Goal: Task Accomplishment & Management: Manage account settings

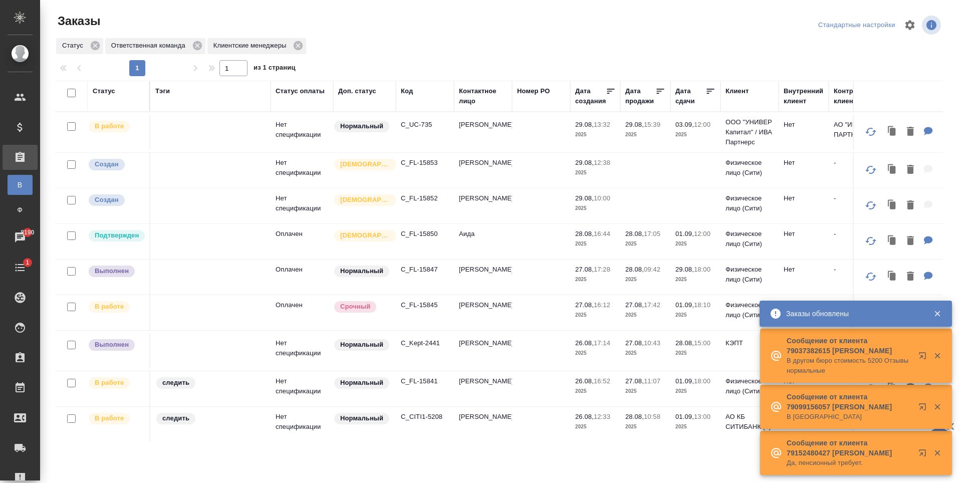
click at [418, 128] on p "C_UC-735" at bounding box center [425, 125] width 48 height 10
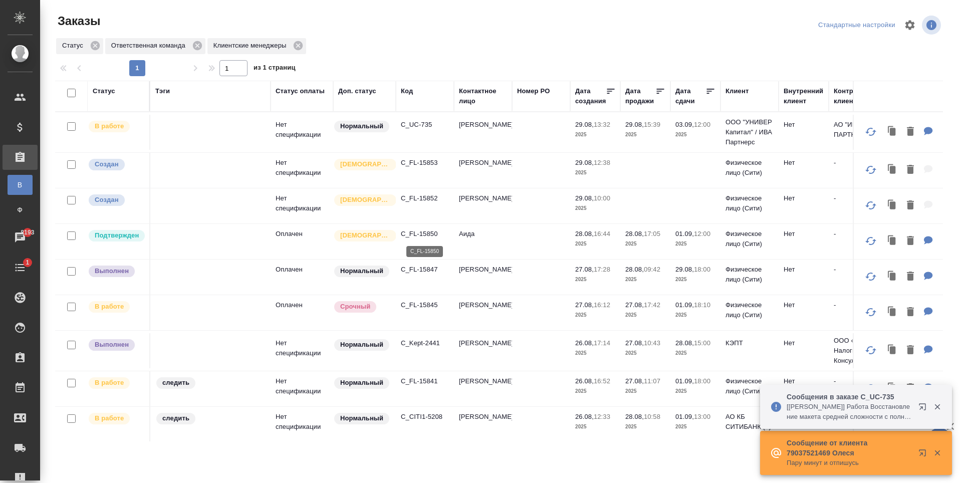
click at [430, 229] on p "C_FL-15850" at bounding box center [425, 234] width 48 height 10
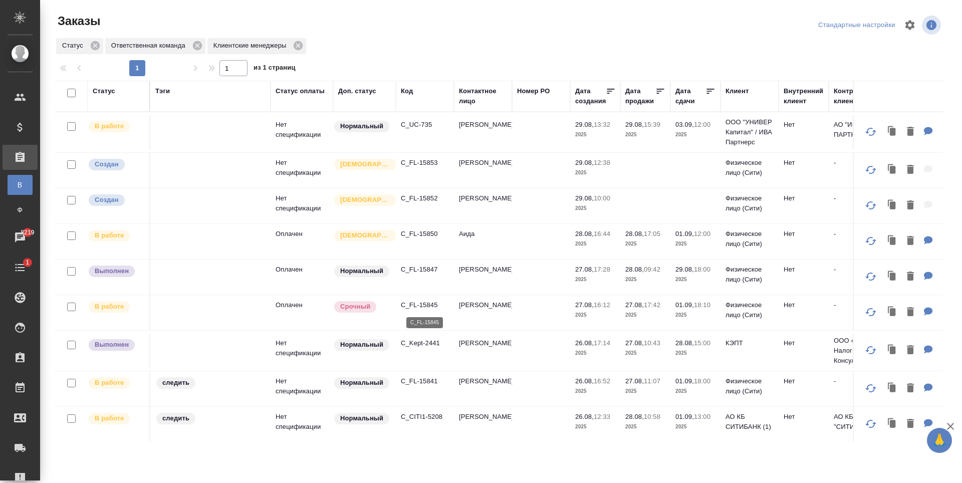
click at [414, 307] on p "C_FL-15845" at bounding box center [425, 305] width 48 height 10
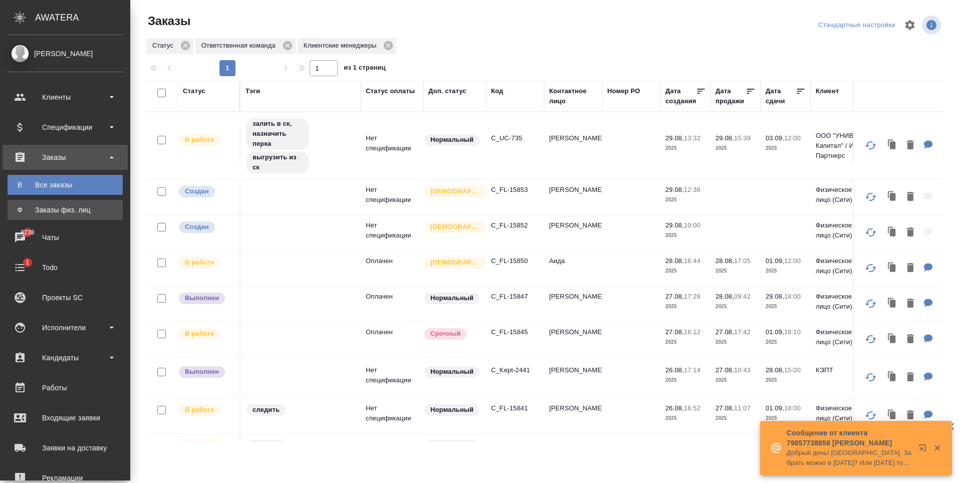
click at [61, 208] on div "Заказы физ. лиц" at bounding box center [65, 210] width 105 height 10
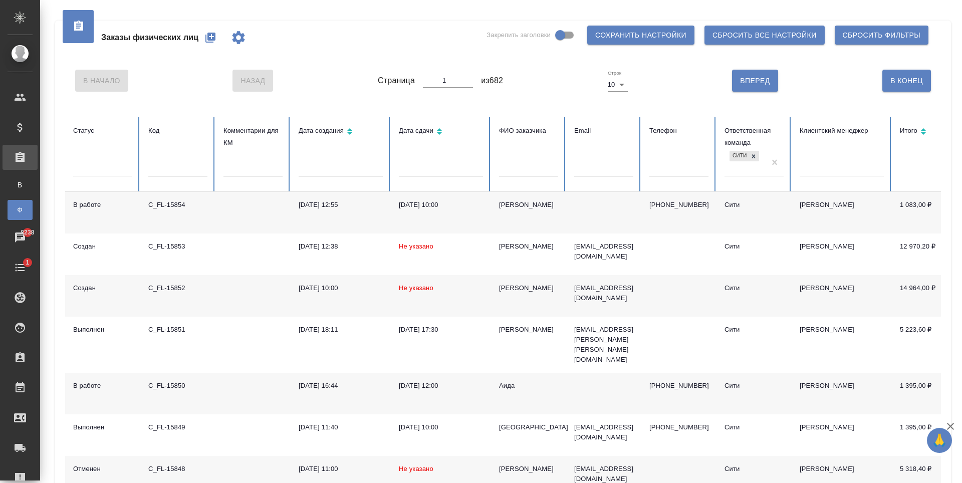
click at [214, 39] on icon "button" at bounding box center [210, 38] width 10 height 10
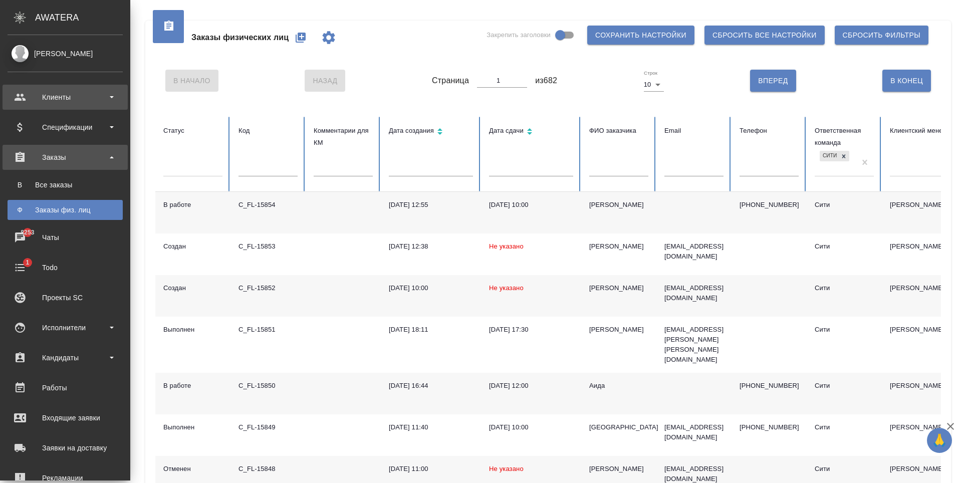
click at [40, 99] on div "Клиенты" at bounding box center [65, 97] width 115 height 15
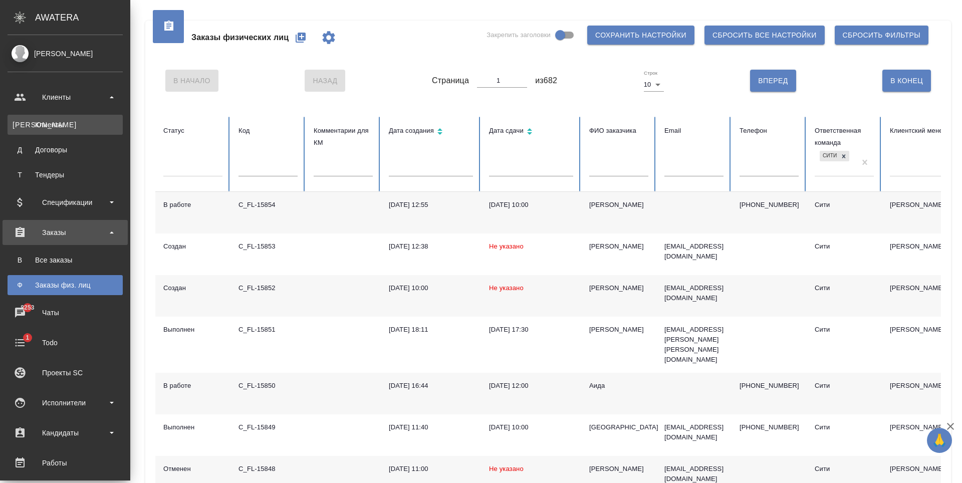
click at [69, 121] on div "Клиенты" at bounding box center [65, 125] width 105 height 10
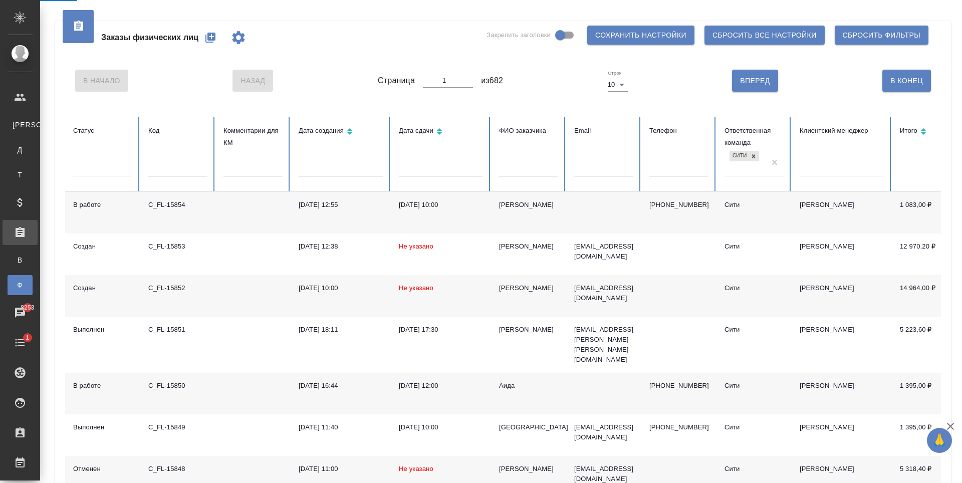
select select "RU"
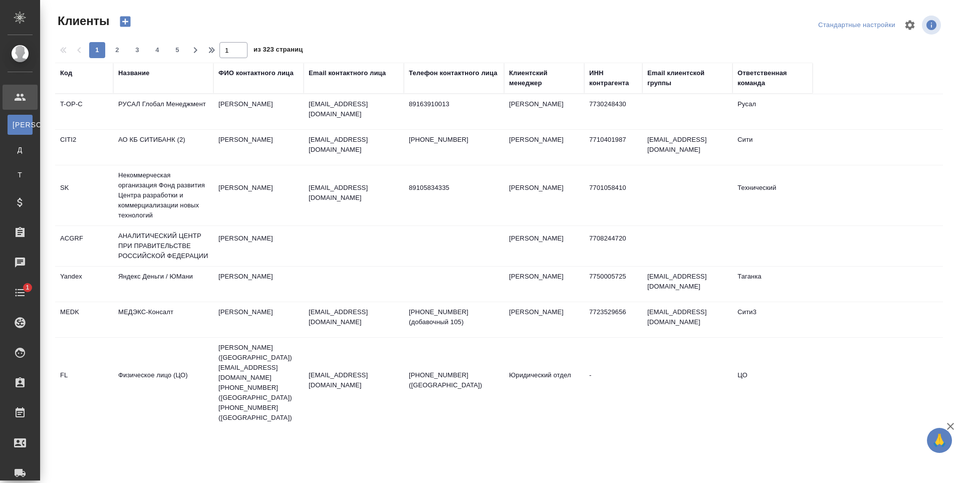
click at [319, 74] on div "Email контактного лица" at bounding box center [347, 73] width 77 height 10
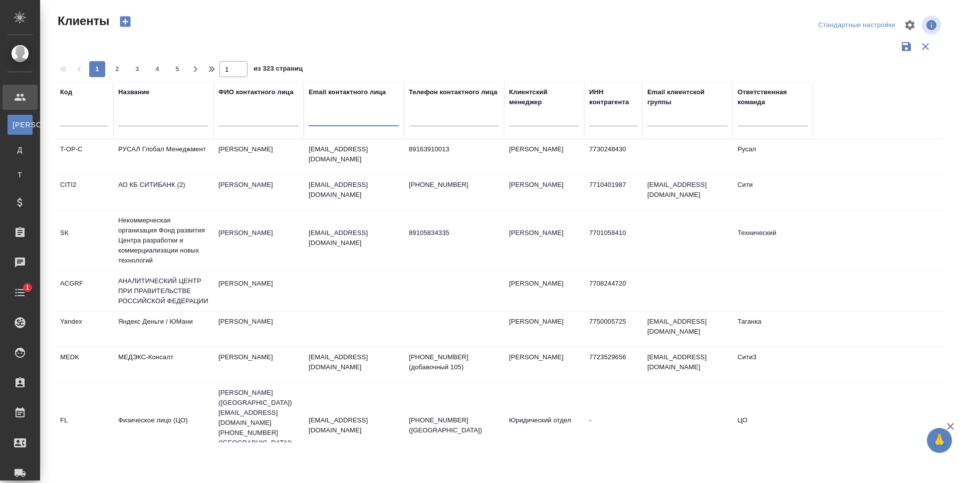
click at [341, 122] on input "text" at bounding box center [354, 120] width 90 height 13
paste input "dgladkova@kept.ru"
type input "dgladkova@kept.ru"
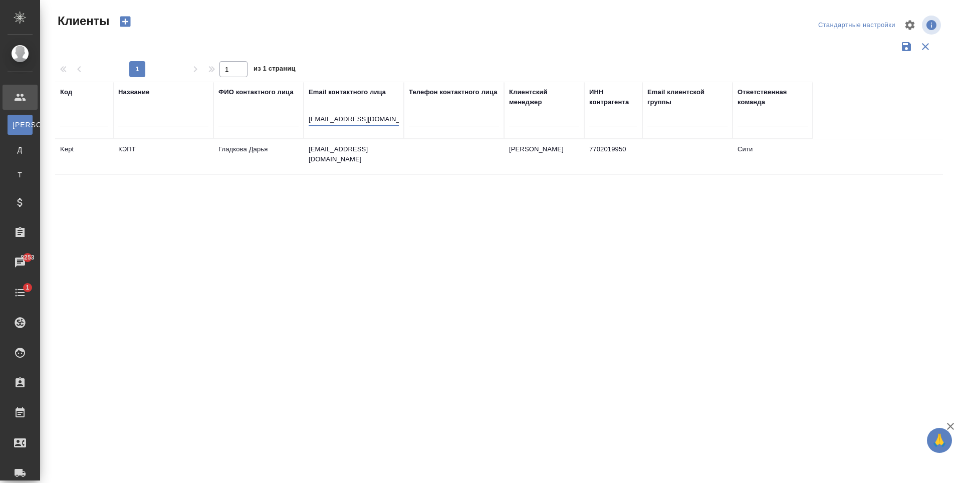
click at [351, 151] on p "dgladkova@kept.ru" at bounding box center [354, 154] width 90 height 20
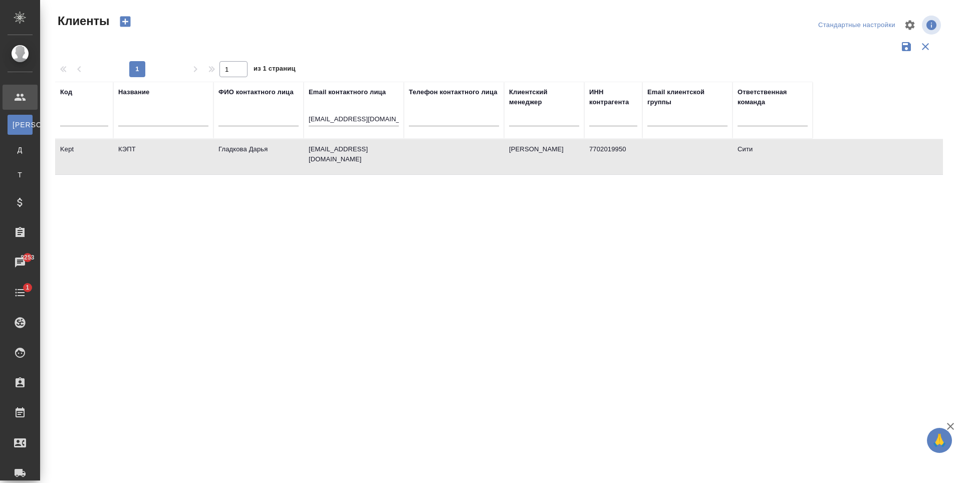
click at [253, 147] on td "Гладкова Дарья" at bounding box center [258, 156] width 90 height 35
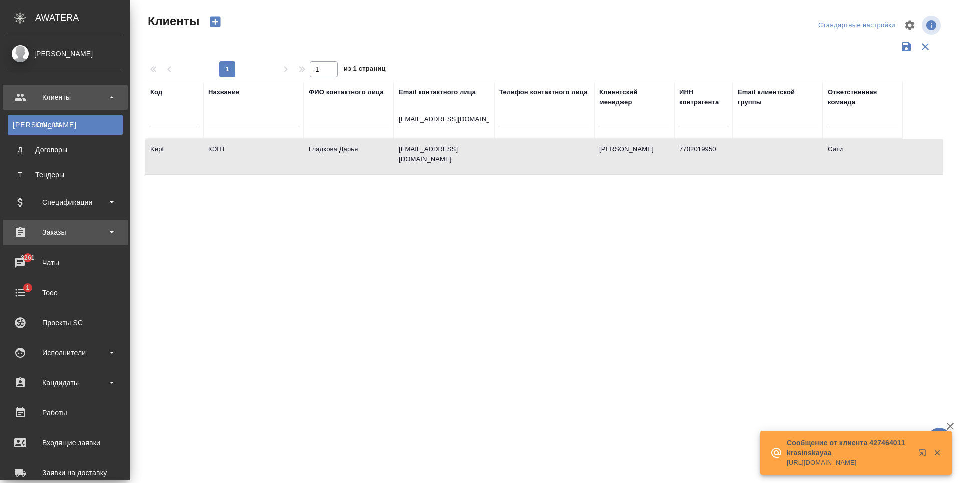
click at [60, 225] on div "Заказы" at bounding box center [65, 232] width 115 height 15
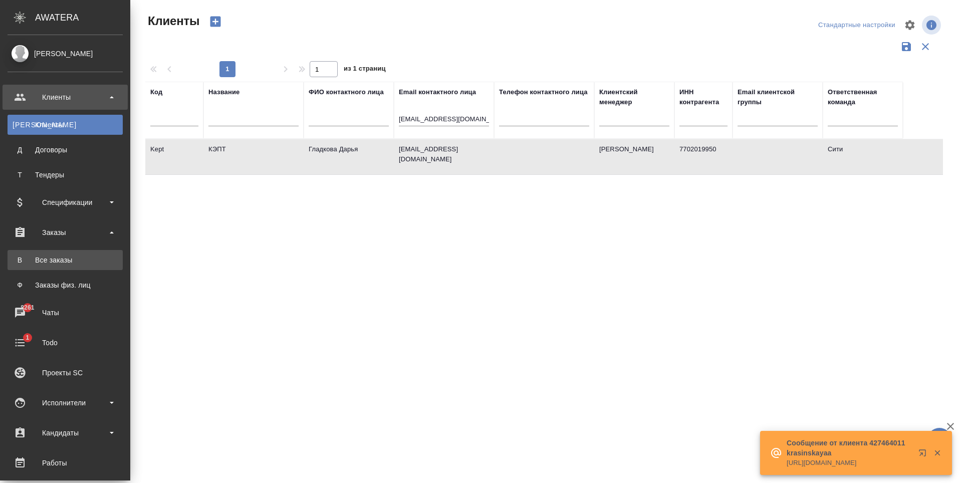
click at [60, 258] on div "Все заказы" at bounding box center [65, 260] width 105 height 10
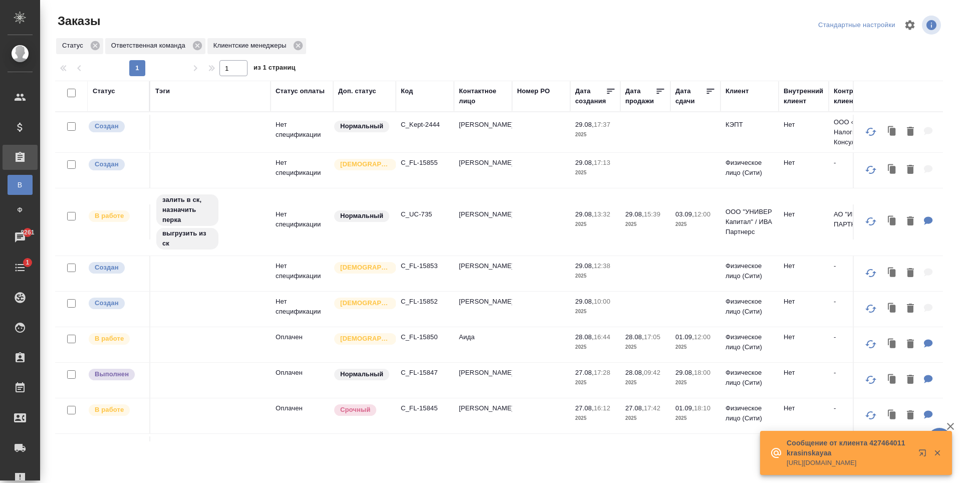
click at [428, 120] on p "C_Kept-2444" at bounding box center [425, 125] width 48 height 10
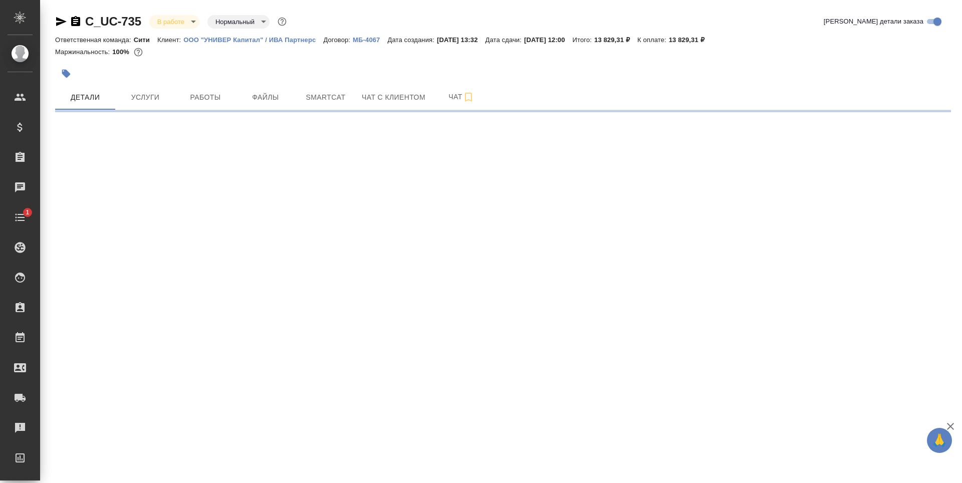
select select "RU"
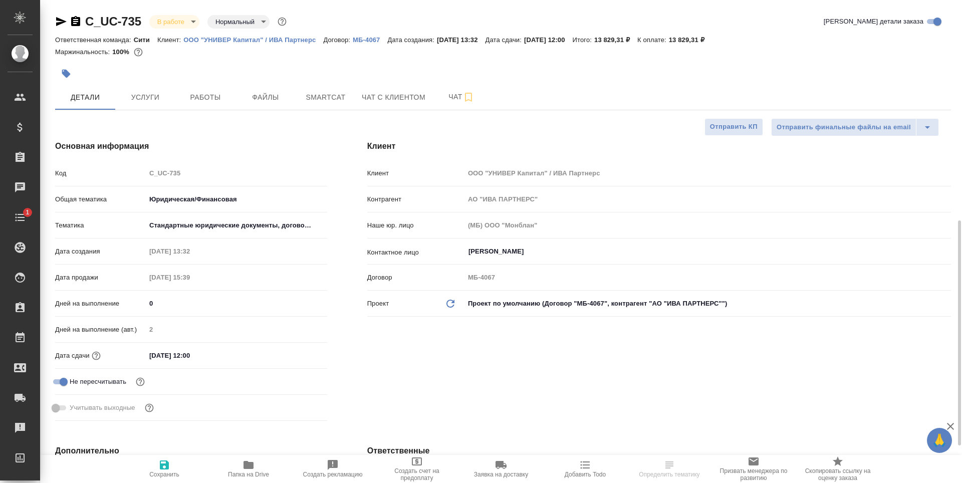
type textarea "x"
click at [145, 92] on span "Услуги" at bounding box center [145, 97] width 48 height 13
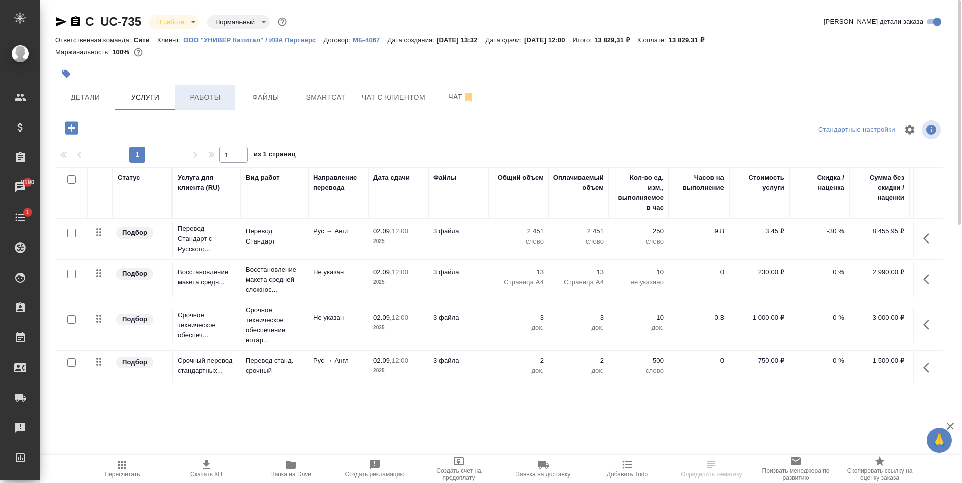
click at [194, 101] on span "Работы" at bounding box center [205, 97] width 48 height 13
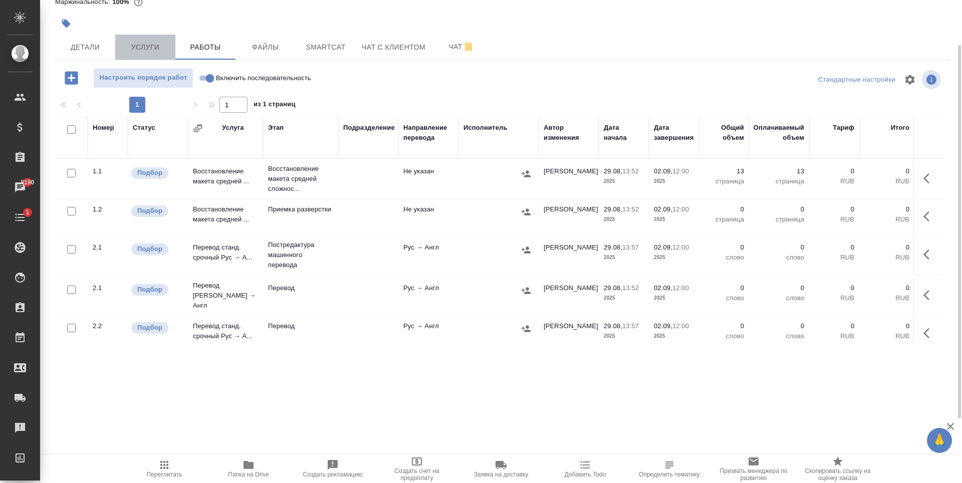
click at [137, 48] on span "Услуги" at bounding box center [145, 47] width 48 height 13
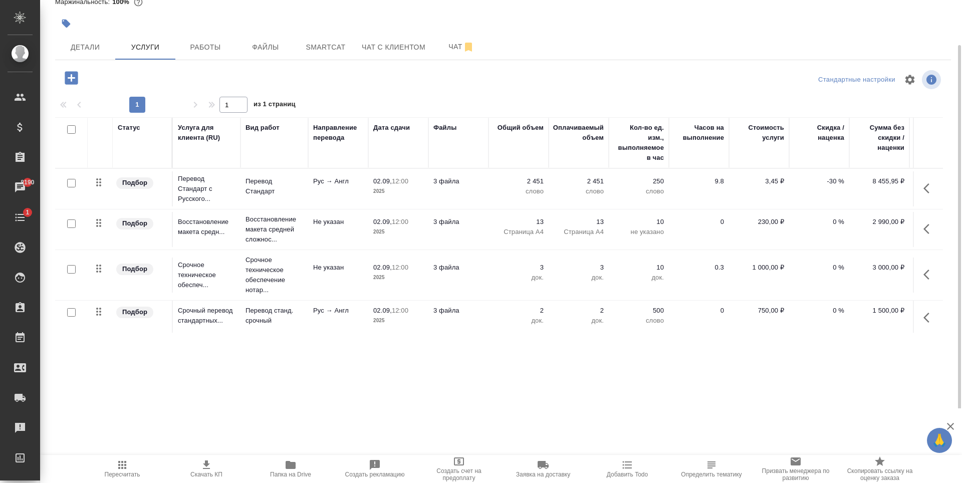
click at [433, 385] on div "C_UC-735 В работе inProgress Нормальный normal Кратко детали заказа Ответственн…" at bounding box center [501, 204] width 922 height 408
click at [480, 424] on div ".cls-1 fill:#fff; AWATERA Zaytseva Svetlana Клиенты Спецификации Заказы 8190 Ча…" at bounding box center [481, 241] width 962 height 483
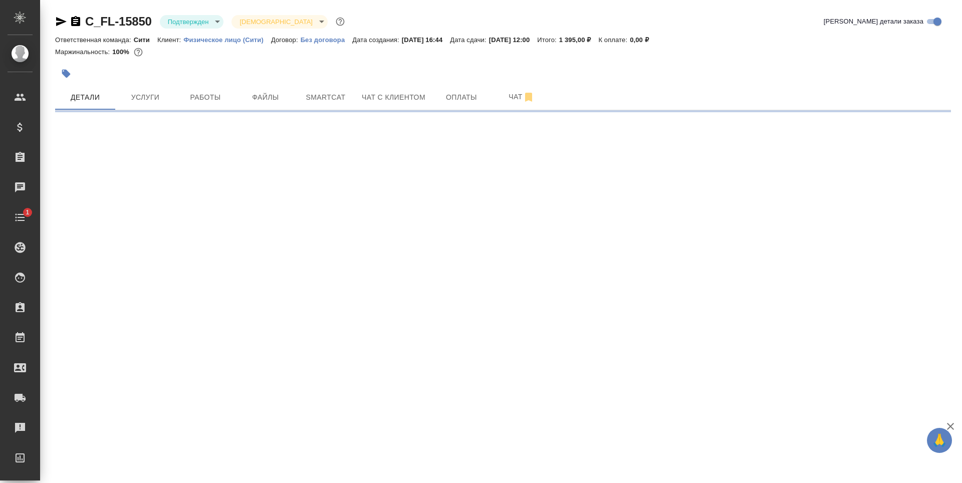
click at [194, 23] on body "🙏 .cls-1 fill:#fff; AWATERA Zaytseva Svetlana Клиенты Спецификации Заказы Чаты …" at bounding box center [481, 241] width 962 height 483
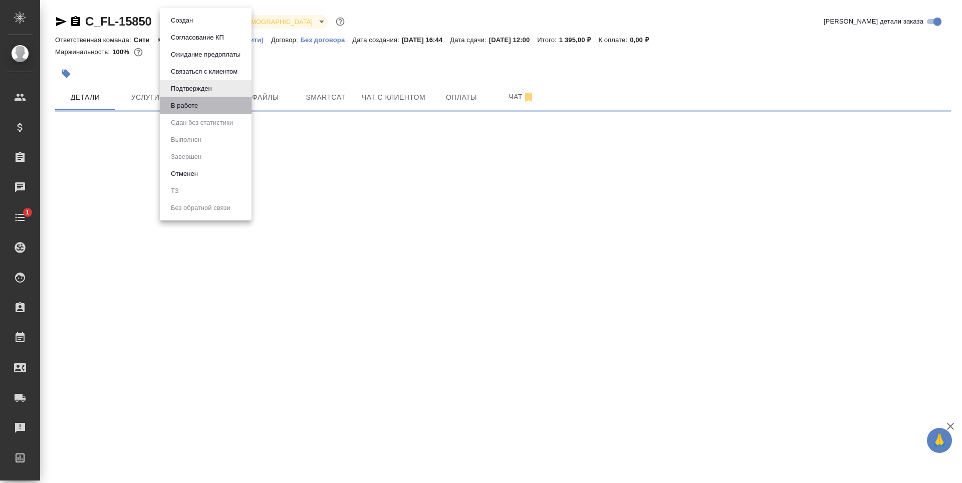
click at [206, 102] on li "В работе" at bounding box center [206, 105] width 92 height 17
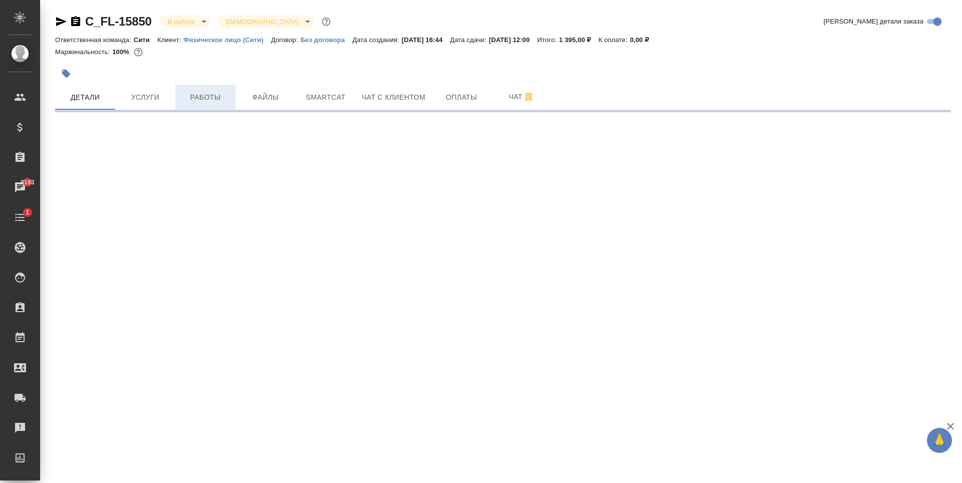
click at [198, 97] on span "Работы" at bounding box center [205, 97] width 48 height 13
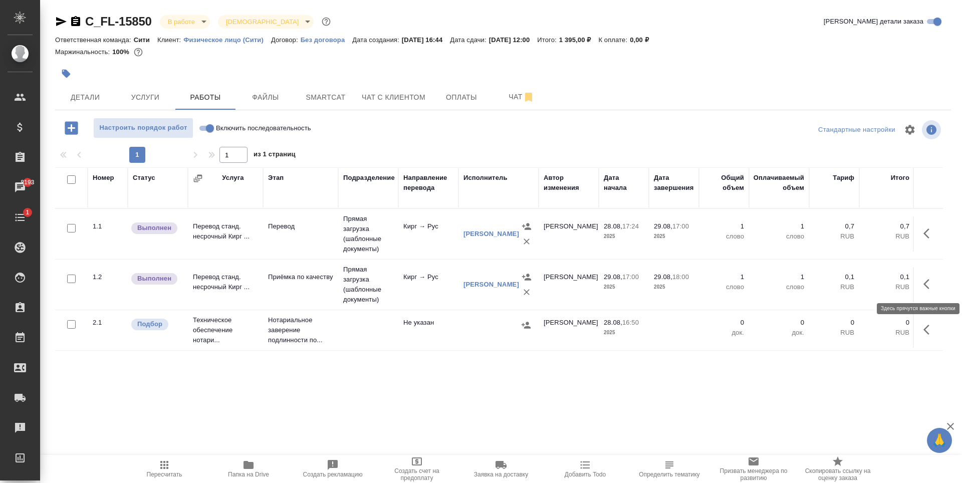
click at [928, 281] on icon "button" at bounding box center [926, 284] width 6 height 10
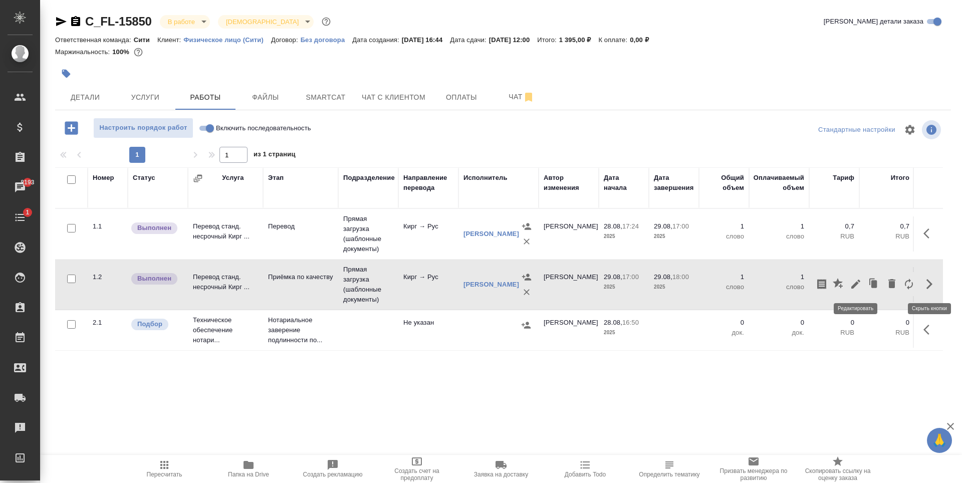
click at [850, 288] on icon "button" at bounding box center [856, 284] width 12 height 12
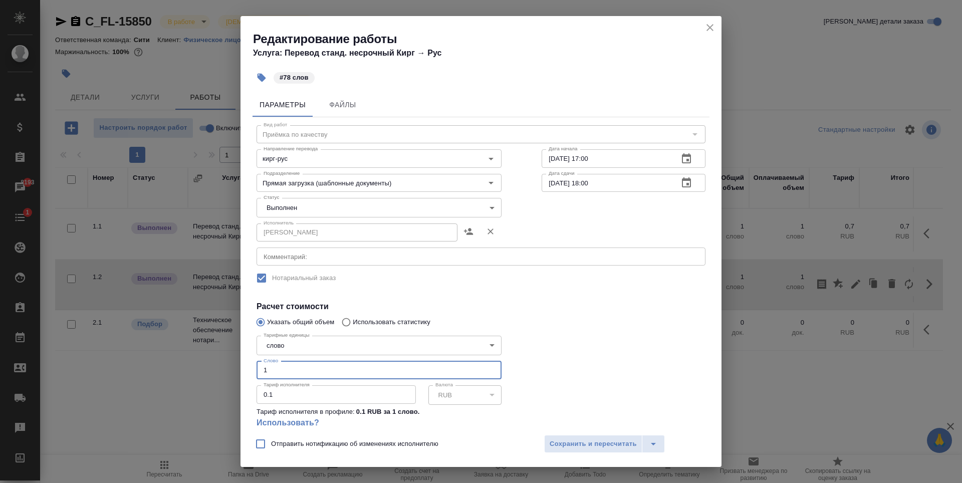
click at [324, 368] on input "1" at bounding box center [379, 370] width 245 height 18
type input "78"
click at [598, 439] on span "Сохранить и пересчитать" at bounding box center [593, 444] width 87 height 12
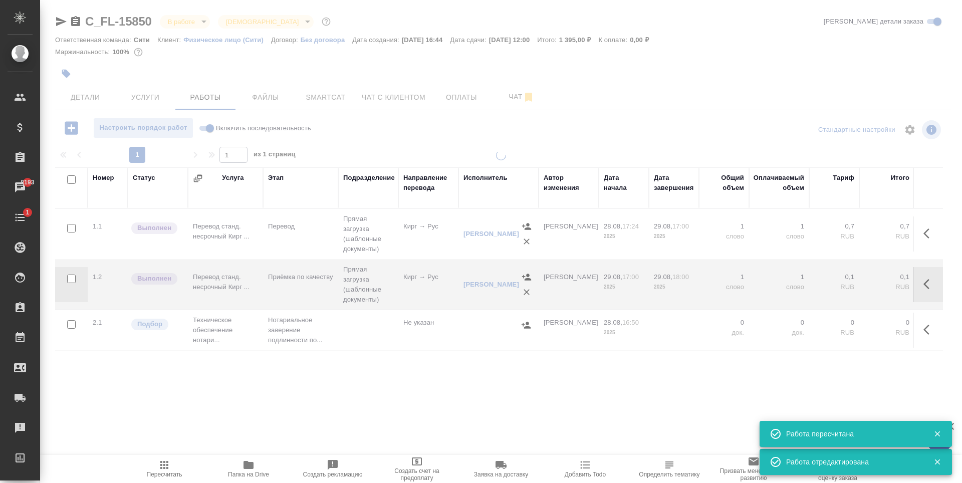
click at [924, 285] on icon "button" at bounding box center [926, 284] width 6 height 10
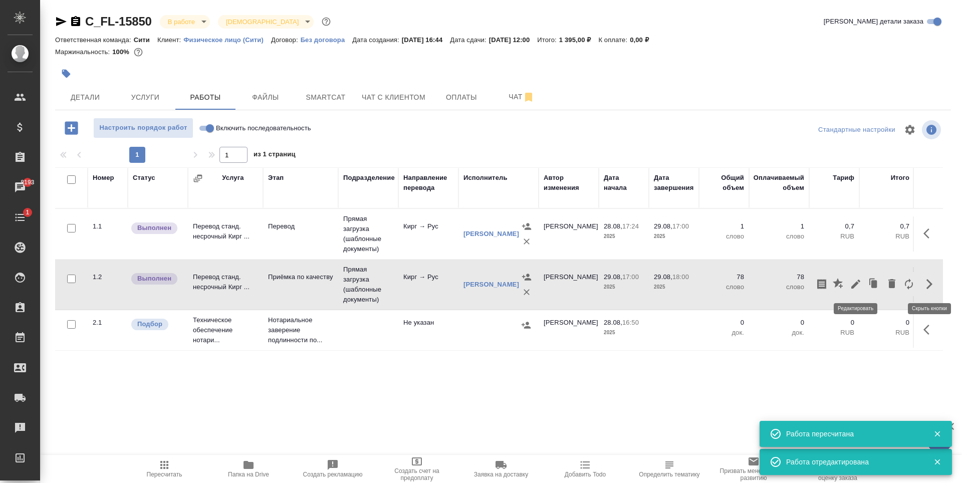
click at [854, 279] on icon "button" at bounding box center [856, 284] width 12 height 12
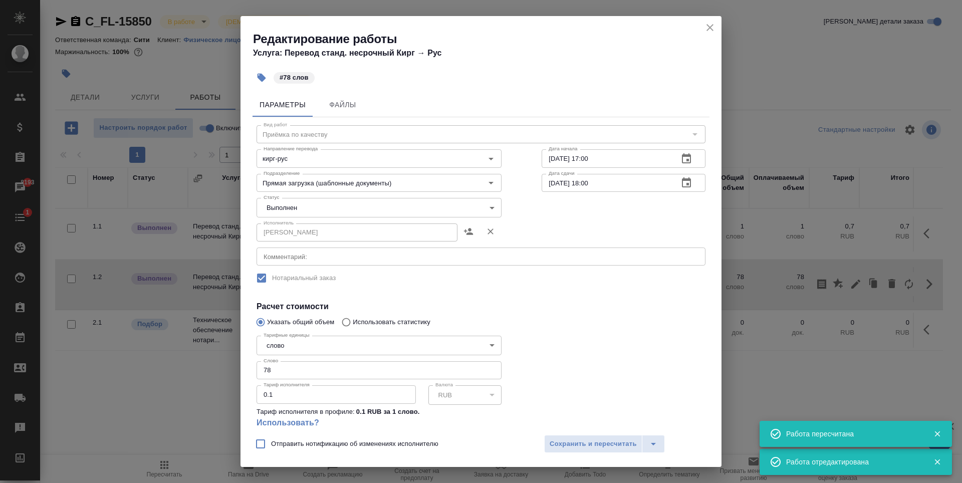
click at [352, 204] on body "🙏 .cls-1 fill:#fff; AWATERA Zaytseva Svetlana Клиенты Спецификации Заказы 8193 …" at bounding box center [481, 241] width 962 height 483
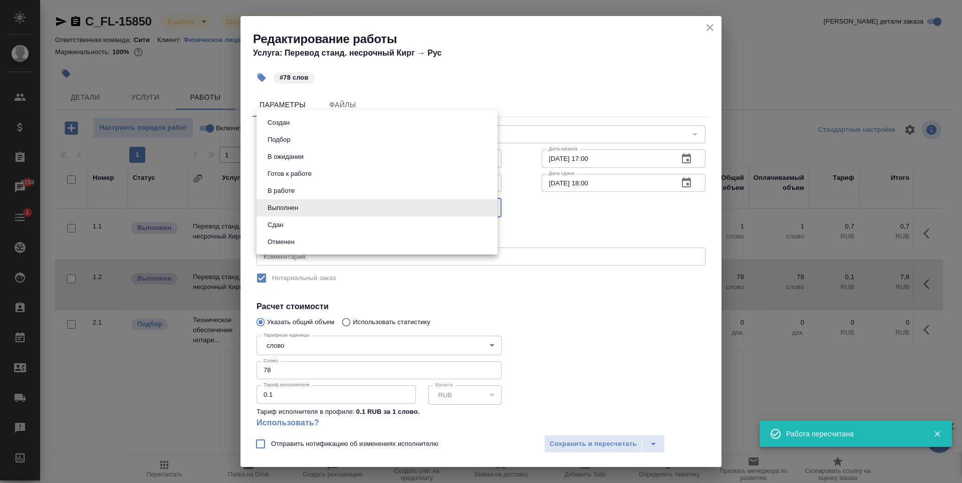
click at [290, 218] on li "Сдан" at bounding box center [377, 224] width 241 height 17
type input "closed"
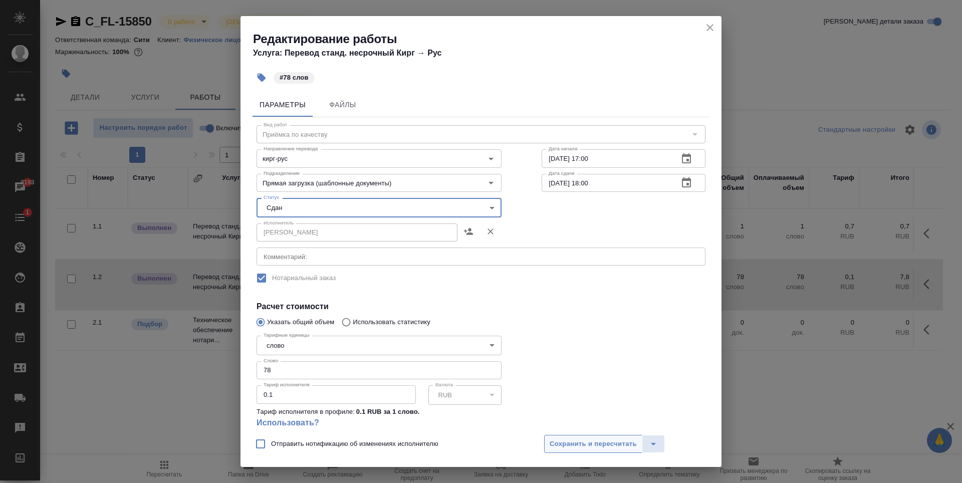
click at [576, 445] on span "Сохранить и пересчитать" at bounding box center [593, 444] width 87 height 12
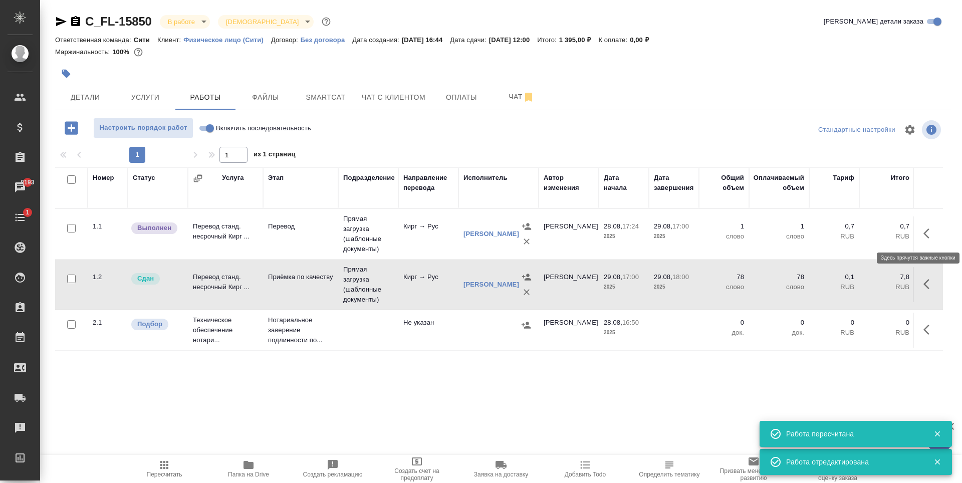
click at [926, 237] on icon "button" at bounding box center [929, 233] width 12 height 12
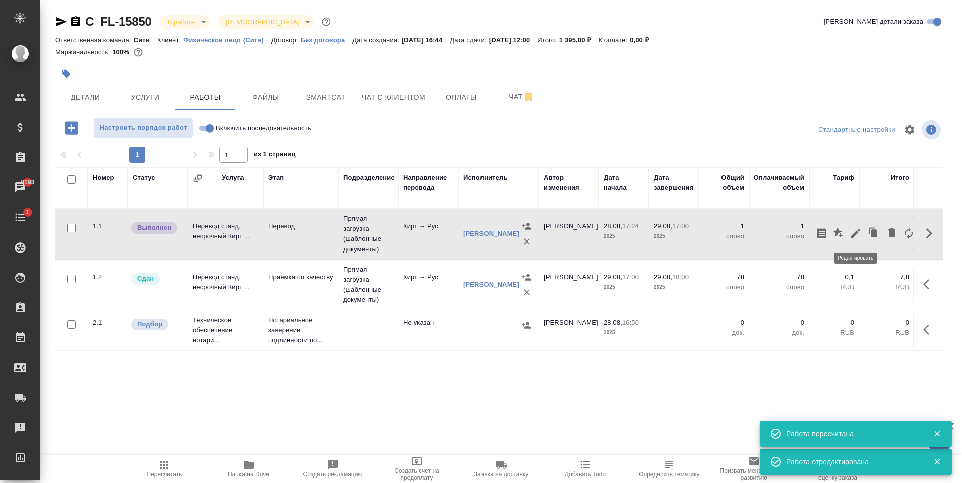
click at [854, 233] on icon "button" at bounding box center [856, 233] width 12 height 12
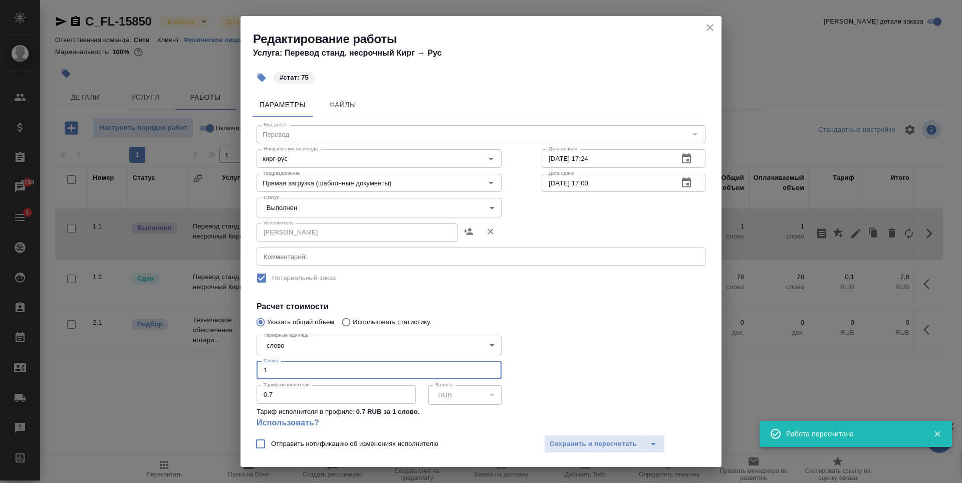
click at [297, 368] on input "1" at bounding box center [379, 370] width 245 height 18
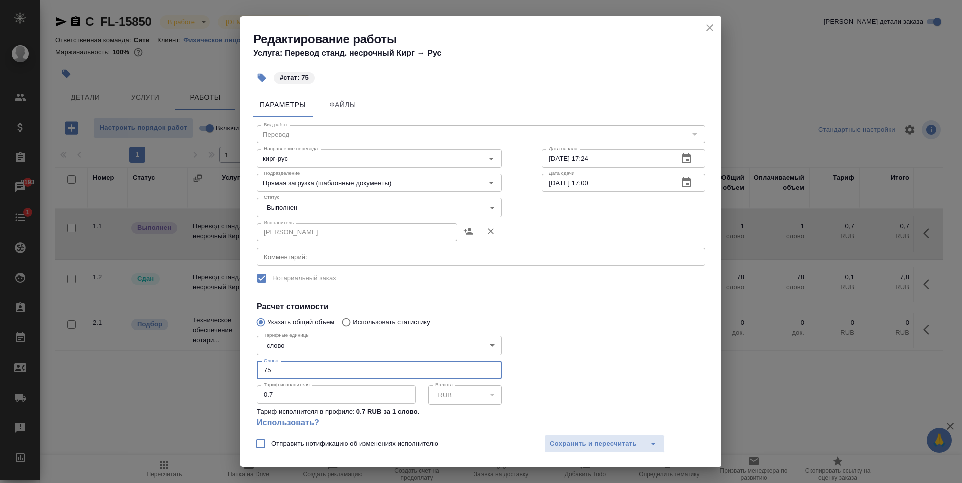
type input "75"
click at [309, 214] on body "🙏 .cls-1 fill:#fff; AWATERA Zaytseva Svetlana Клиенты Спецификации Заказы 8193 …" at bounding box center [481, 241] width 962 height 483
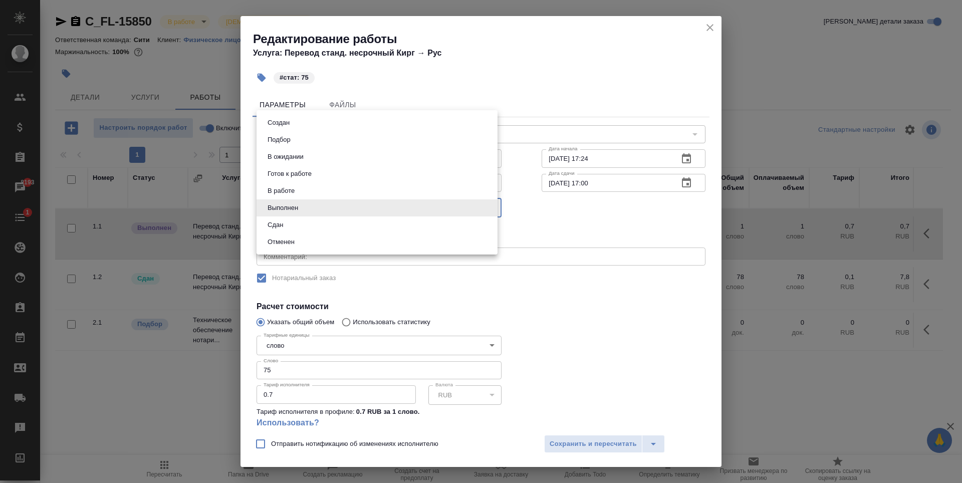
click at [301, 225] on li "Сдан" at bounding box center [377, 224] width 241 height 17
type input "closed"
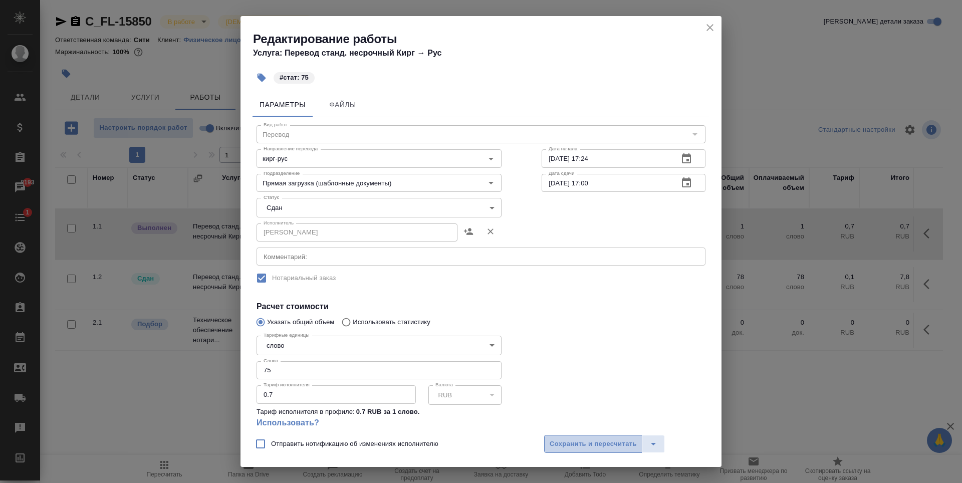
click at [582, 447] on span "Сохранить и пересчитать" at bounding box center [593, 444] width 87 height 12
click at [562, 439] on span "Сохранить и пересчитать" at bounding box center [593, 444] width 87 height 12
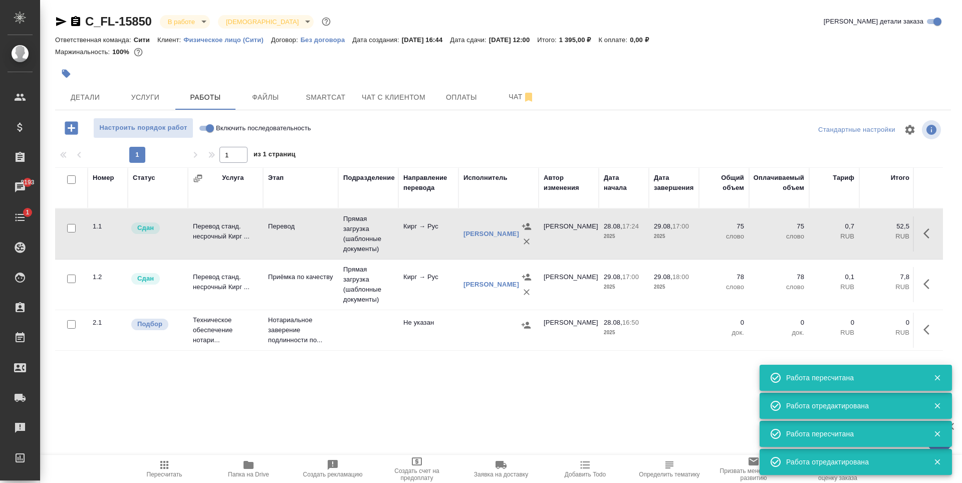
click at [934, 327] on icon "button" at bounding box center [929, 330] width 12 height 12
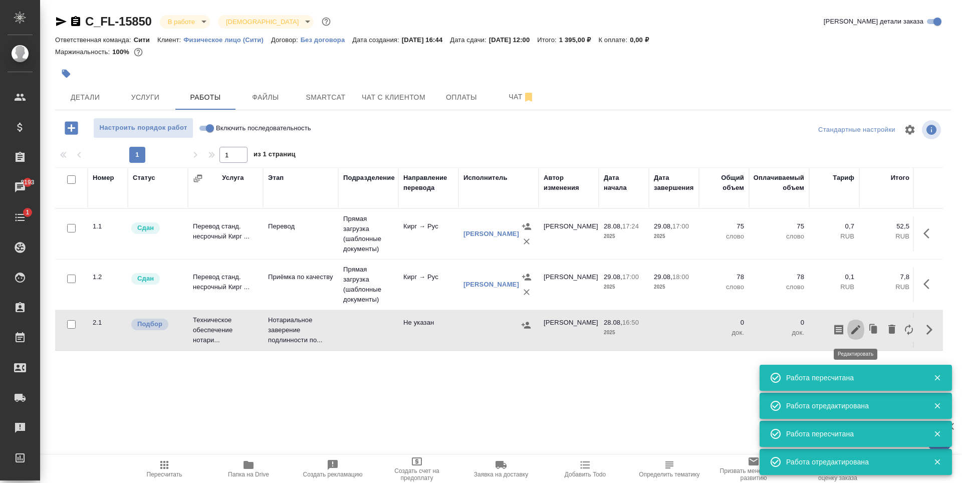
click at [854, 327] on icon "button" at bounding box center [856, 330] width 12 height 12
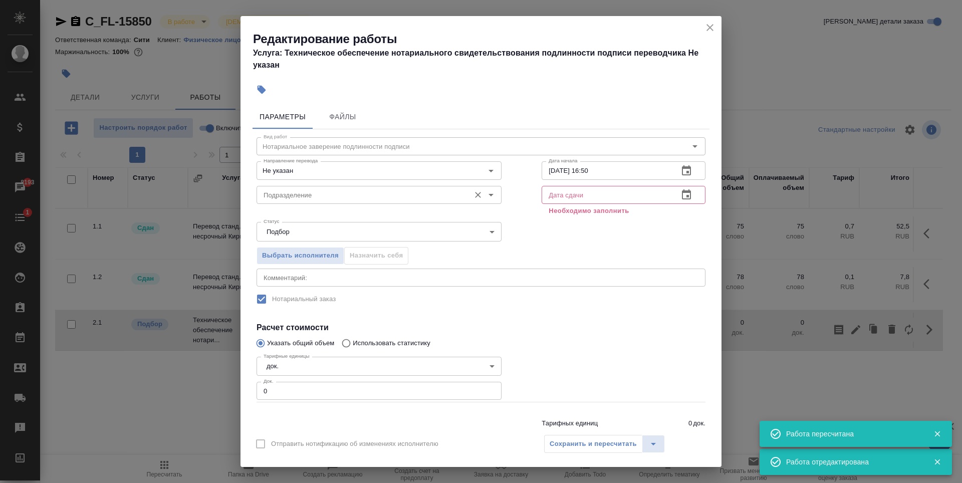
click at [352, 189] on input "Подразделение" at bounding box center [362, 195] width 205 height 12
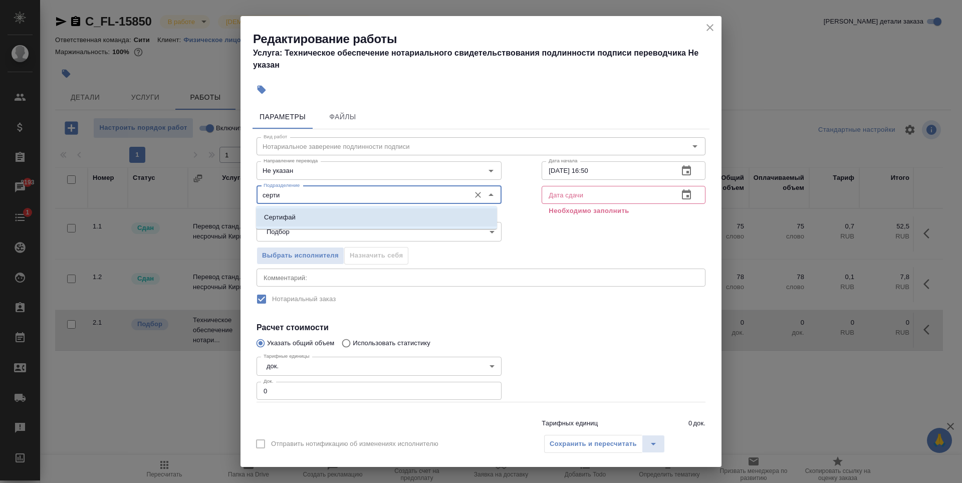
click at [345, 213] on li "Сертифай" at bounding box center [376, 217] width 241 height 18
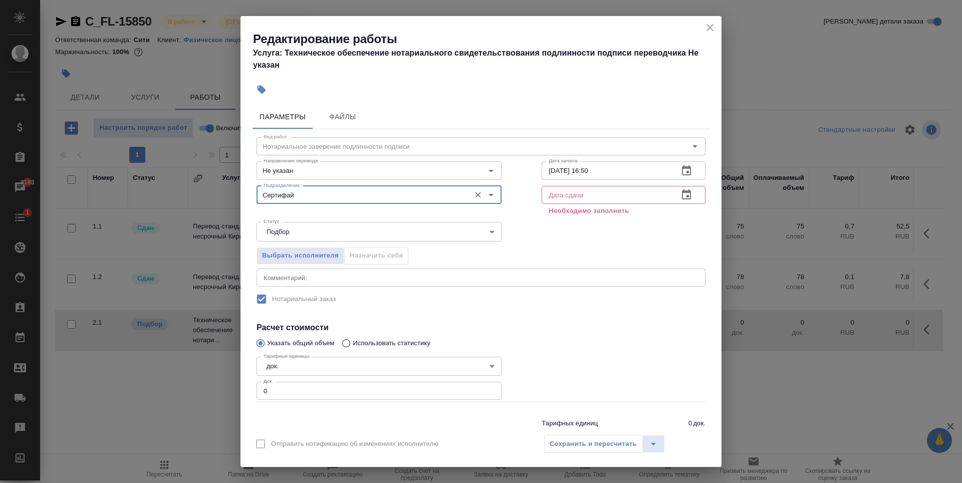
type input "Сертифай"
type input "1"
click at [486, 387] on input "1" at bounding box center [379, 391] width 245 height 18
click at [680, 194] on icon "button" at bounding box center [686, 195] width 12 height 12
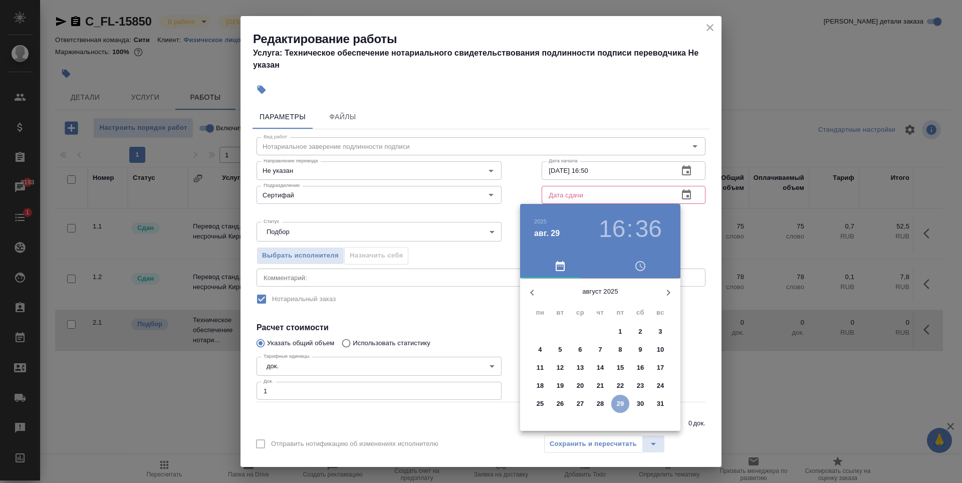
click at [621, 407] on p "29" at bounding box center [621, 404] width 8 height 10
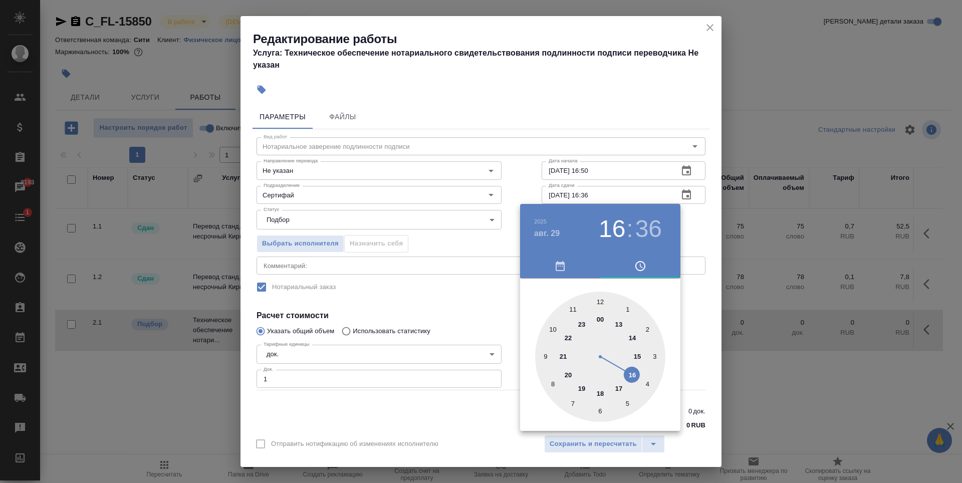
click at [632, 373] on div at bounding box center [600, 357] width 130 height 130
click at [620, 230] on h3 "16" at bounding box center [612, 229] width 27 height 28
click at [602, 394] on div at bounding box center [600, 357] width 130 height 130
type input "29.08.2025 18:36"
click at [468, 307] on div at bounding box center [481, 241] width 962 height 483
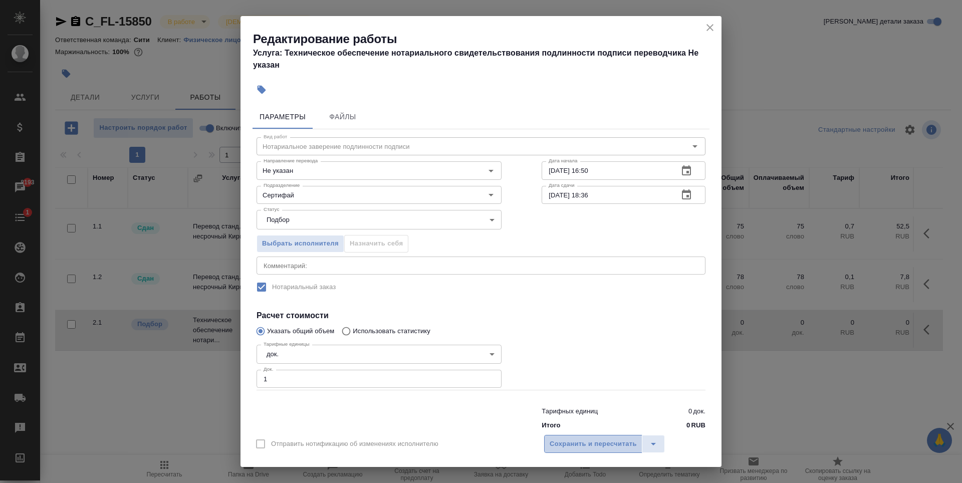
click at [611, 445] on span "Сохранить и пересчитать" at bounding box center [593, 444] width 87 height 12
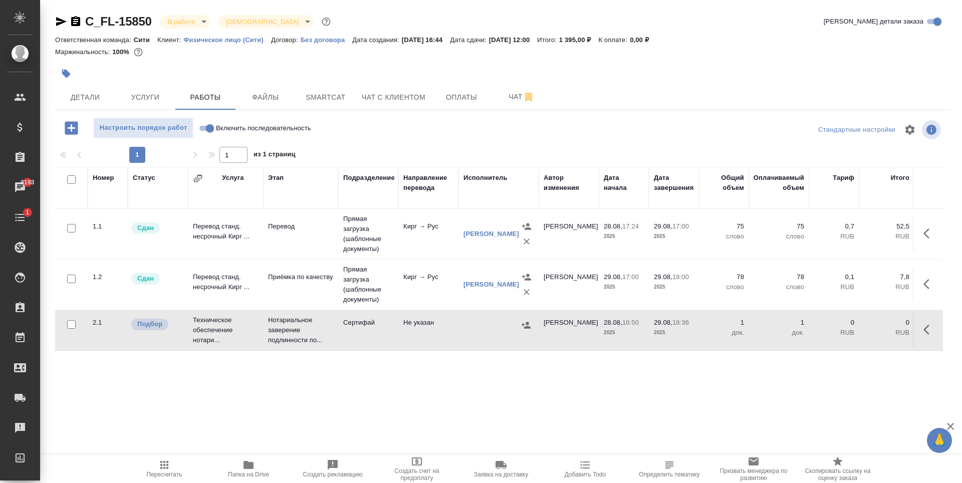
click at [932, 333] on icon "button" at bounding box center [929, 330] width 12 height 12
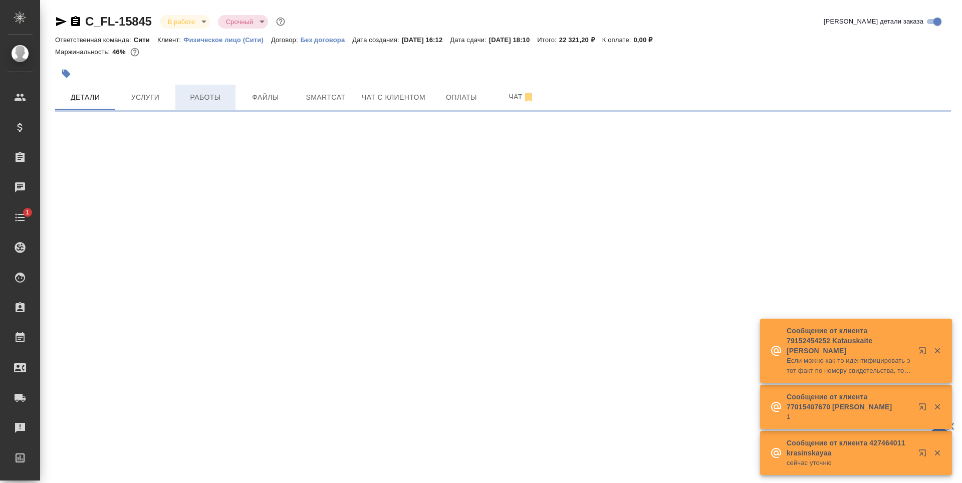
click at [194, 105] on button "Работы" at bounding box center [205, 97] width 60 height 25
select select "RU"
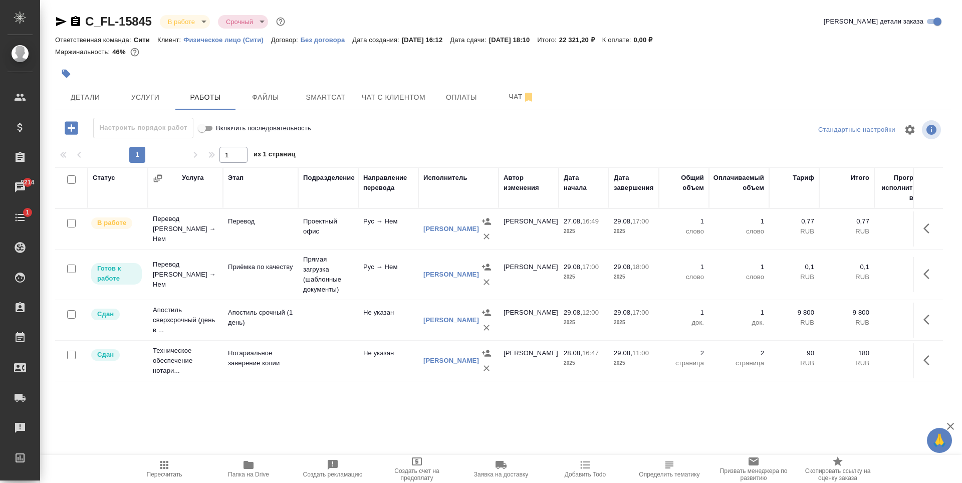
scroll to position [16, 0]
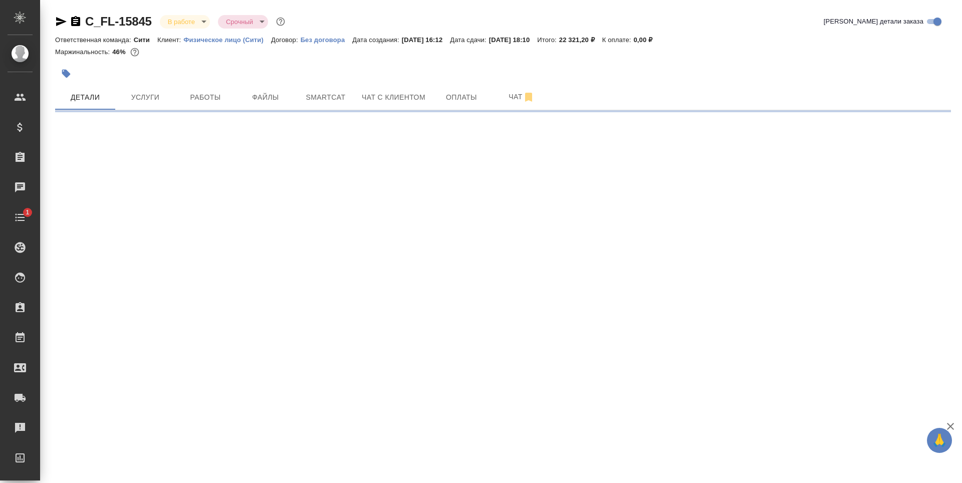
select select "RU"
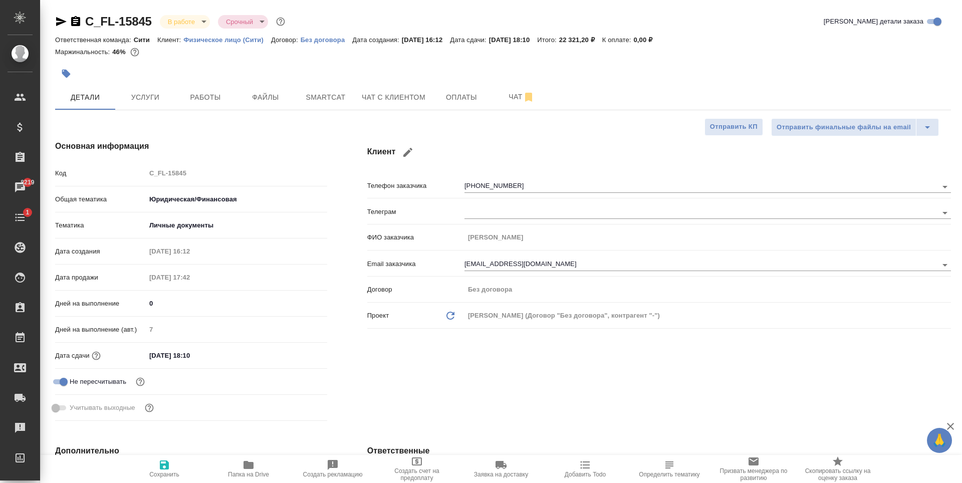
type textarea "x"
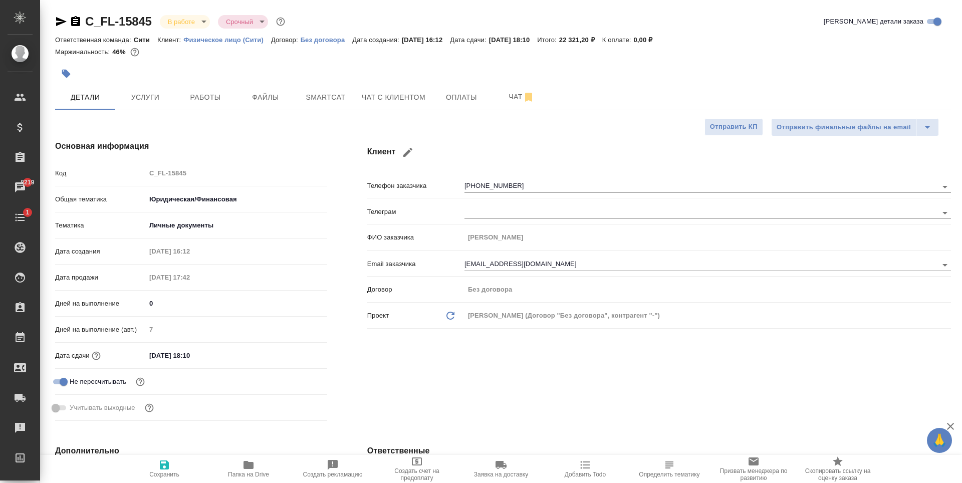
type textarea "x"
click at [249, 467] on icon "button" at bounding box center [248, 465] width 10 height 8
type textarea "x"
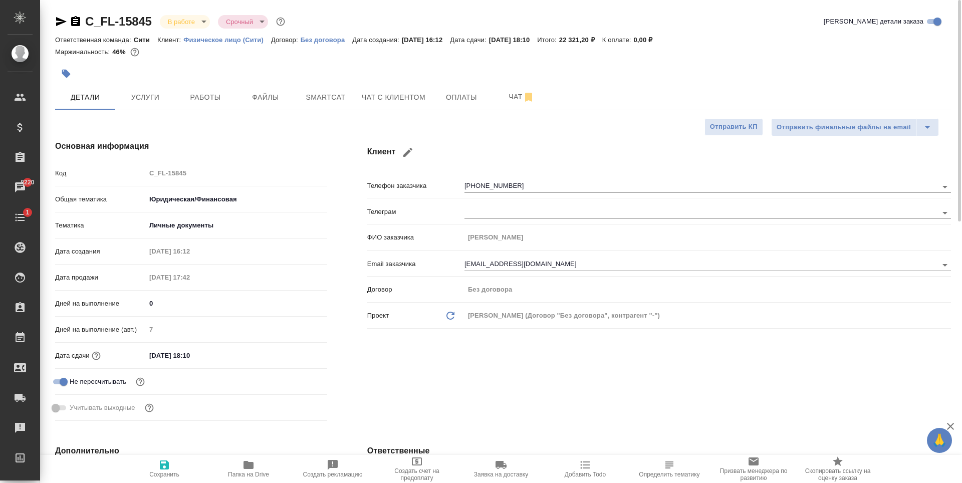
type textarea "x"
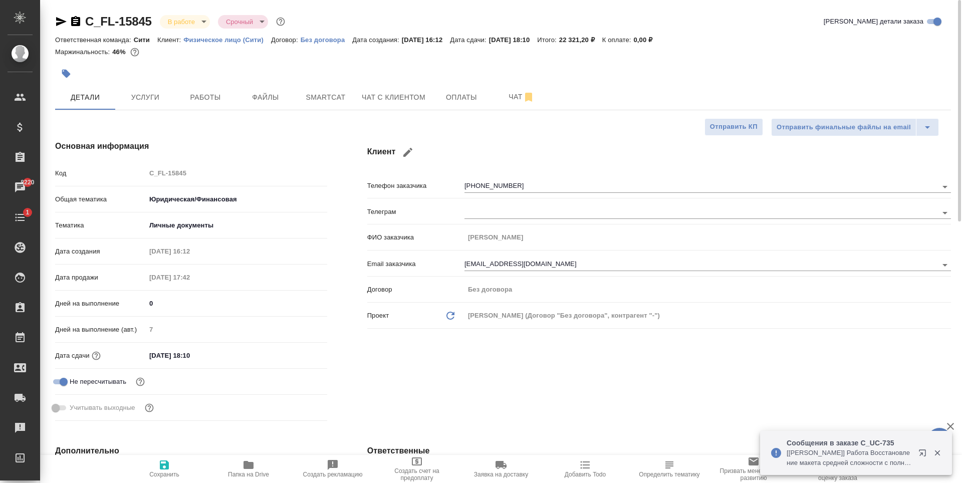
click at [62, 21] on icon "button" at bounding box center [61, 21] width 11 height 9
type textarea "x"
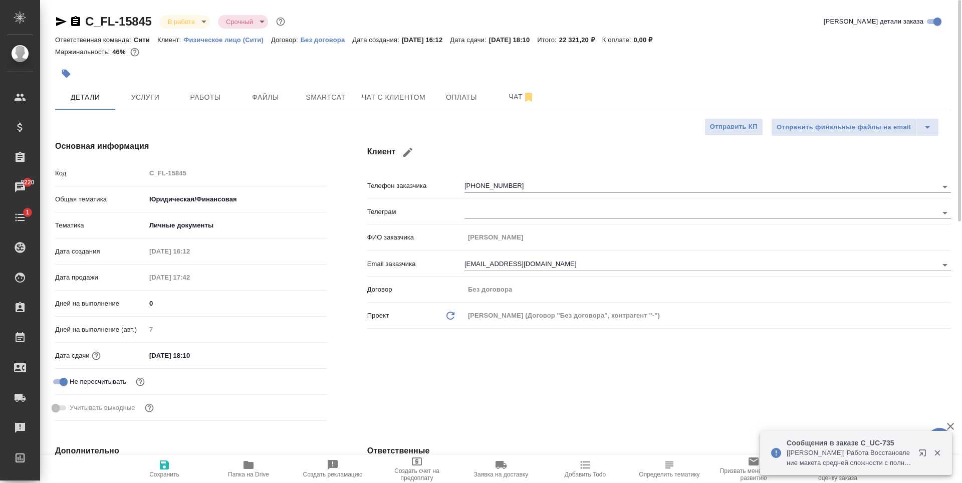
type textarea "x"
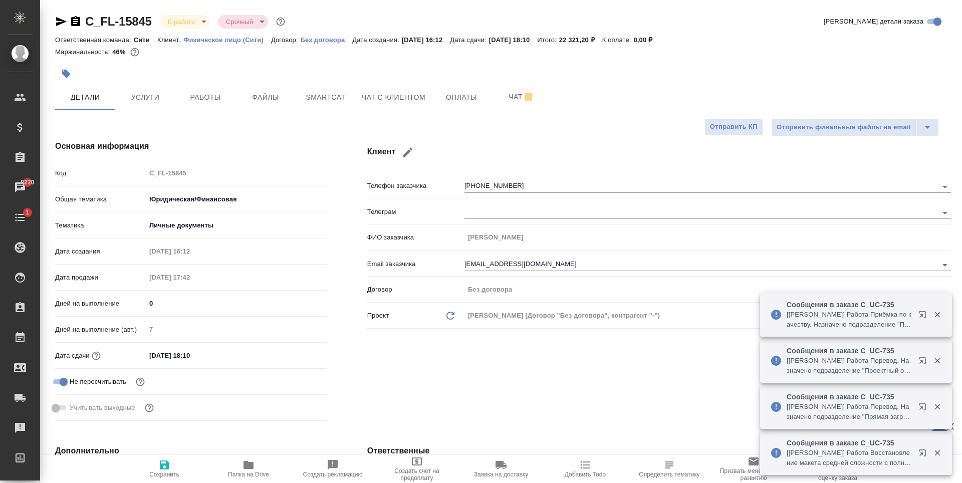
click at [919, 409] on icon "button" at bounding box center [924, 409] width 12 height 12
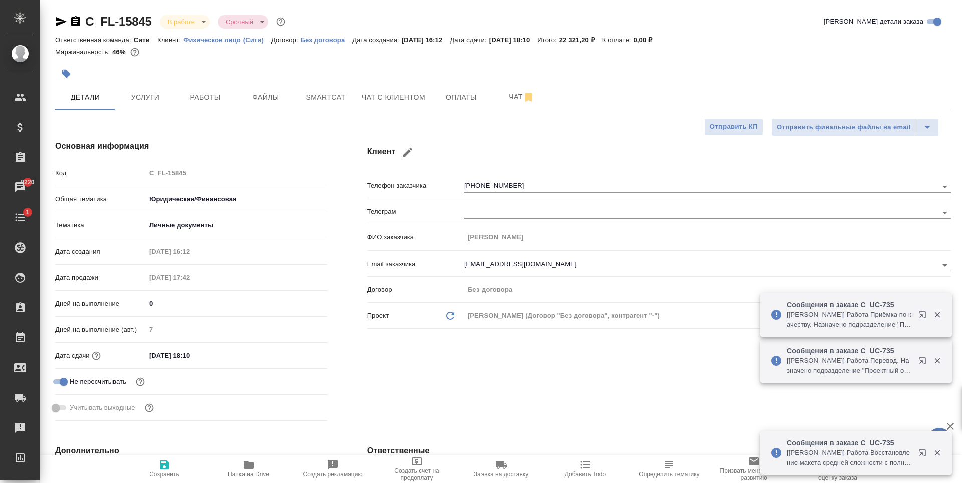
type textarea "x"
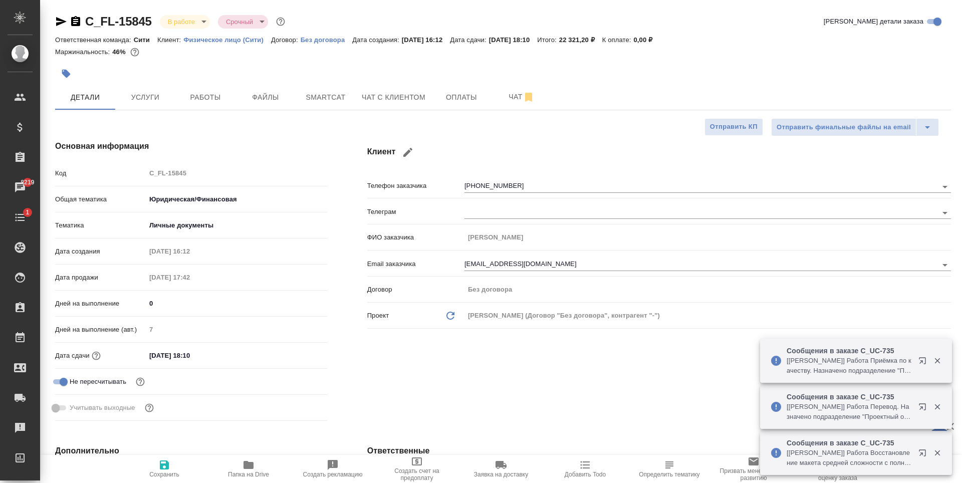
type textarea "x"
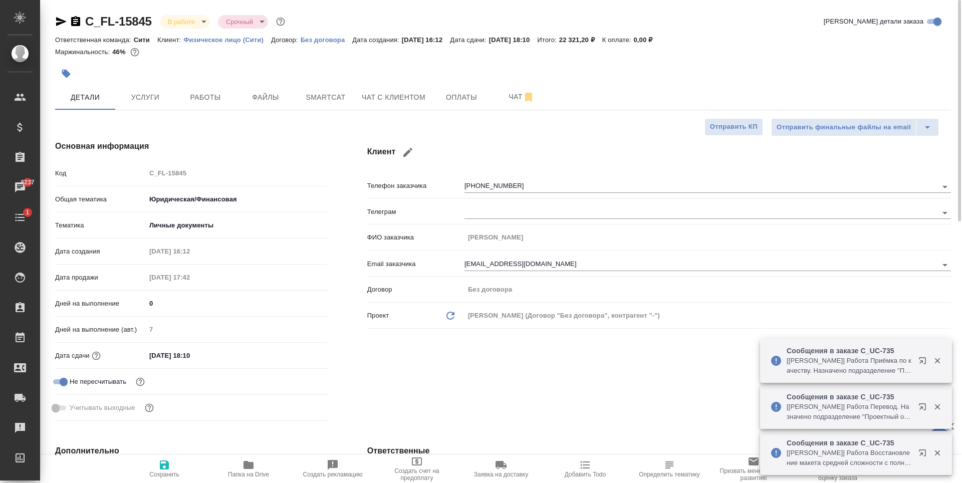
type textarea "x"
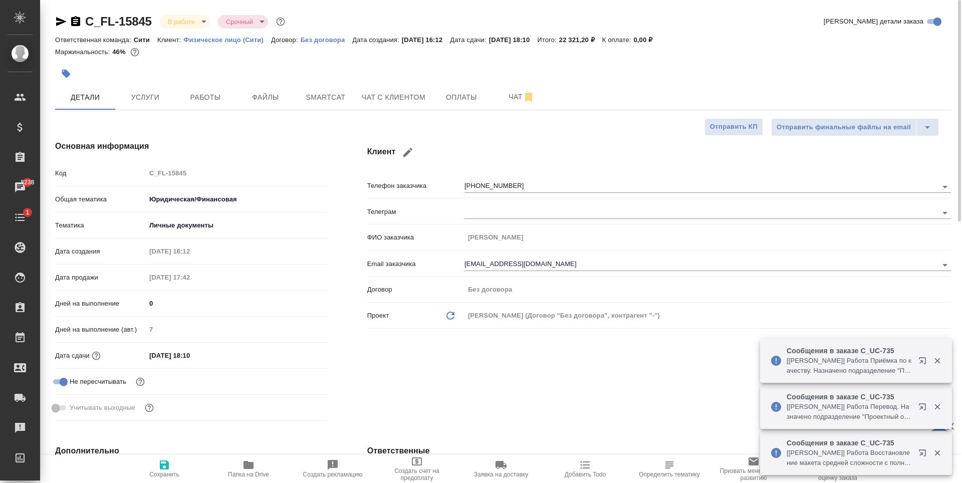
type textarea "x"
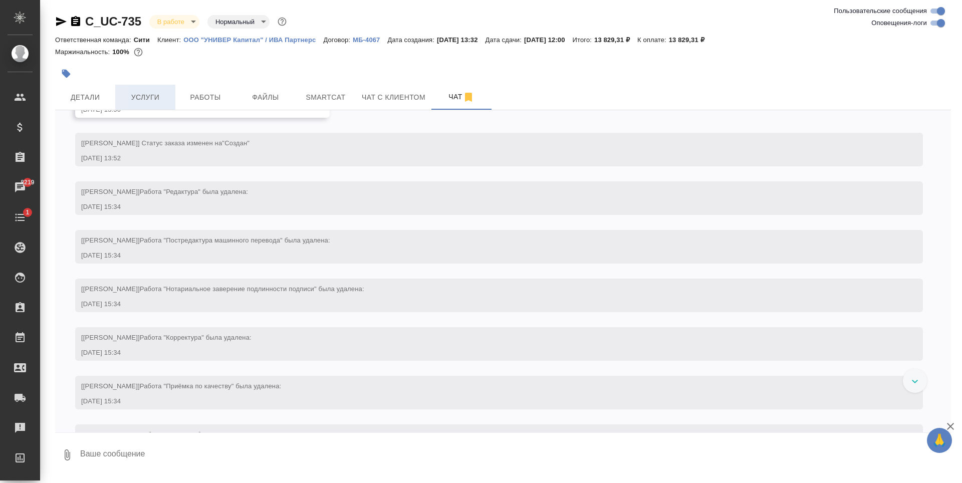
scroll to position [251, 0]
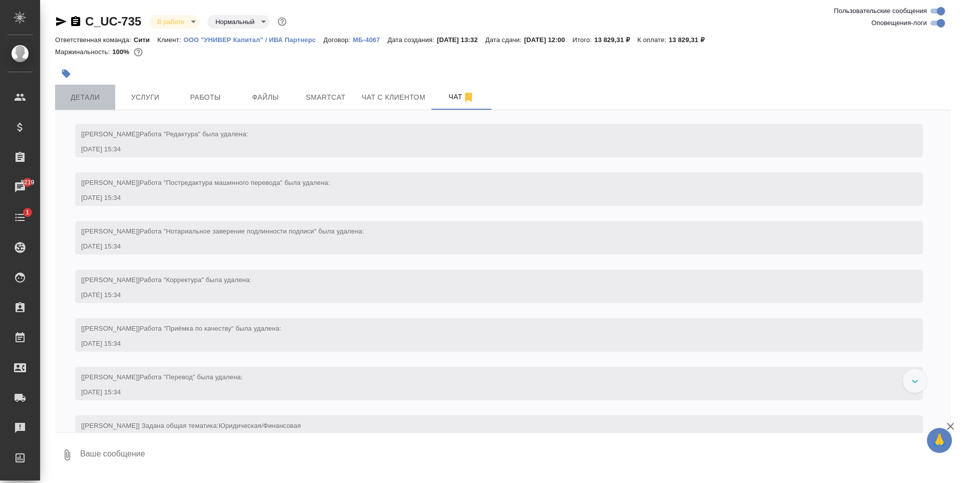
click at [73, 87] on button "Детали" at bounding box center [85, 97] width 60 height 25
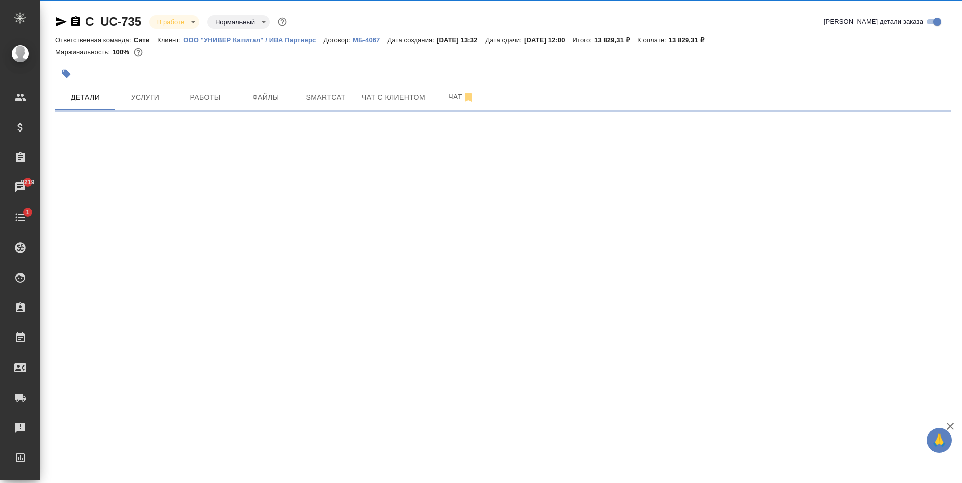
select select "RU"
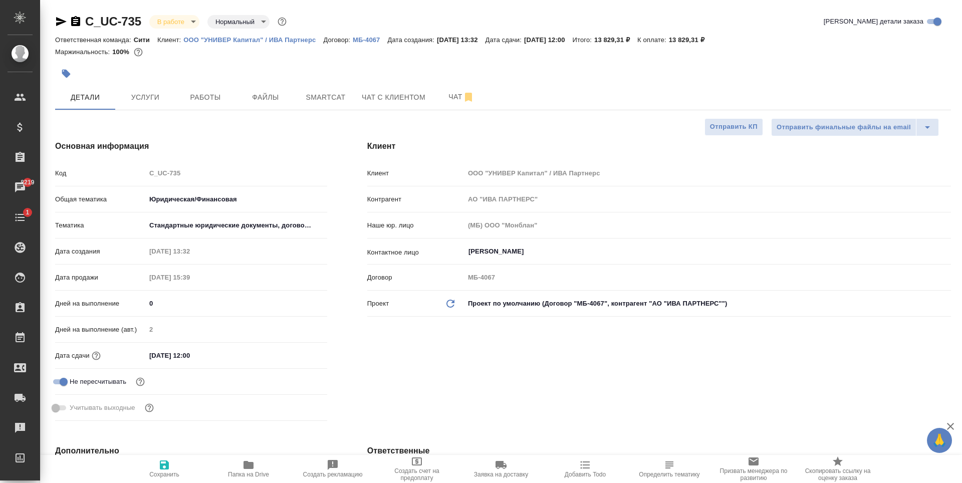
type textarea "x"
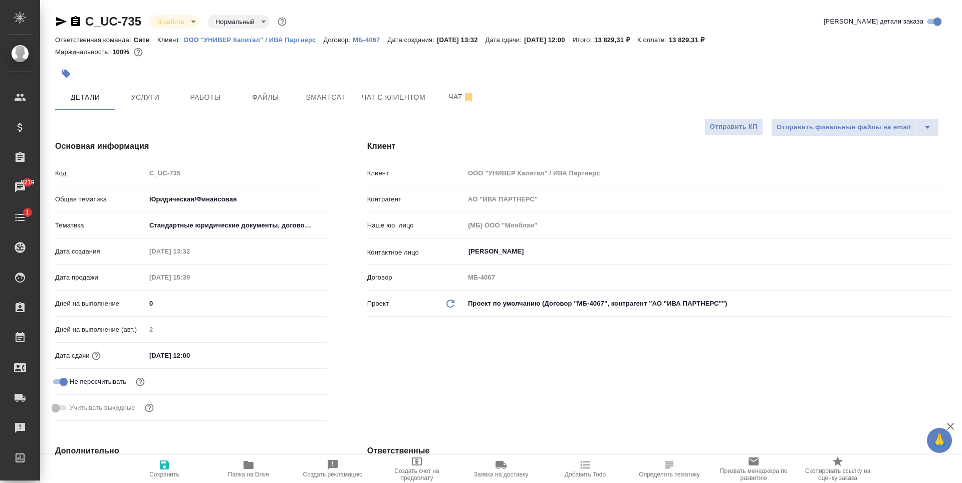
type textarea "x"
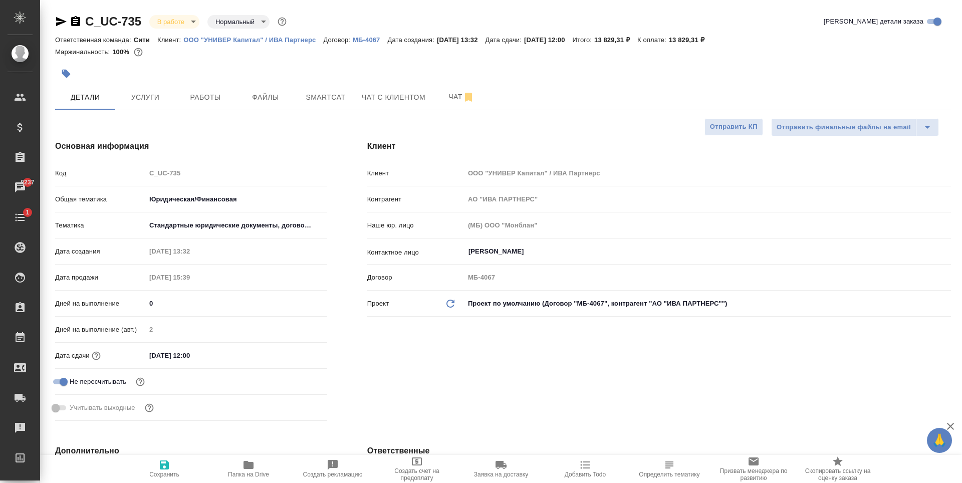
type textarea "x"
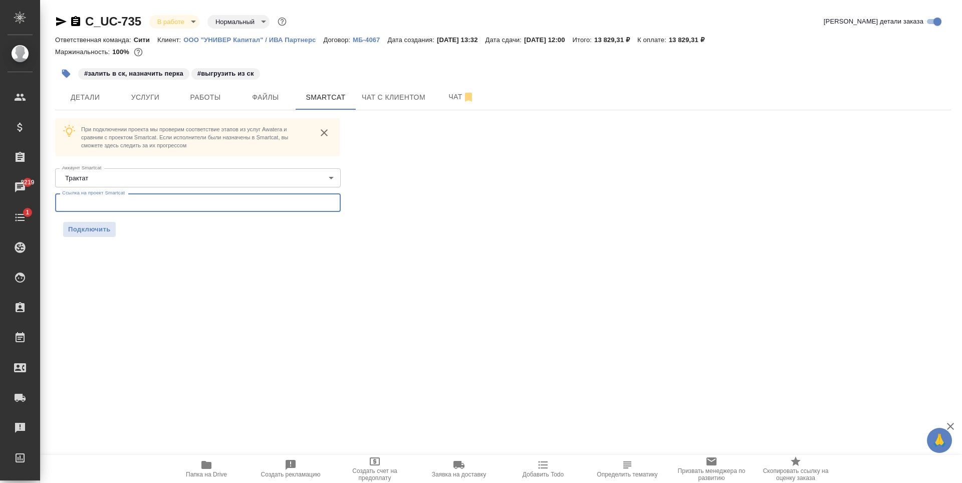
click at [120, 196] on input "text" at bounding box center [198, 202] width 286 height 18
click at [100, 226] on span "Подключить" at bounding box center [89, 229] width 43 height 10
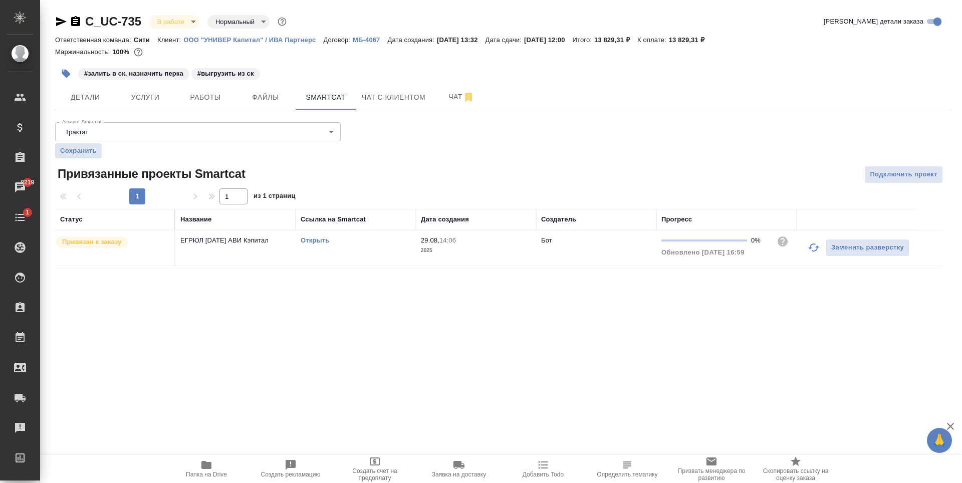
click at [357, 308] on div ".cls-1 fill:#fff; AWATERA [PERSON_NAME] Спецификации Заказы 8219 Чаты 1 Todo Пр…" at bounding box center [481, 241] width 962 height 483
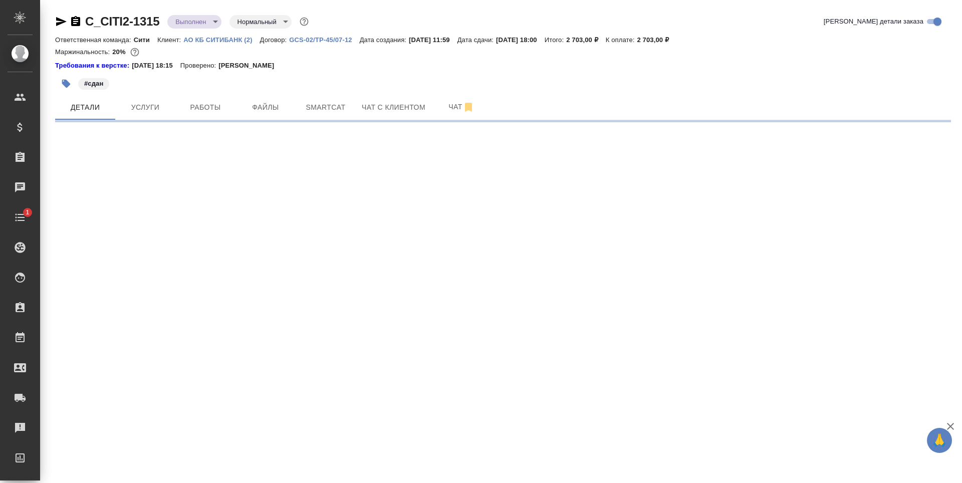
select select "RU"
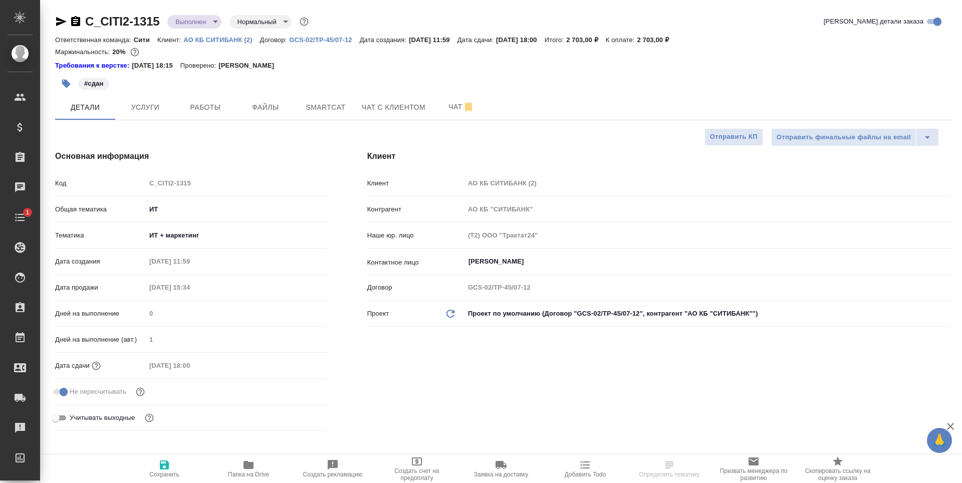
type textarea "x"
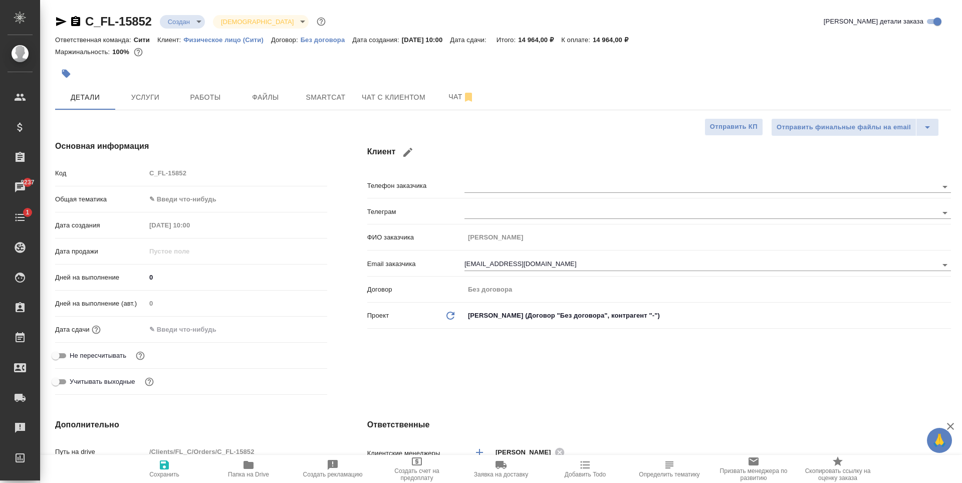
select select "RU"
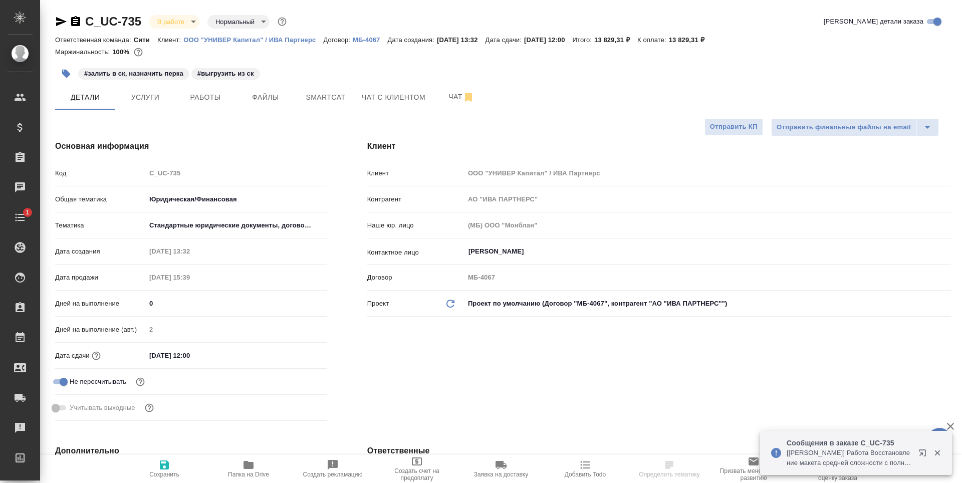
select select "RU"
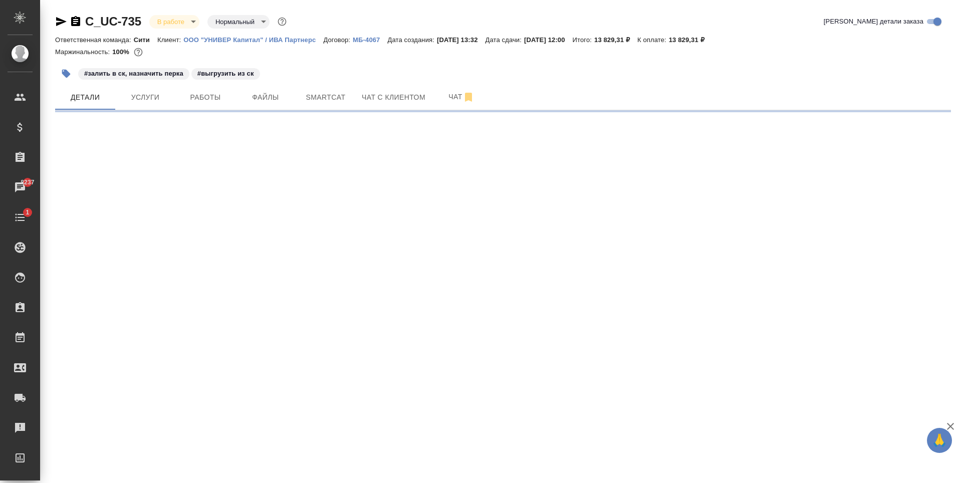
select select "RU"
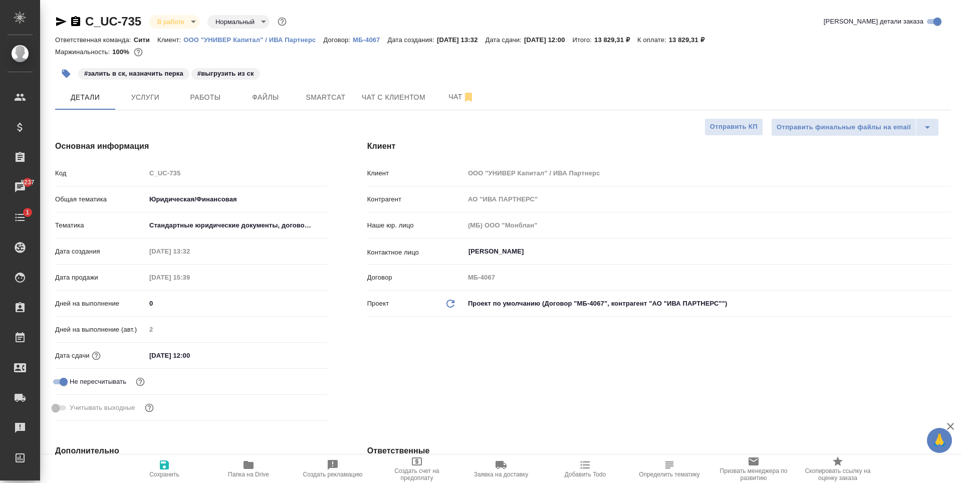
type textarea "x"
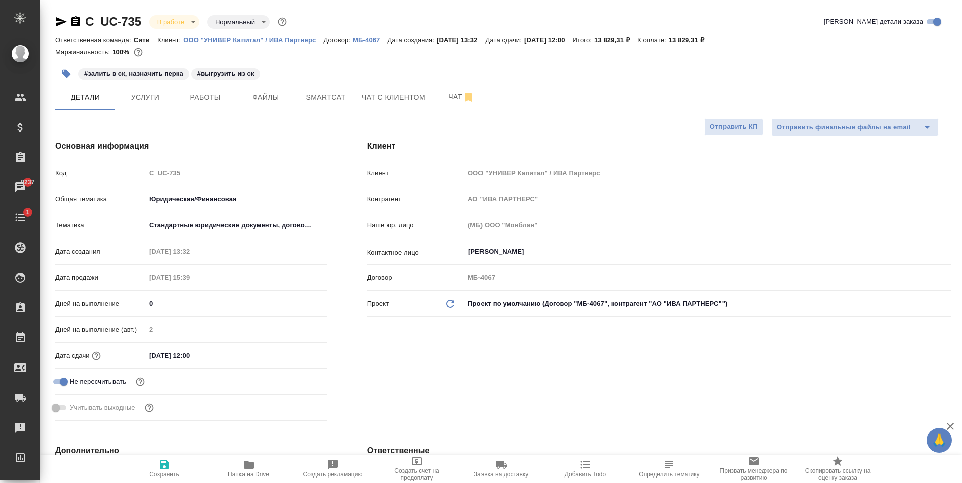
type textarea "x"
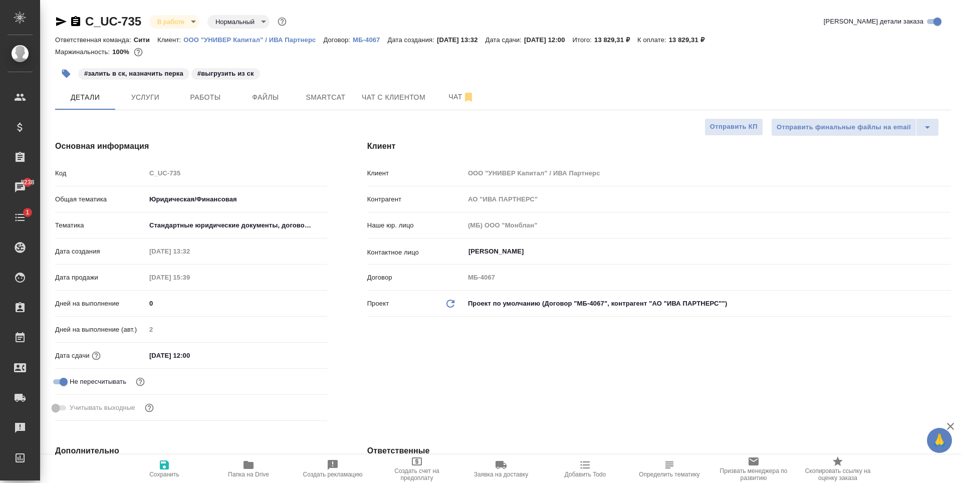
type textarea "x"
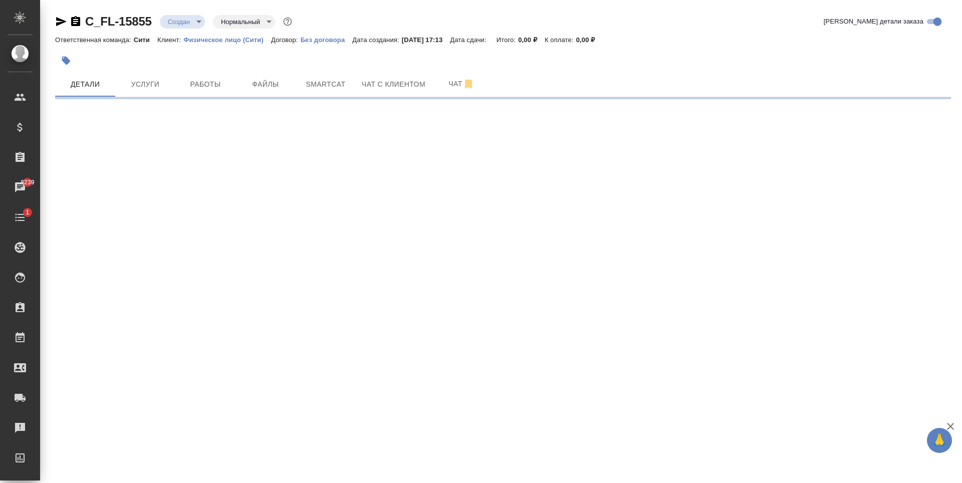
select select "RU"
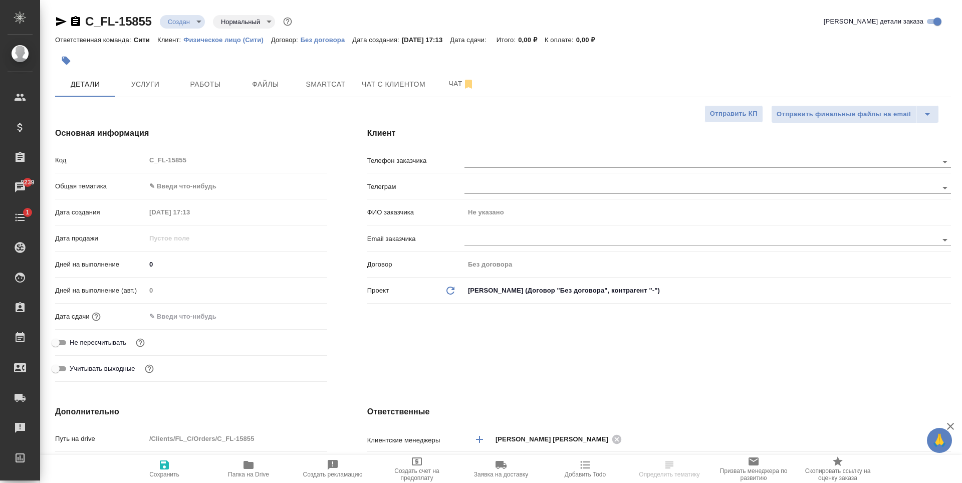
type textarea "x"
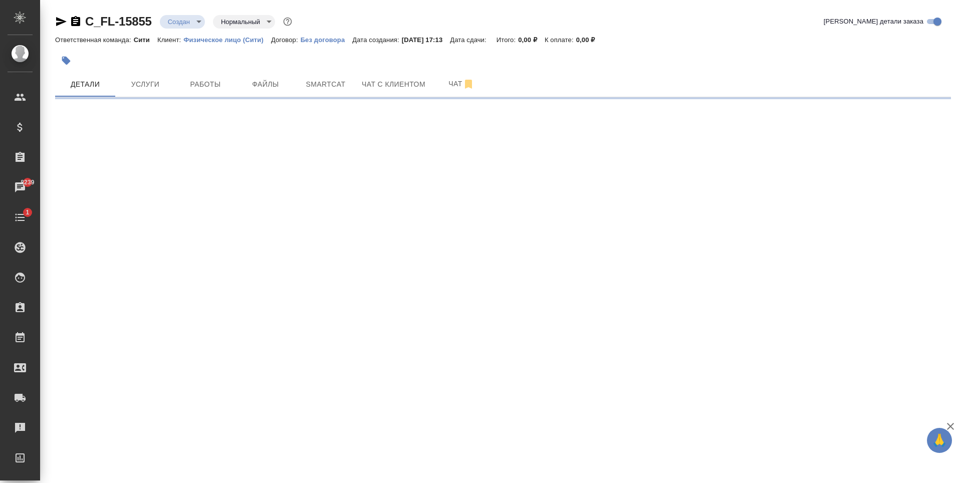
select select "RU"
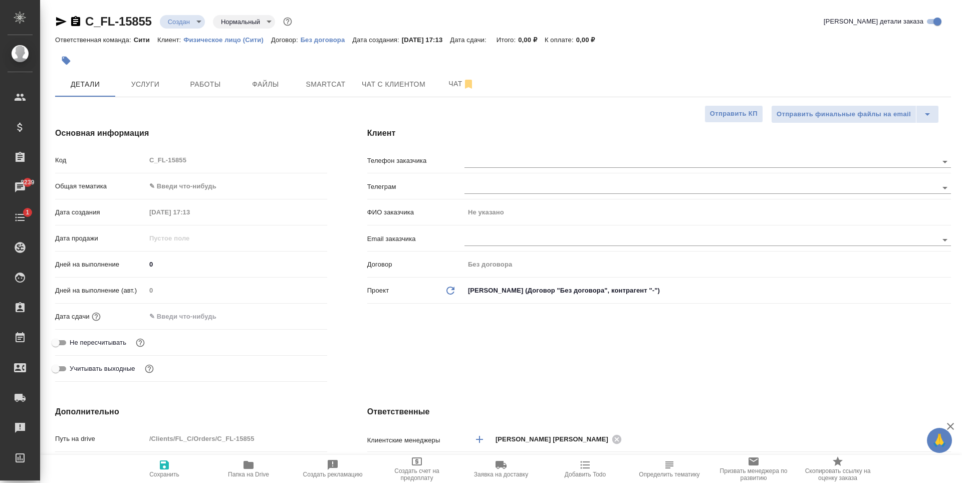
type textarea "x"
click at [497, 235] on input "text" at bounding box center [683, 239] width 439 height 12
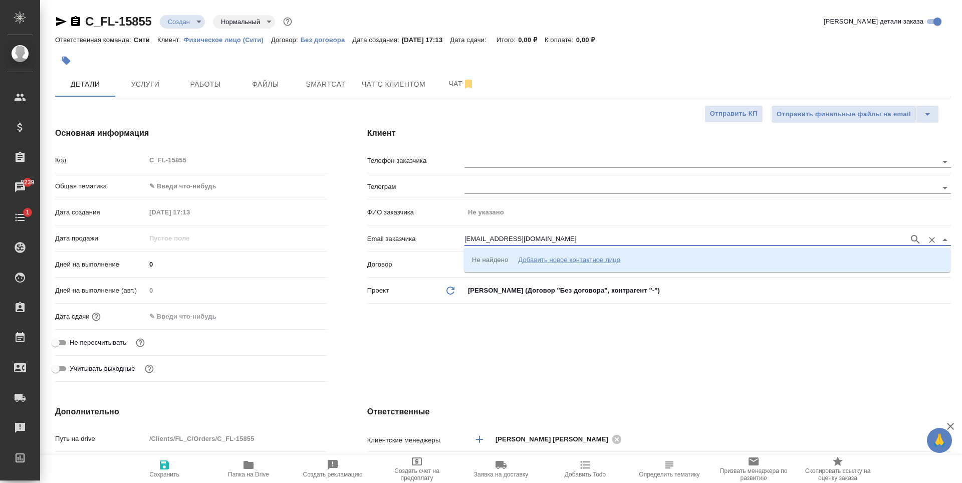
type input "akzhenya@yandex.ru"
click at [607, 257] on div "Добавить новое контактное лицо" at bounding box center [569, 260] width 102 height 10
type input "akzhenya@yandex.ru"
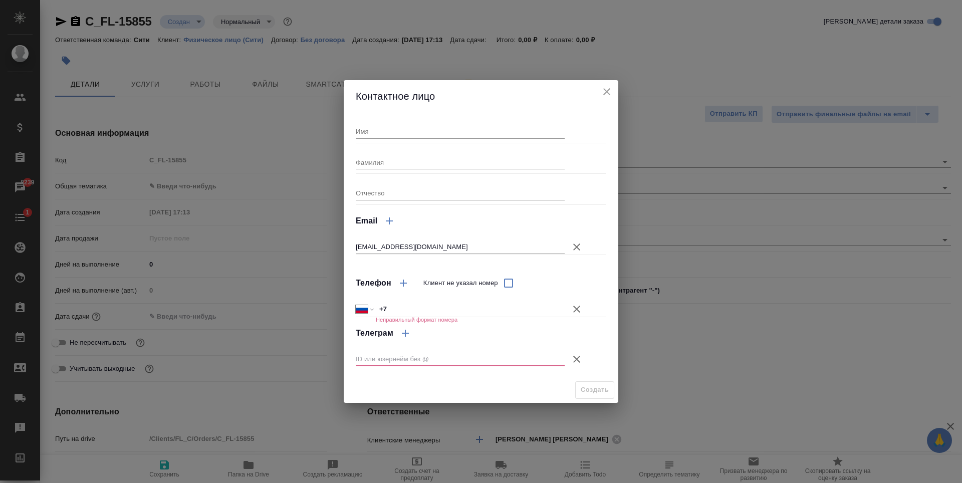
click at [510, 311] on input "+7" at bounding box center [470, 309] width 189 height 15
type input "+7 977 139 45 73"
click at [578, 361] on icon "button" at bounding box center [576, 359] width 7 height 7
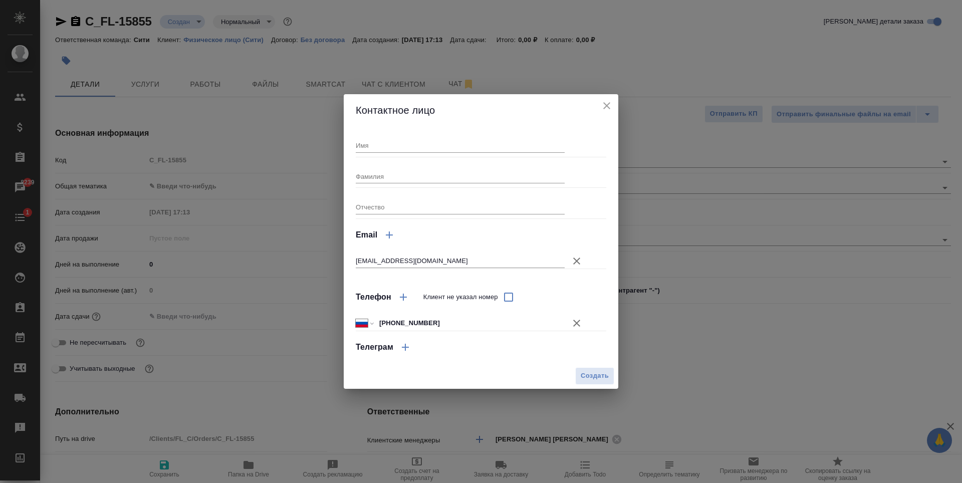
click at [373, 147] on input "Имя" at bounding box center [460, 145] width 209 height 14
type input "Евгений"
click at [598, 377] on span "Создать" at bounding box center [595, 376] width 28 height 12
type input "Евгений"
type textarea "x"
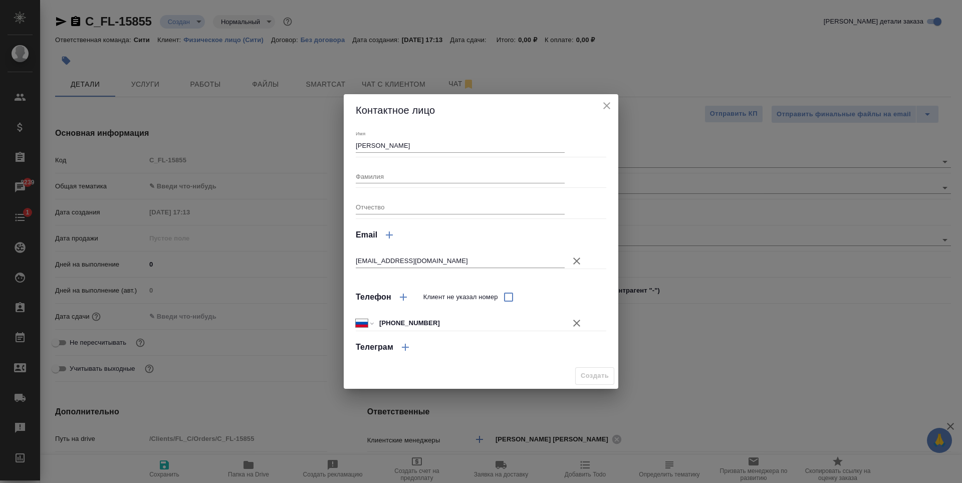
type textarea "x"
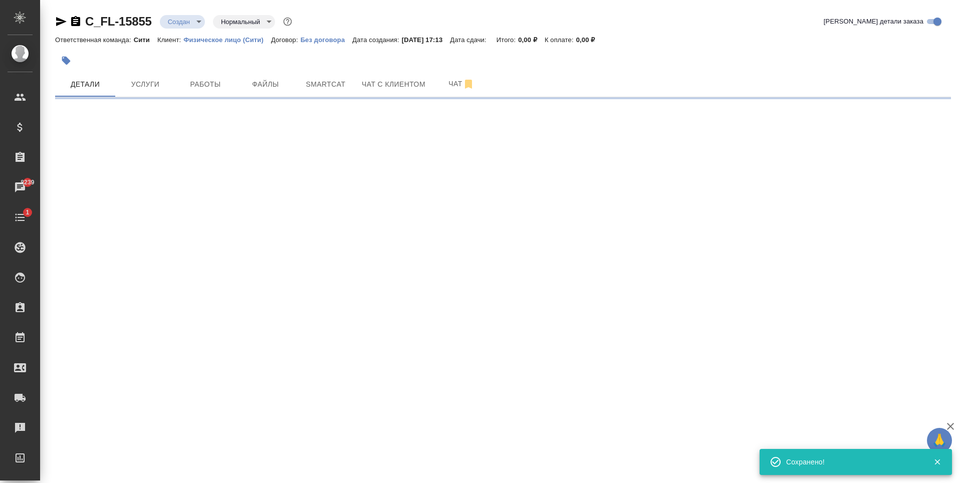
type input "holyTrinity"
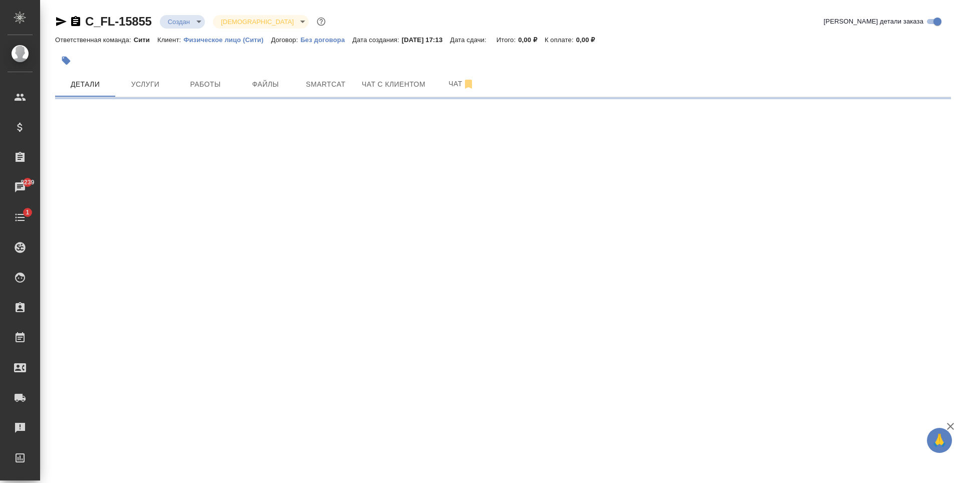
select select "RU"
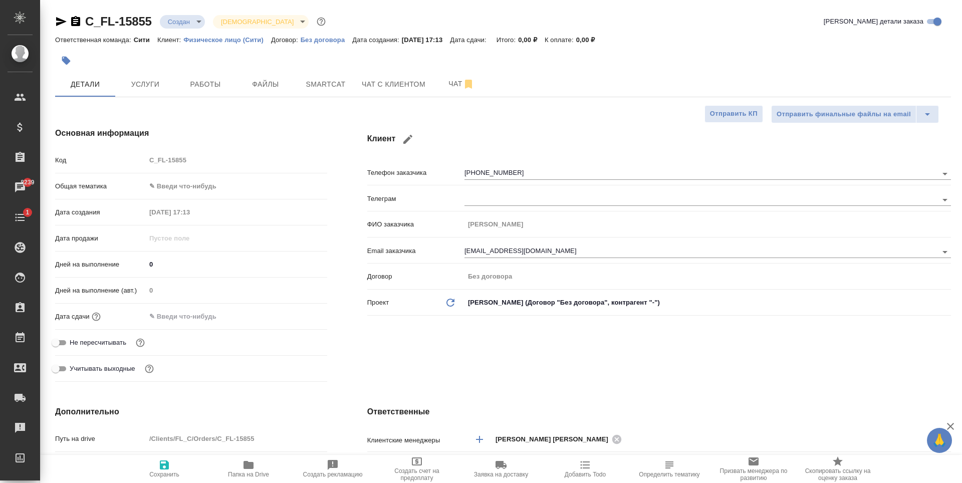
type textarea "x"
click at [231, 66] on div at bounding box center [353, 61] width 597 height 22
click at [183, 173] on div "Код C_FL-15855" at bounding box center [191, 164] width 272 height 26
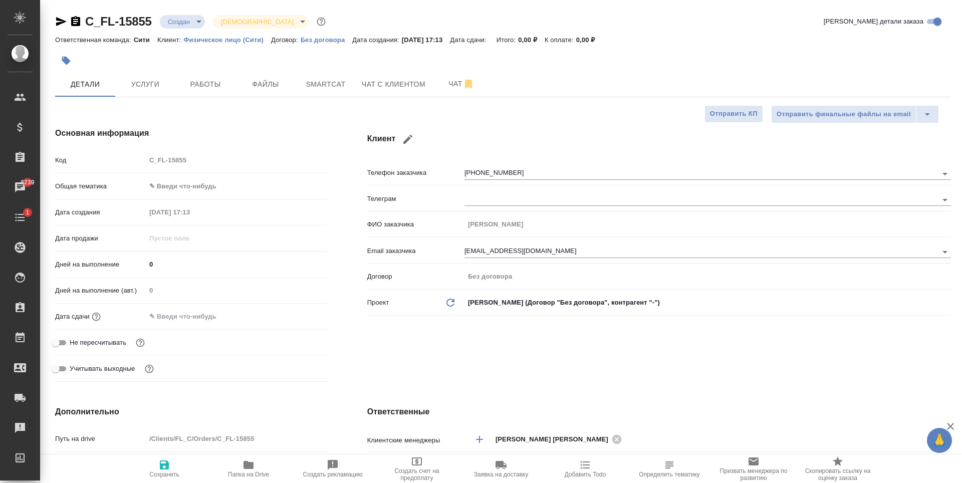
click at [187, 182] on body "🙏 .cls-1 fill:#fff; AWATERA Zaytseva Svetlana Клиенты Спецификации Заказы 8239 …" at bounding box center [481, 241] width 962 height 483
click at [223, 280] on li "Юридическая/Финансовая" at bounding box center [236, 283] width 181 height 16
type input "yr-fn"
type textarea "x"
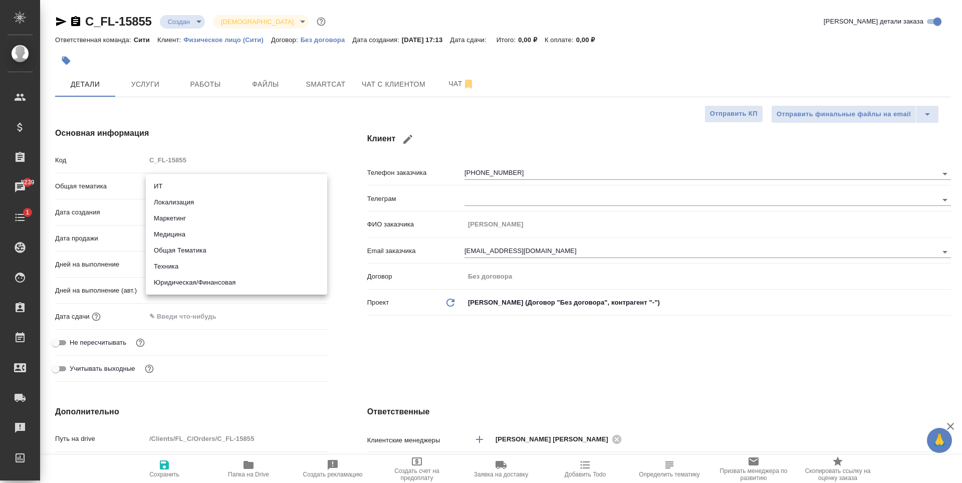
type textarea "x"
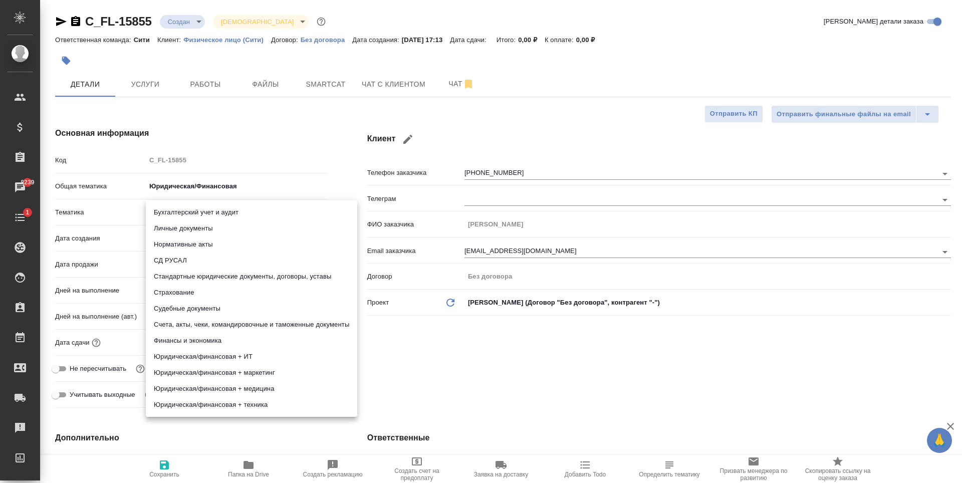
click at [212, 208] on body "🙏 .cls-1 fill:#fff; AWATERA Zaytseva Svetlana Клиенты Спецификации Заказы 8239 …" at bounding box center [481, 241] width 962 height 483
click at [230, 275] on li "Стандартные юридические документы, договоры, уставы" at bounding box center [251, 277] width 211 height 16
type textarea "x"
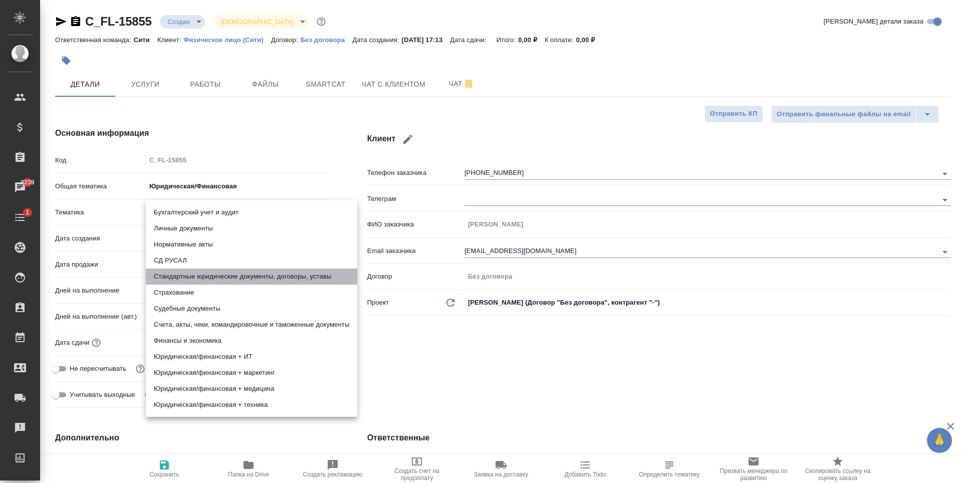
type input "5f647205b73bc97568ca66bf"
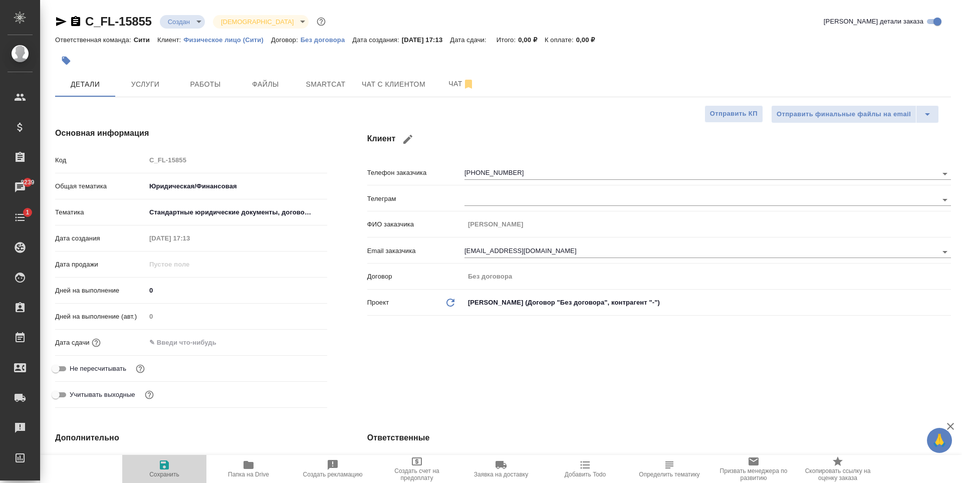
click at [168, 468] on icon "button" at bounding box center [164, 464] width 9 height 9
type textarea "x"
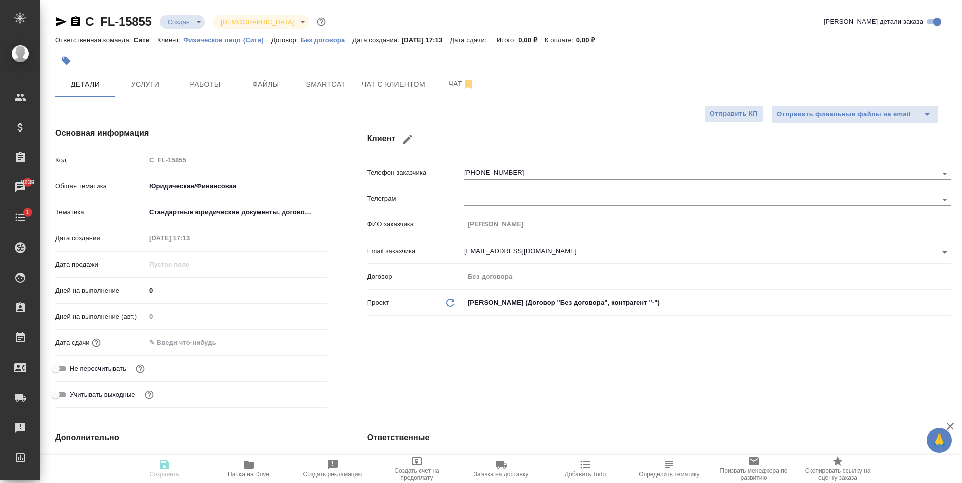
type textarea "x"
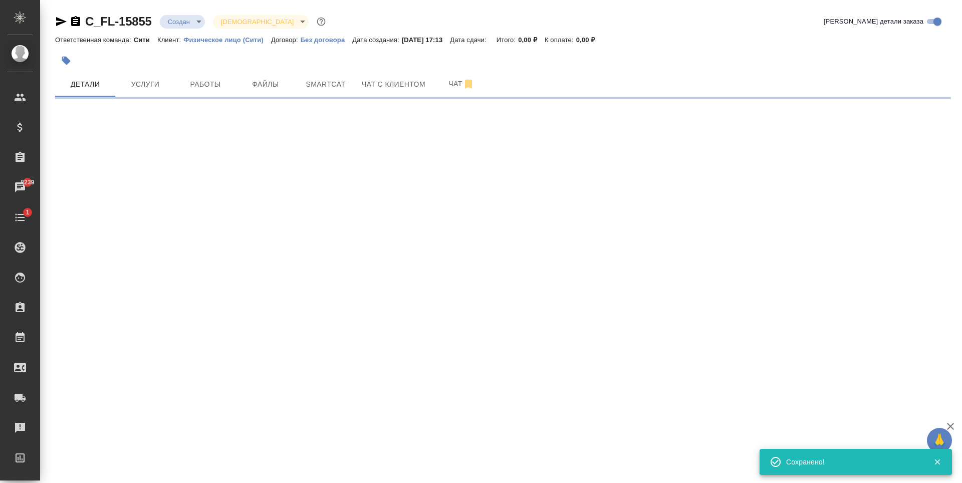
select select "RU"
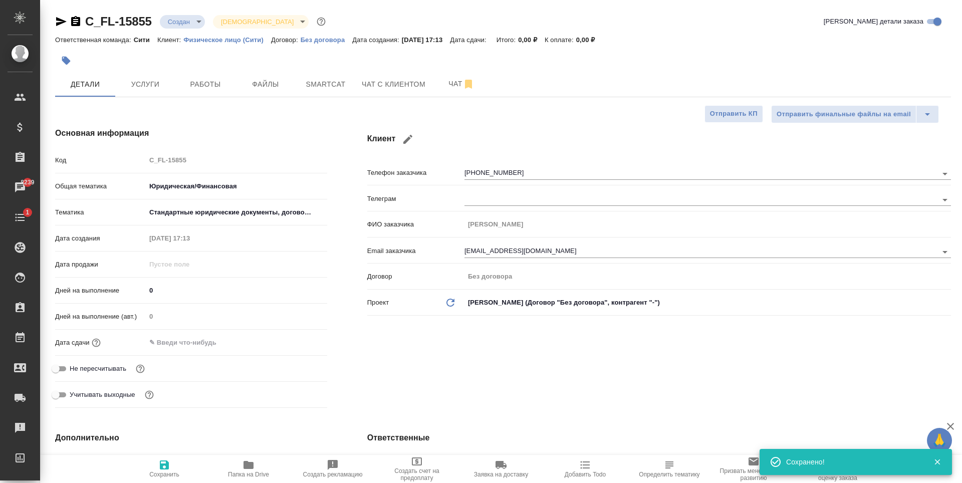
type textarea "x"
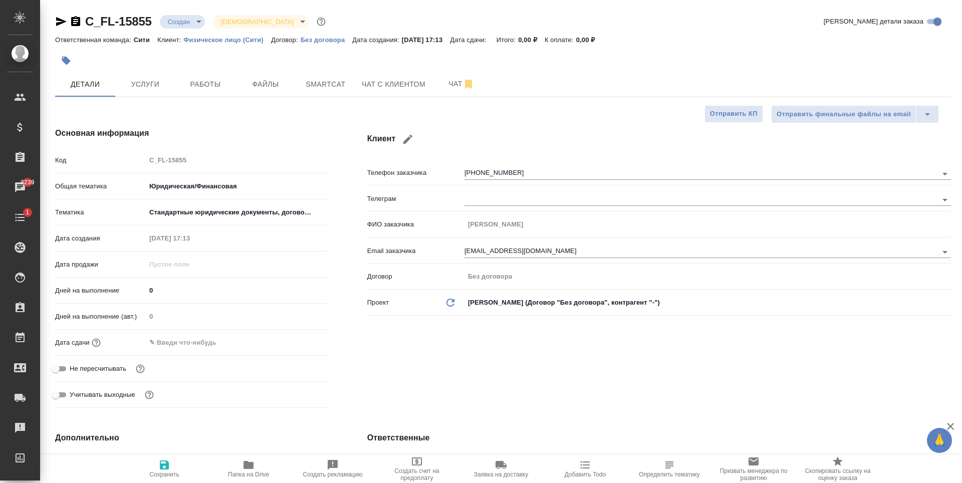
type textarea "x"
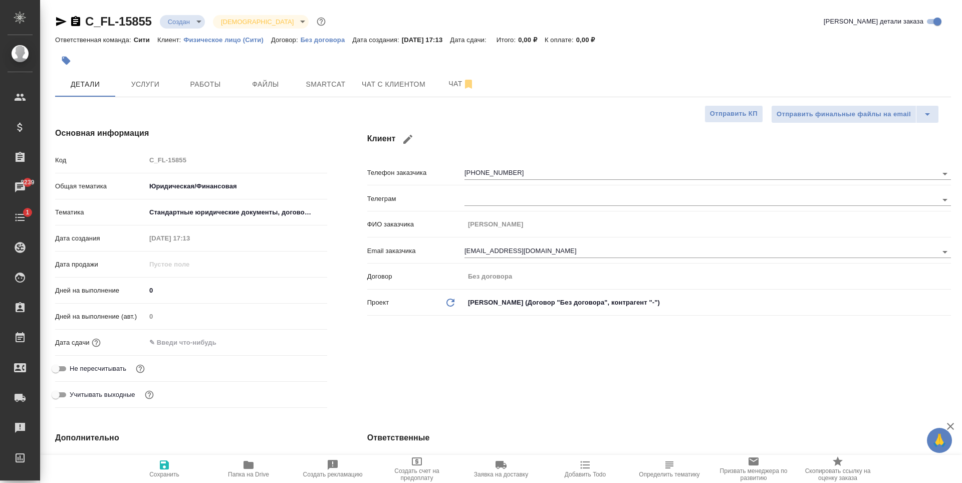
type textarea "x"
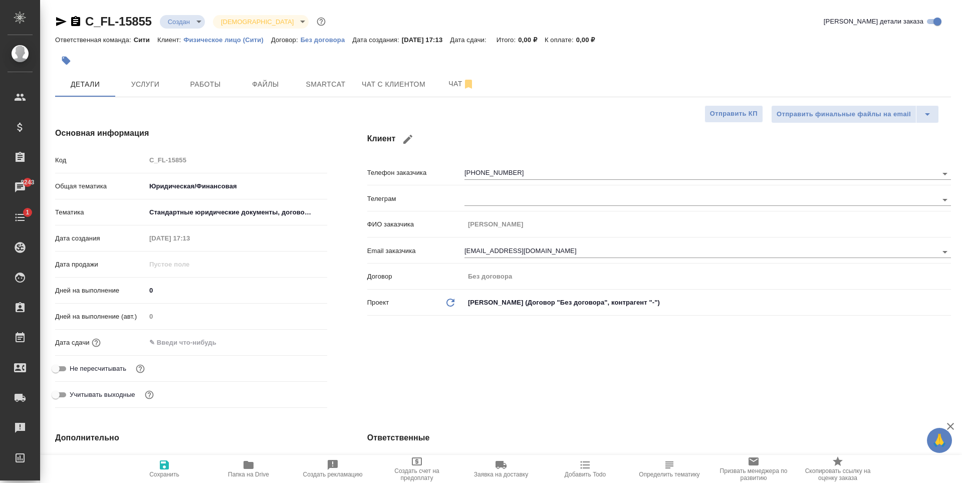
type textarea "x"
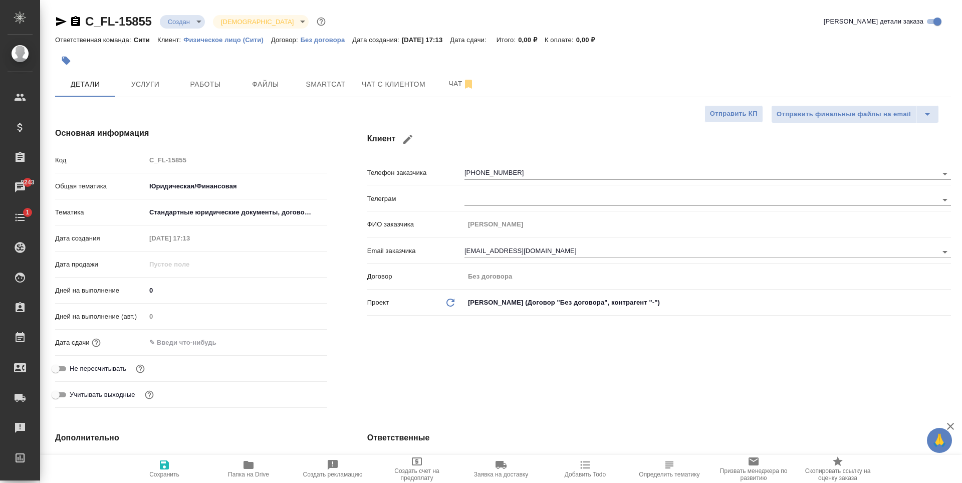
type textarea "x"
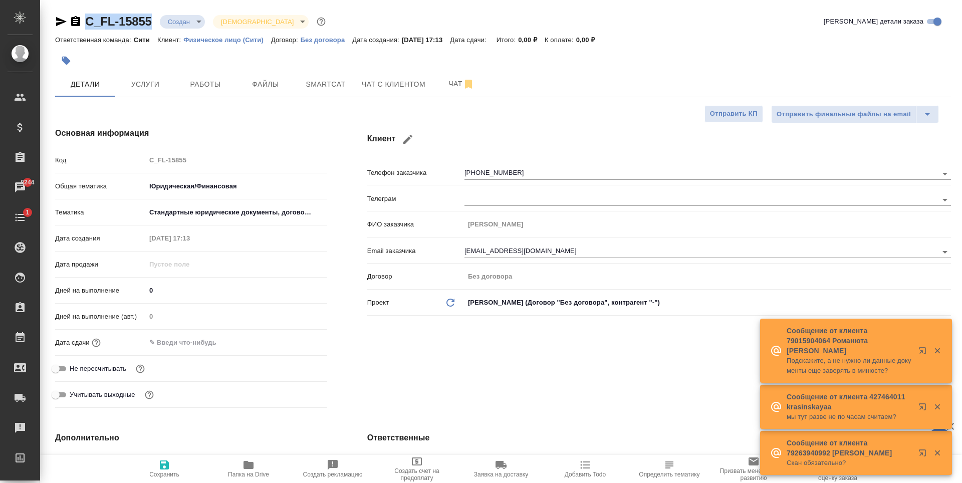
drag, startPoint x: 152, startPoint y: 32, endPoint x: 86, endPoint y: 26, distance: 66.4
click at [86, 26] on div "C_FL-15855 Создан new Святая троица holyTrinity Кратко детали заказа" at bounding box center [503, 24] width 896 height 20
copy link "C_FL-15855"
type textarea "x"
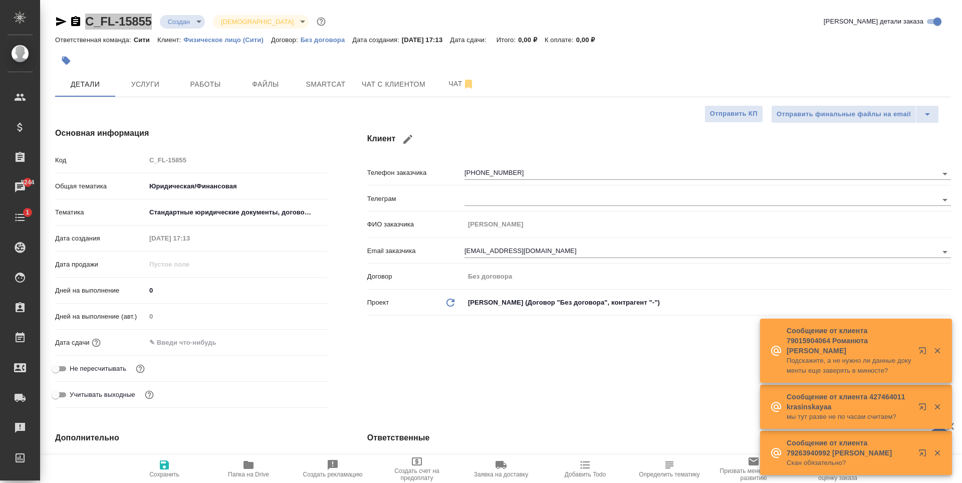
type textarea "x"
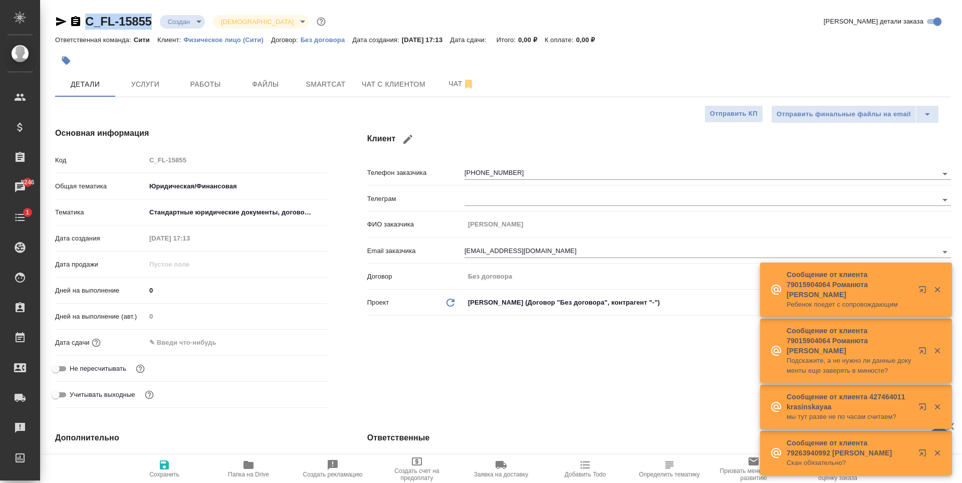
click at [556, 375] on div "Клиент Телефон заказчика +79771394573 Телеграм ФИО заказчика Евгений Email зака…" at bounding box center [659, 269] width 624 height 325
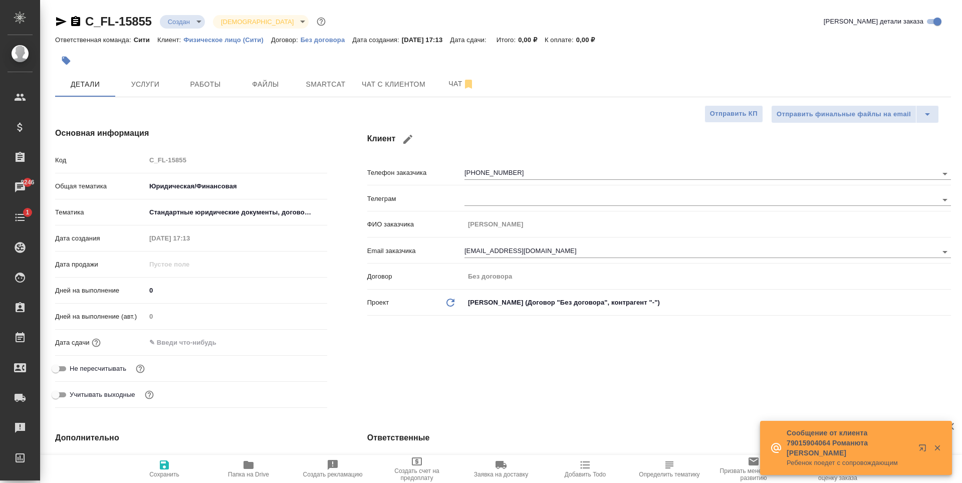
type textarea "x"
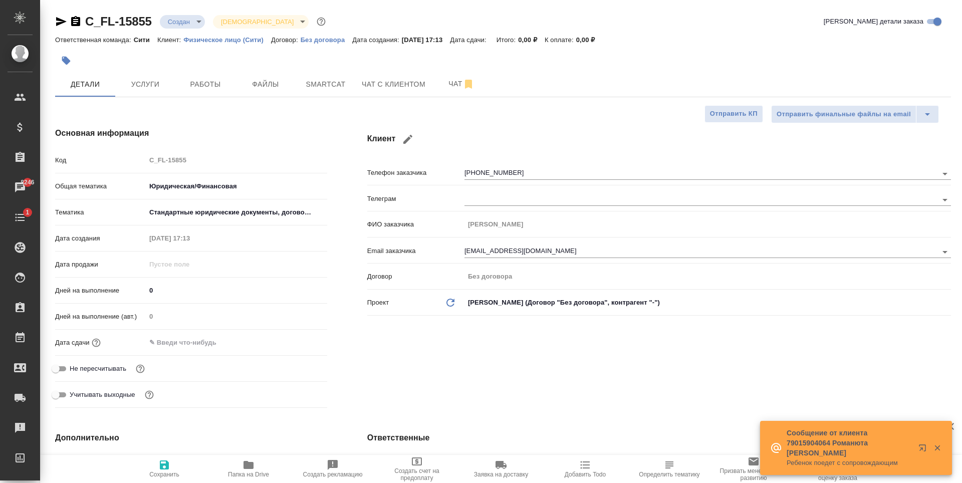
type textarea "x"
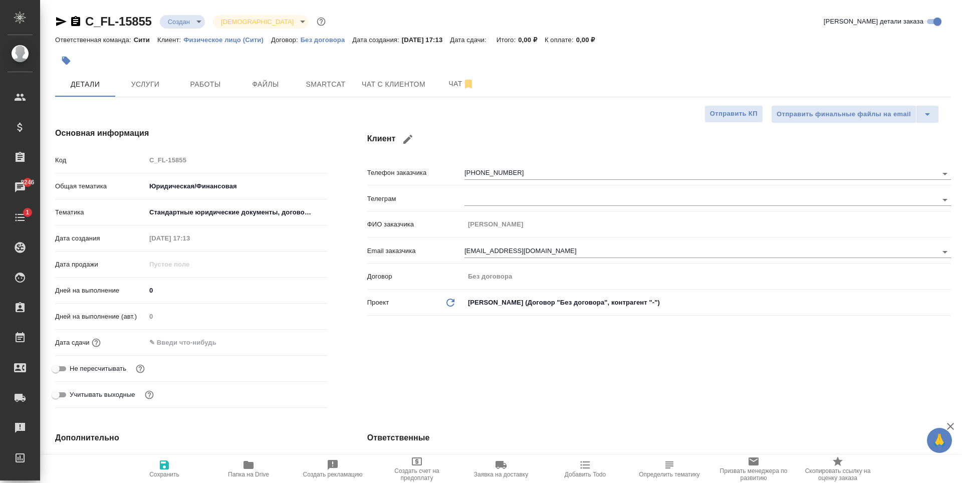
type textarea "x"
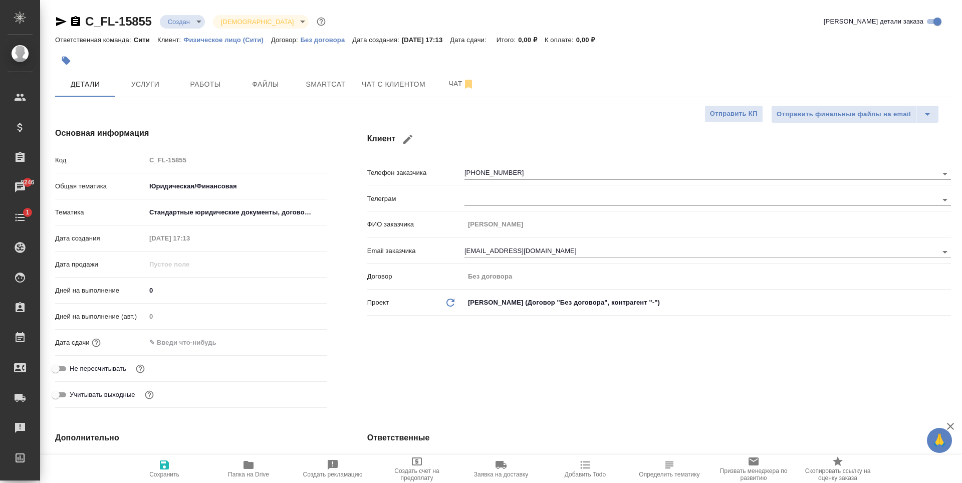
type textarea "x"
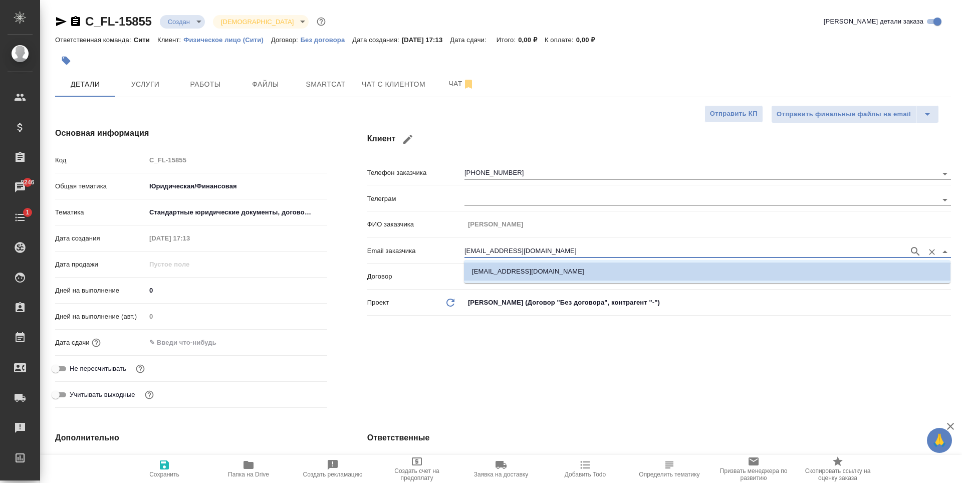
drag, startPoint x: 532, startPoint y: 250, endPoint x: 458, endPoint y: 249, distance: 73.7
click at [458, 249] on div "Email заказчика akzhenya@yandex.ru" at bounding box center [659, 250] width 584 height 18
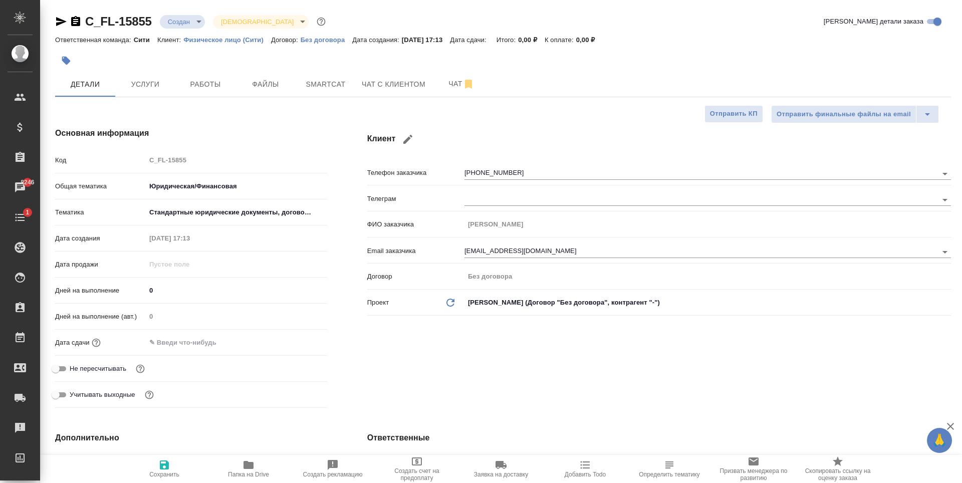
type textarea "x"
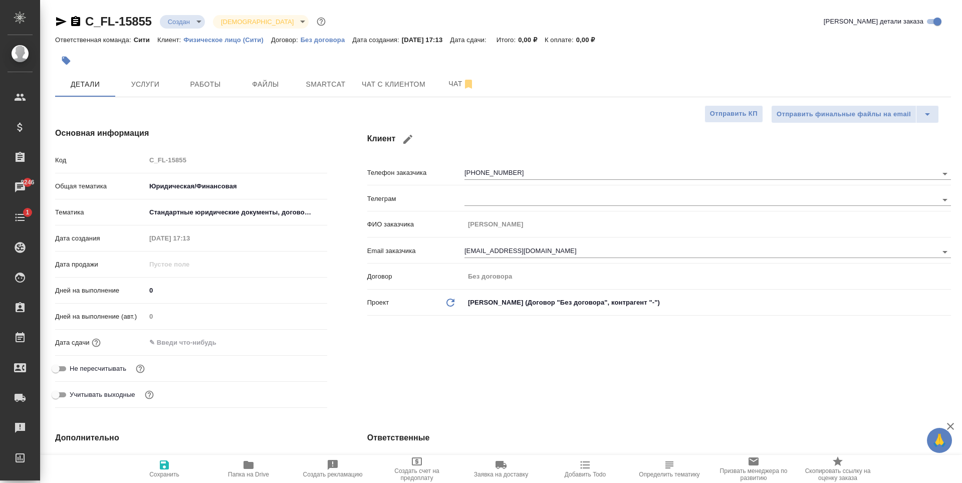
type textarea "x"
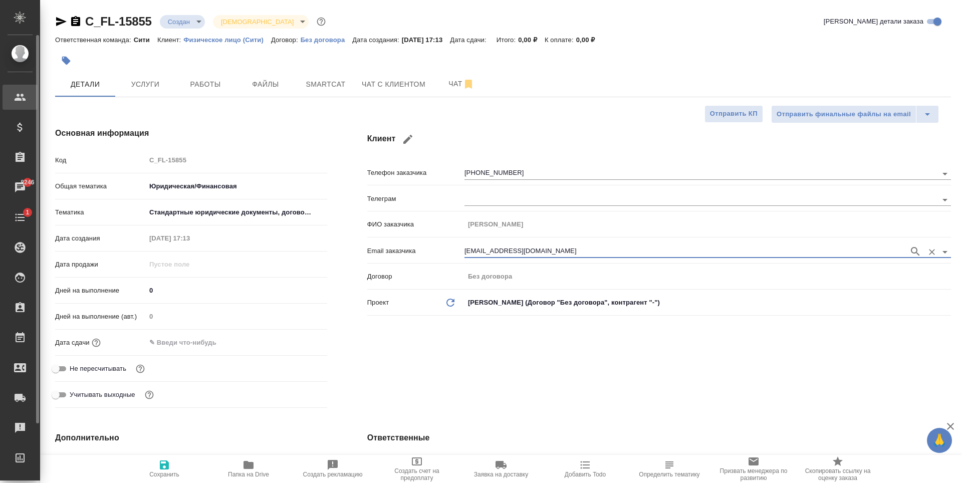
type textarea "x"
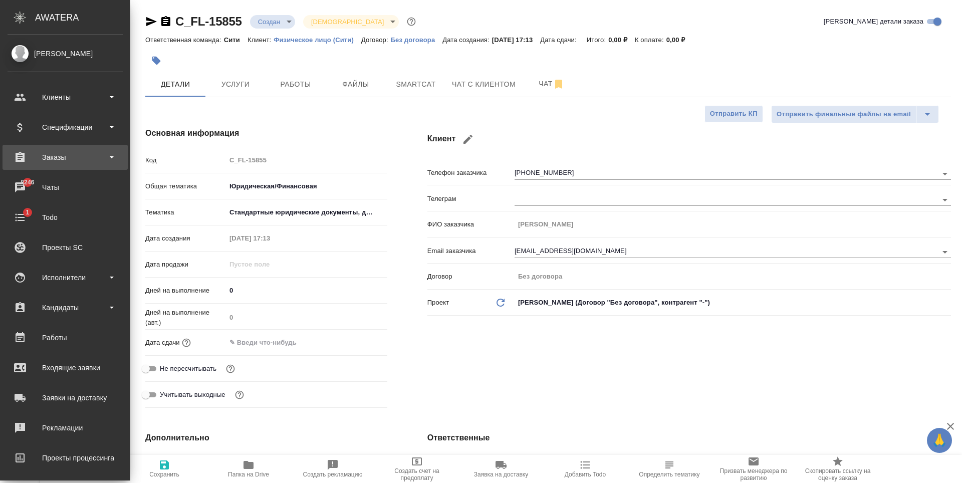
click at [66, 157] on div "Заказы" at bounding box center [65, 157] width 115 height 15
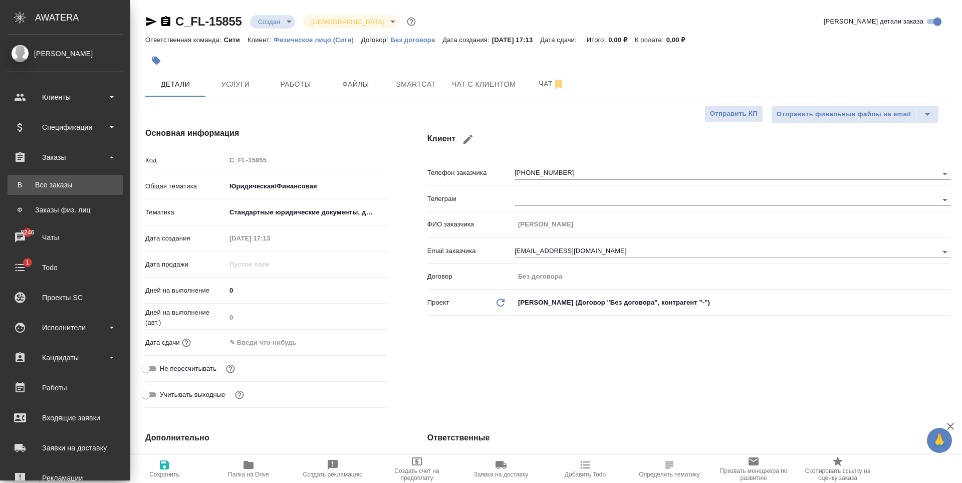
click at [56, 181] on div "Все заказы" at bounding box center [65, 185] width 105 height 10
type textarea "x"
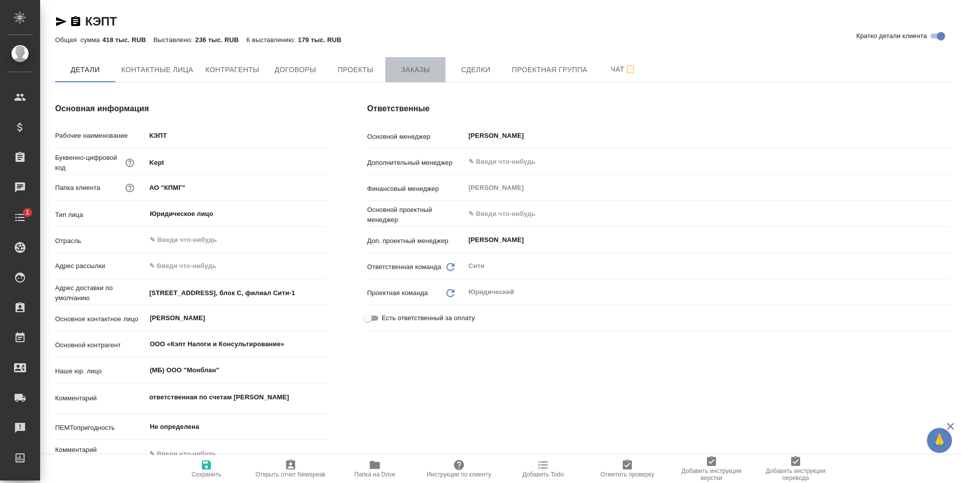
click at [397, 69] on span "Заказы" at bounding box center [415, 70] width 48 height 13
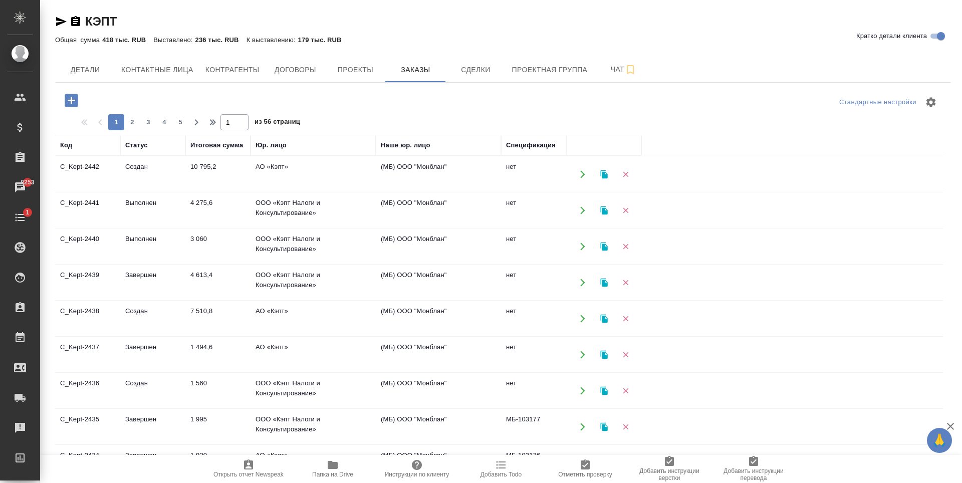
click at [73, 98] on icon "button" at bounding box center [71, 100] width 13 height 13
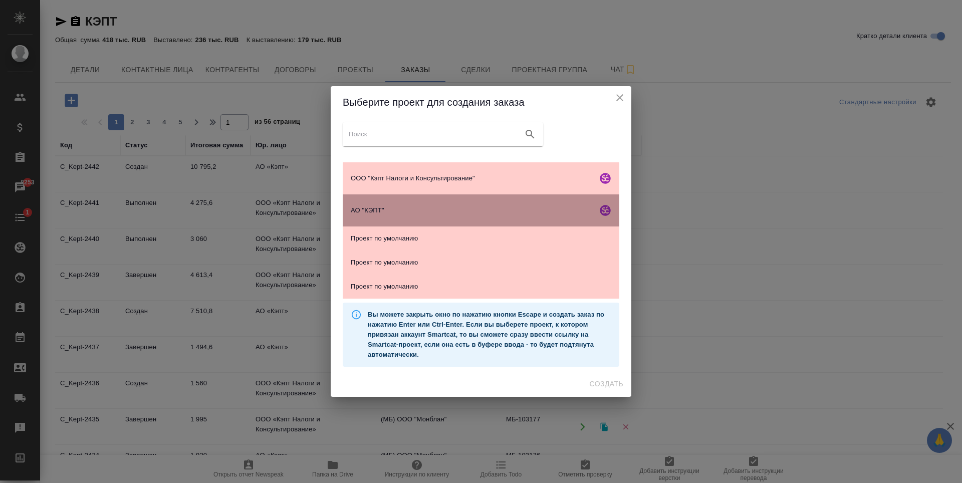
click at [430, 213] on span "АО "КЭПТ"" at bounding box center [472, 210] width 242 height 10
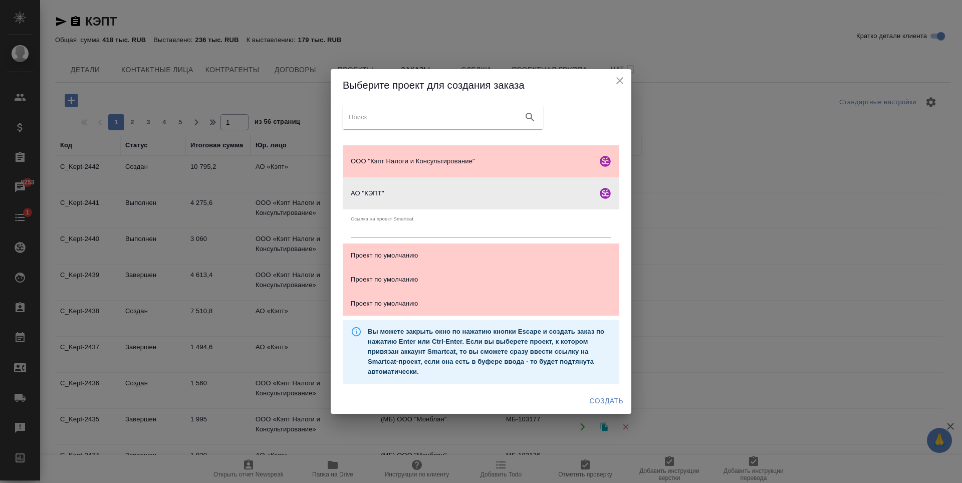
click at [610, 403] on span "Создать" at bounding box center [607, 401] width 34 height 13
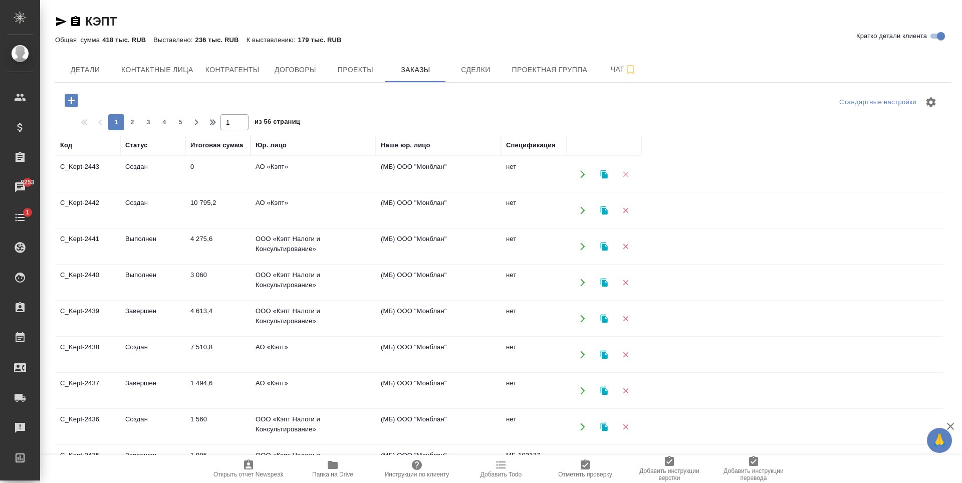
click at [626, 175] on icon "button" at bounding box center [626, 174] width 6 height 6
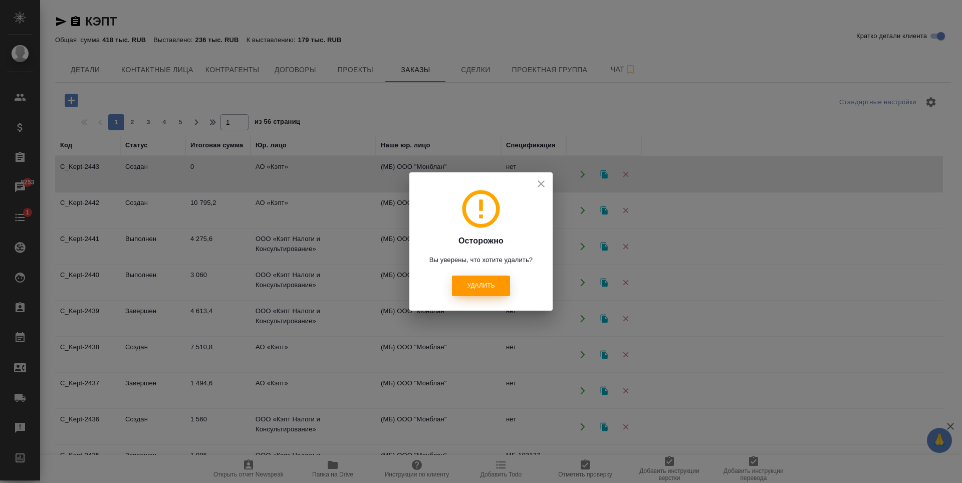
click at [483, 289] on span "Удалить" at bounding box center [481, 286] width 28 height 9
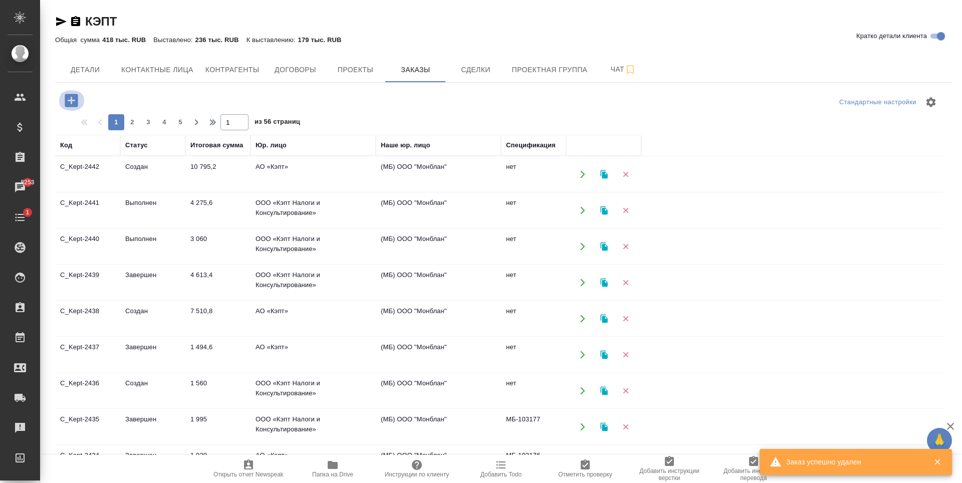
click at [70, 94] on icon "button" at bounding box center [71, 100] width 13 height 13
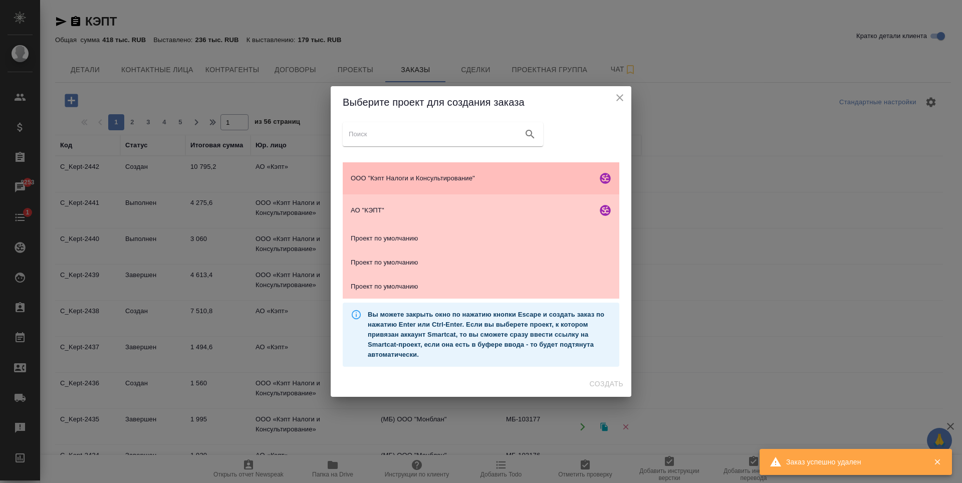
click at [438, 174] on span "ООО "Кэпт Налоги и Консультирование"" at bounding box center [472, 178] width 242 height 10
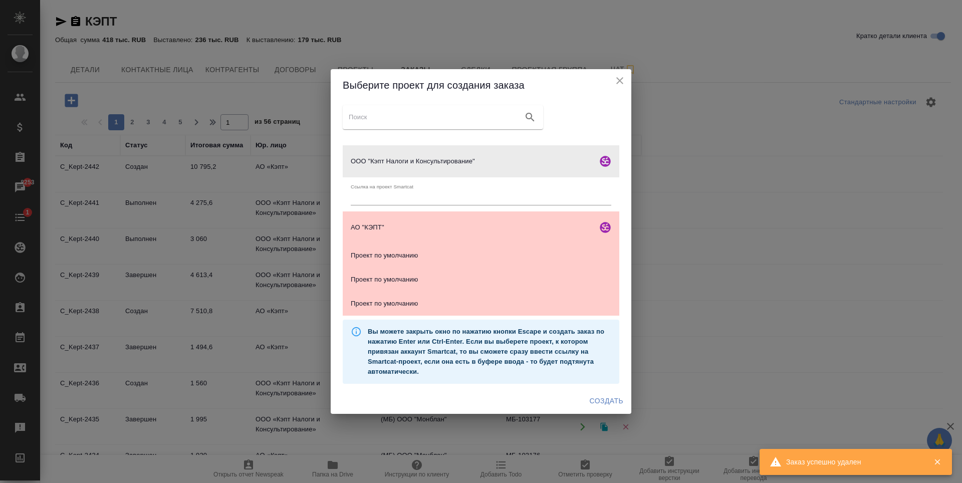
click at [605, 400] on span "Создать" at bounding box center [607, 401] width 34 height 13
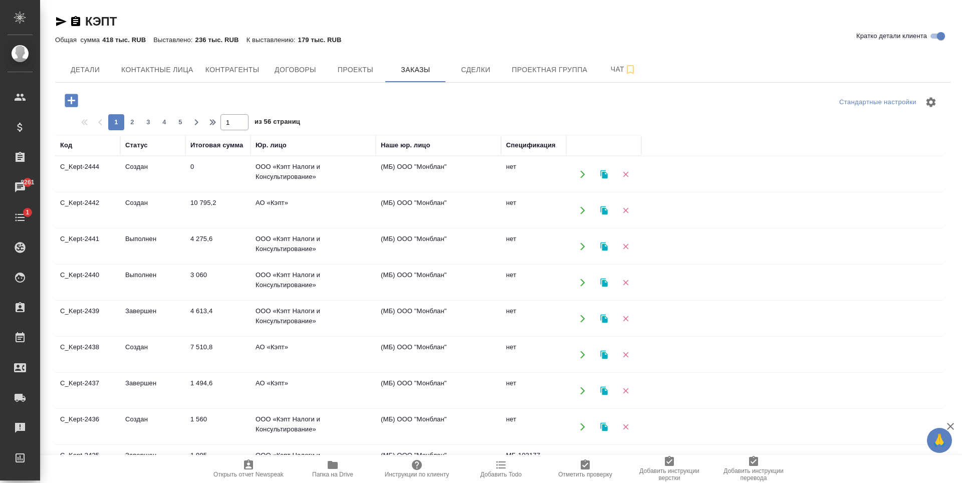
click at [145, 192] on td "Выполнен" at bounding box center [152, 174] width 65 height 35
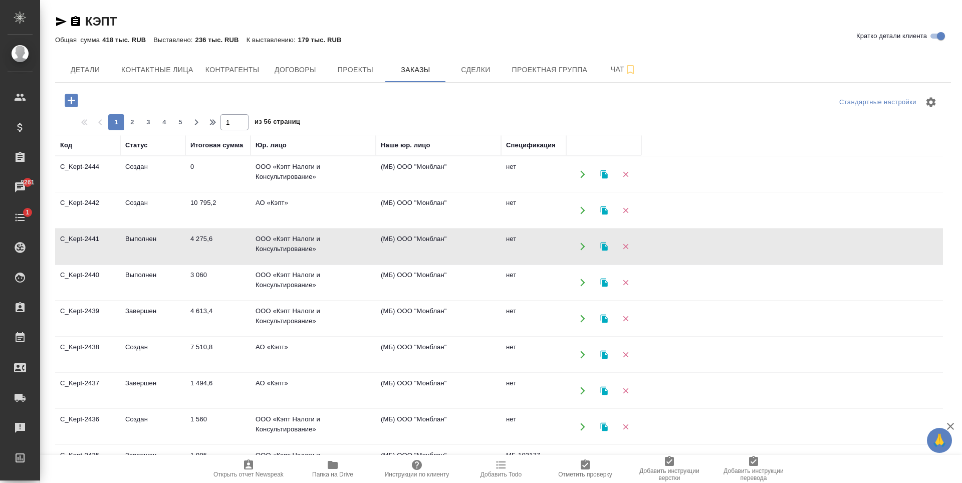
click at [188, 192] on td "3 060" at bounding box center [217, 174] width 65 height 35
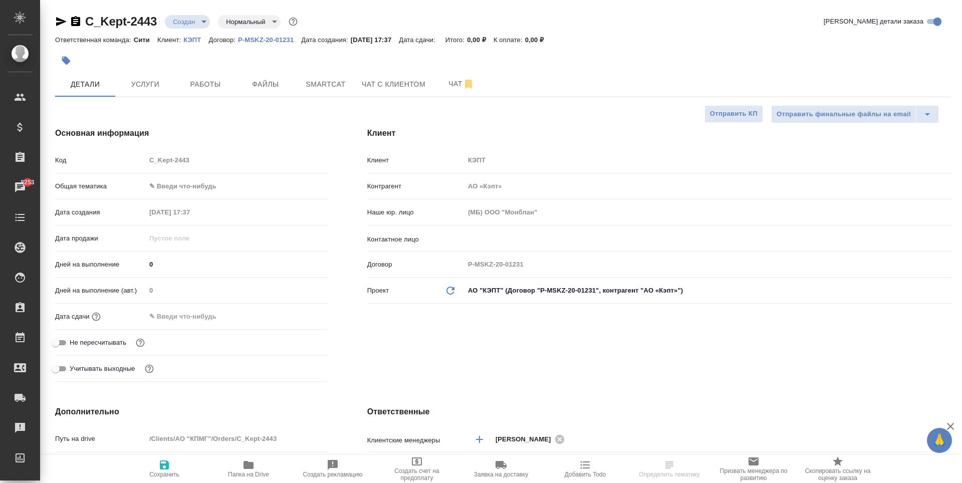
select select "RU"
type textarea "x"
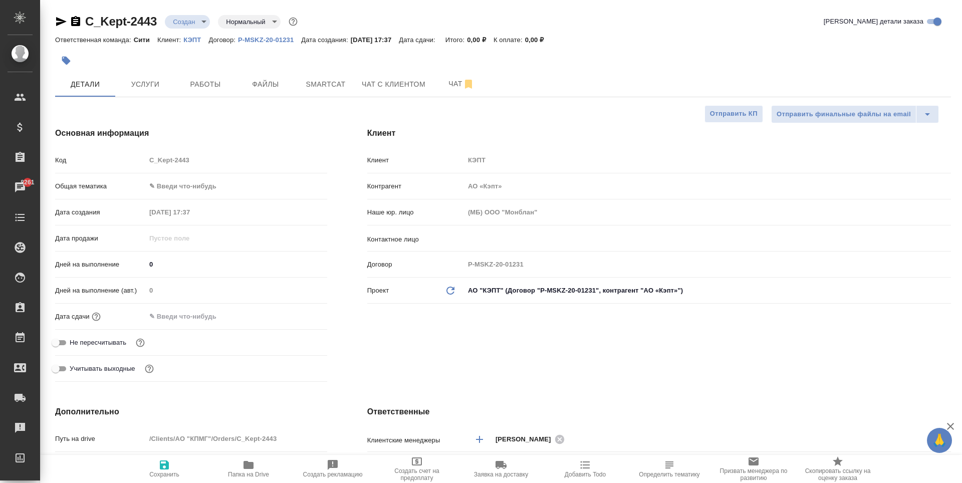
type textarea "x"
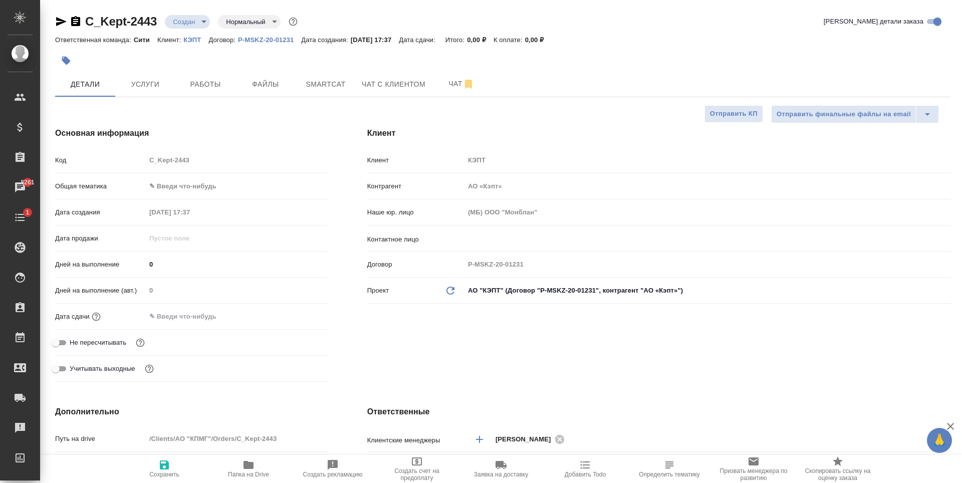
type textarea "x"
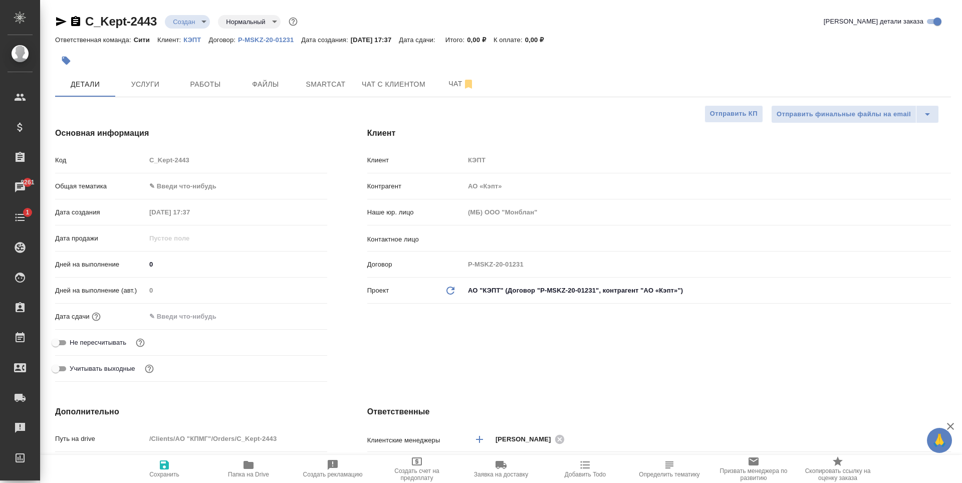
type textarea "x"
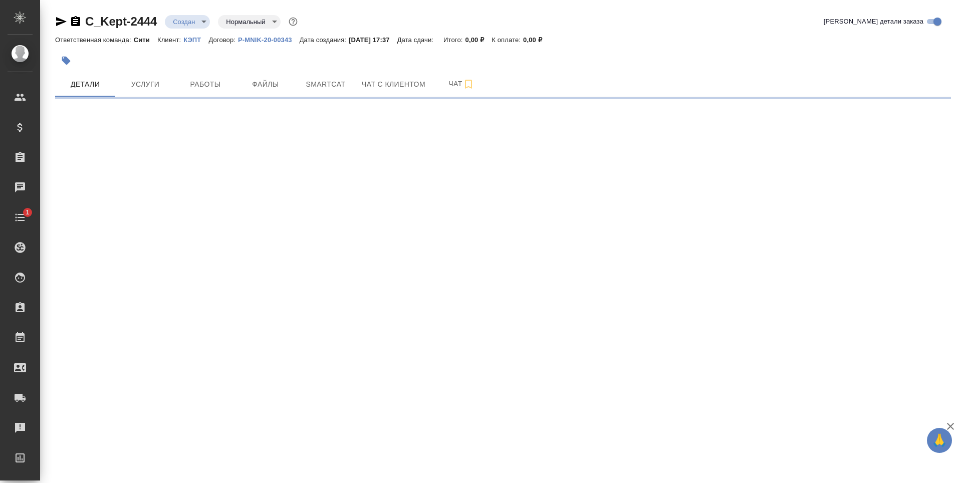
select select "RU"
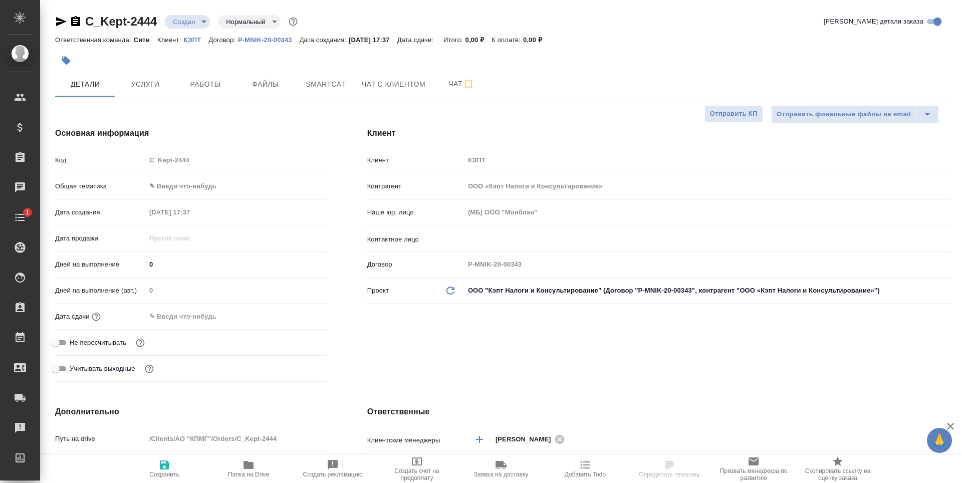
type textarea "x"
click at [265, 83] on span "Файлы" at bounding box center [265, 84] width 48 height 13
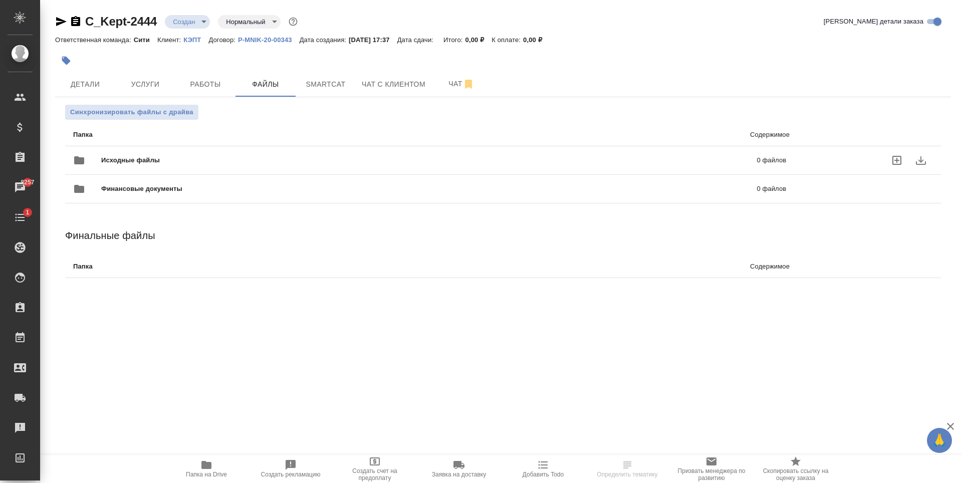
click at [900, 157] on icon "uploadFiles" at bounding box center [896, 160] width 9 height 9
click at [0, 0] on input "uploadFiles" at bounding box center [0, 0] width 0 height 0
click at [902, 156] on icon "uploadFiles" at bounding box center [897, 160] width 12 height 12
click at [0, 0] on input "uploadFiles" at bounding box center [0, 0] width 0 height 0
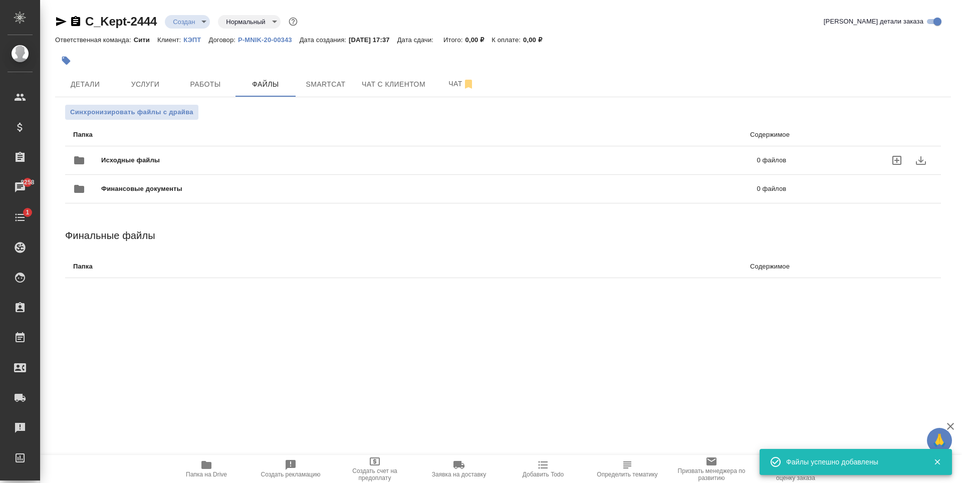
click at [162, 148] on div "Исходные файлы 0 файлов" at bounding box center [429, 160] width 713 height 24
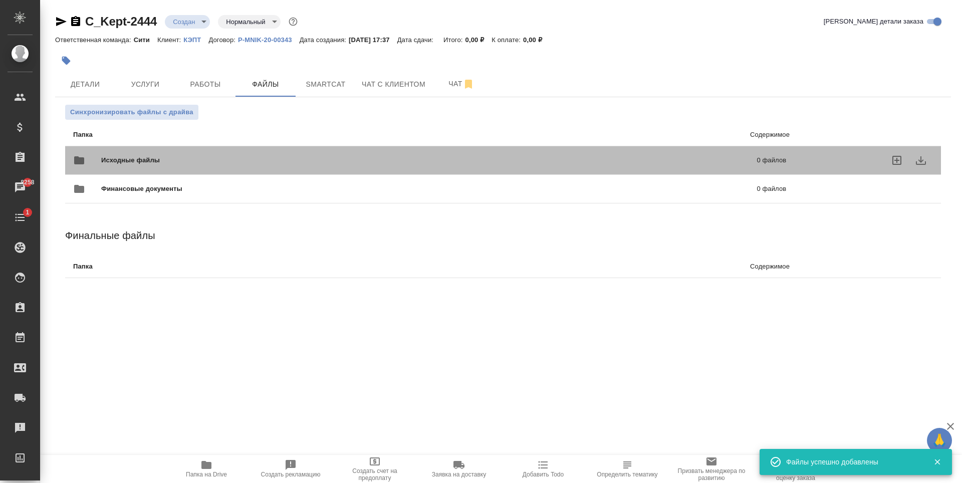
click at [130, 166] on div "Исходные файлы 0 файлов" at bounding box center [429, 160] width 713 height 24
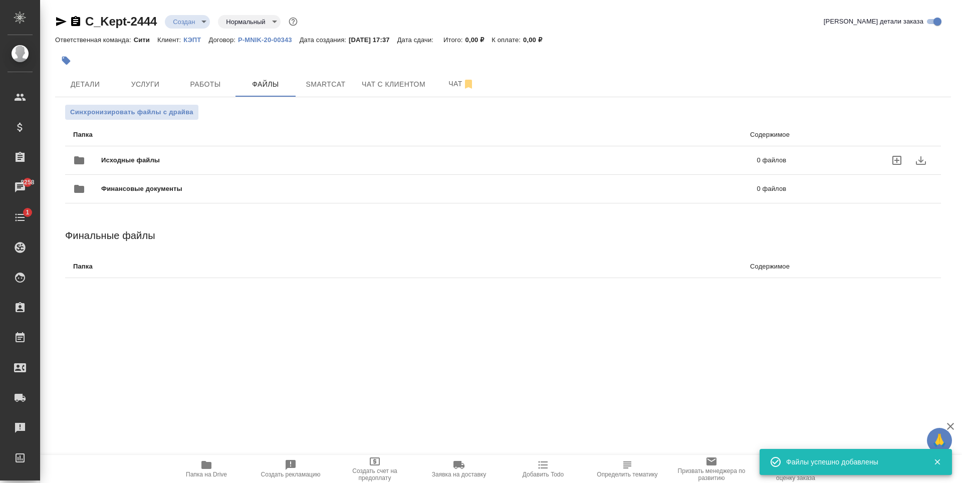
click at [135, 161] on span "Исходные файлы" at bounding box center [279, 160] width 357 height 10
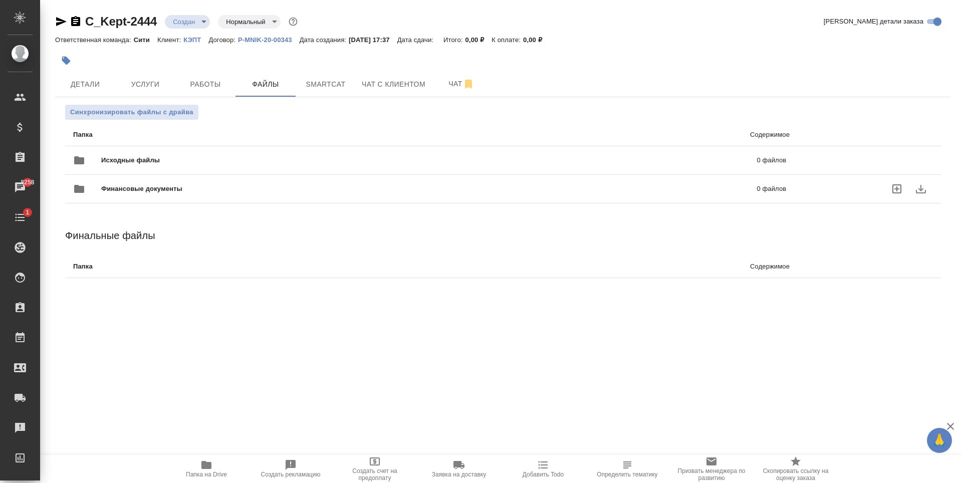
click at [290, 171] on div "Финансовые документы 0 файлов" at bounding box center [429, 189] width 733 height 44
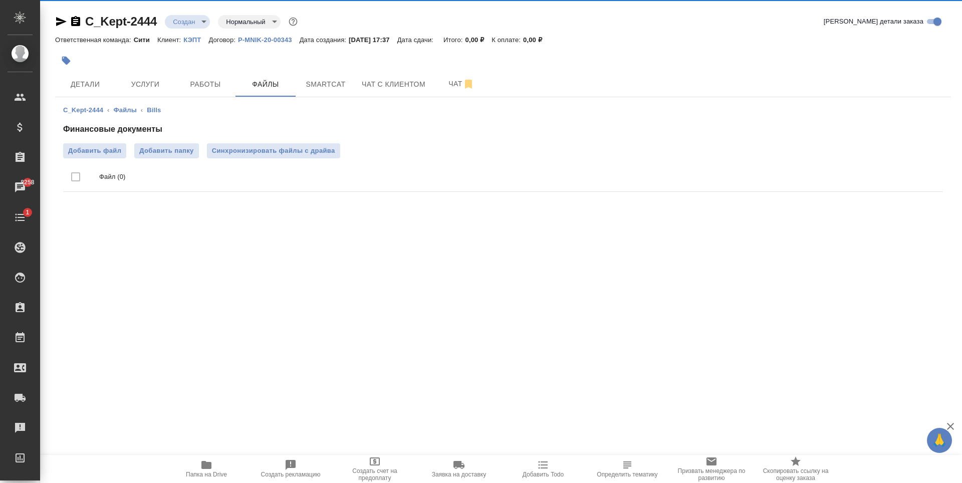
click at [284, 162] on ul "Файл (0)" at bounding box center [503, 177] width 880 height 38
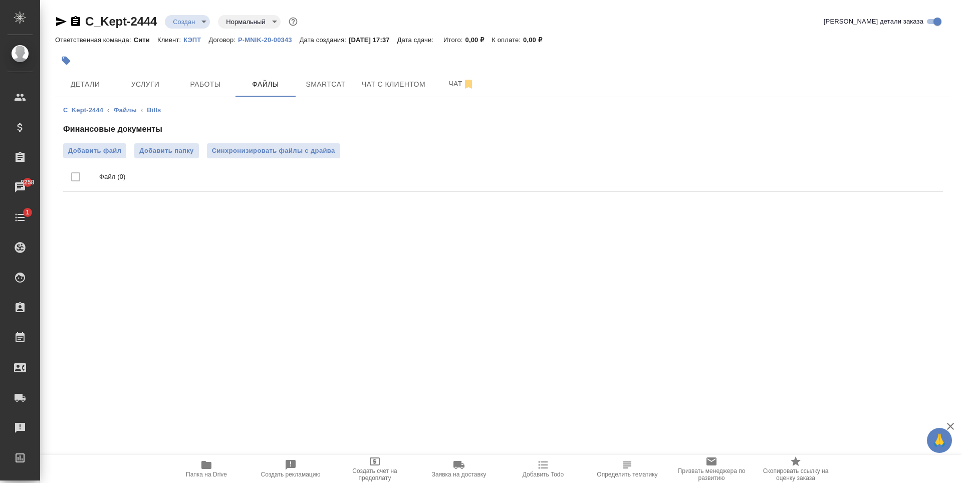
click at [114, 110] on link "Файлы" at bounding box center [125, 110] width 23 height 8
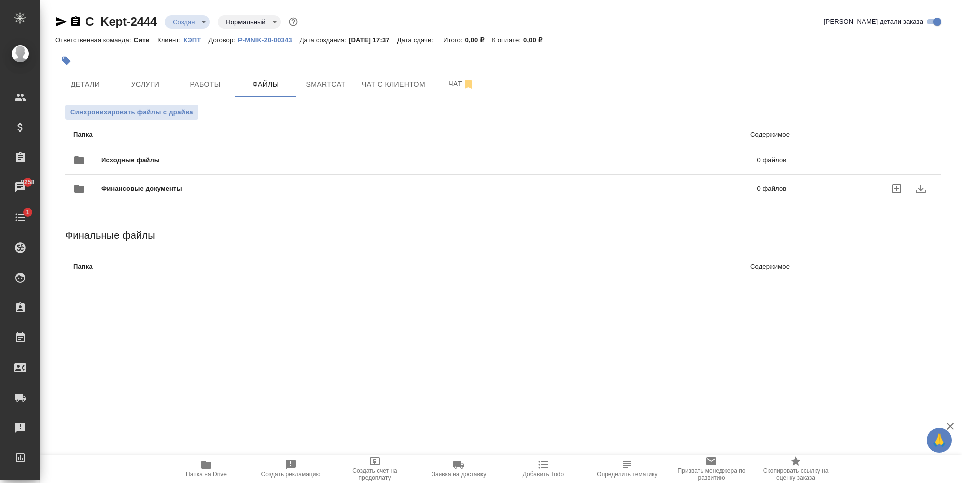
click at [192, 173] on div "Финансовые документы 0 файлов" at bounding box center [429, 189] width 733 height 44
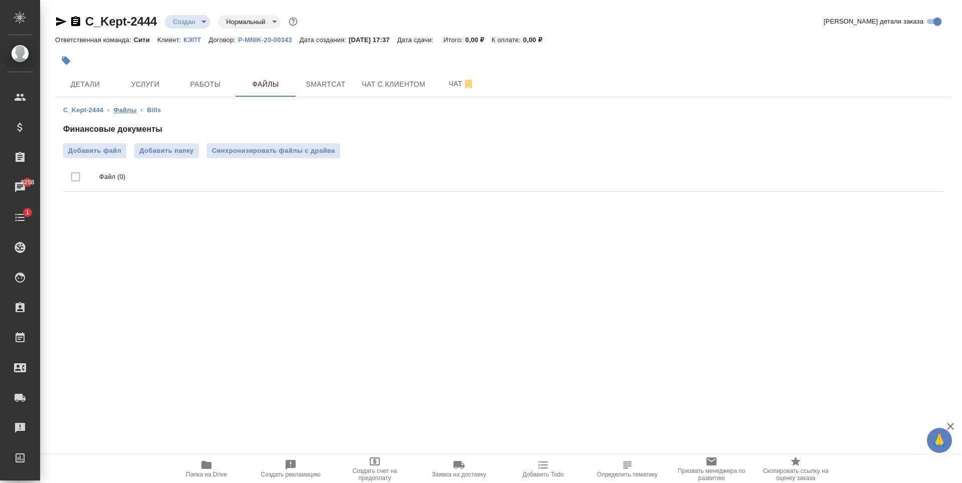
click at [123, 109] on link "Файлы" at bounding box center [125, 110] width 23 height 8
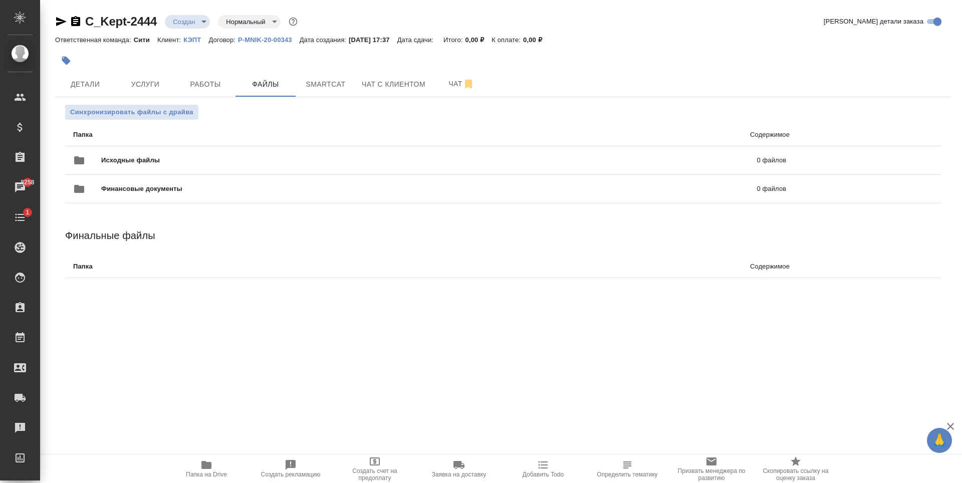
click at [200, 160] on span "Исходные файлы" at bounding box center [279, 160] width 357 height 10
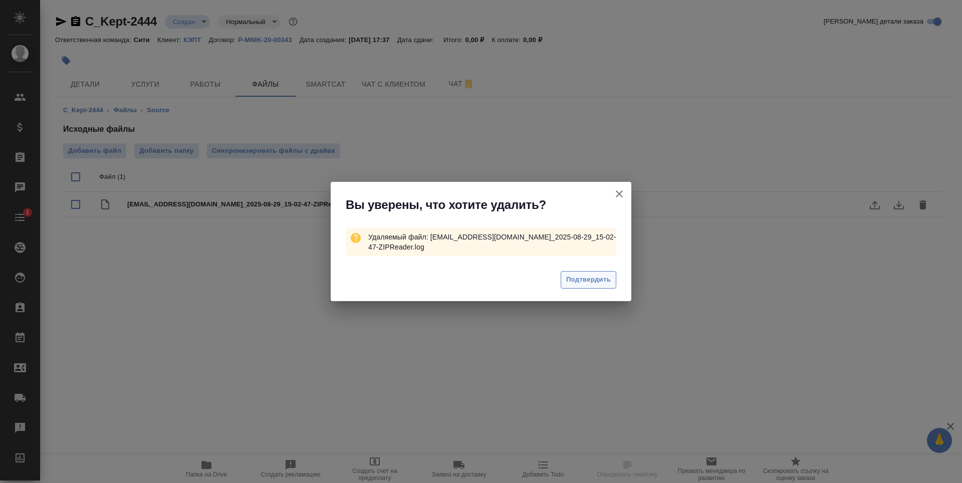
click at [602, 274] on span "Подтвердить" at bounding box center [588, 280] width 45 height 12
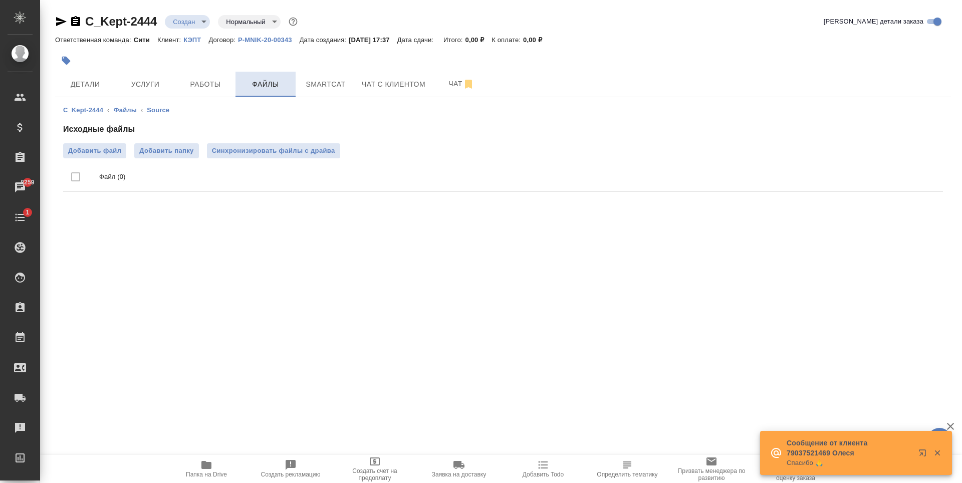
click at [246, 87] on span "Файлы" at bounding box center [265, 84] width 48 height 13
click at [115, 109] on link "Файлы" at bounding box center [125, 110] width 23 height 8
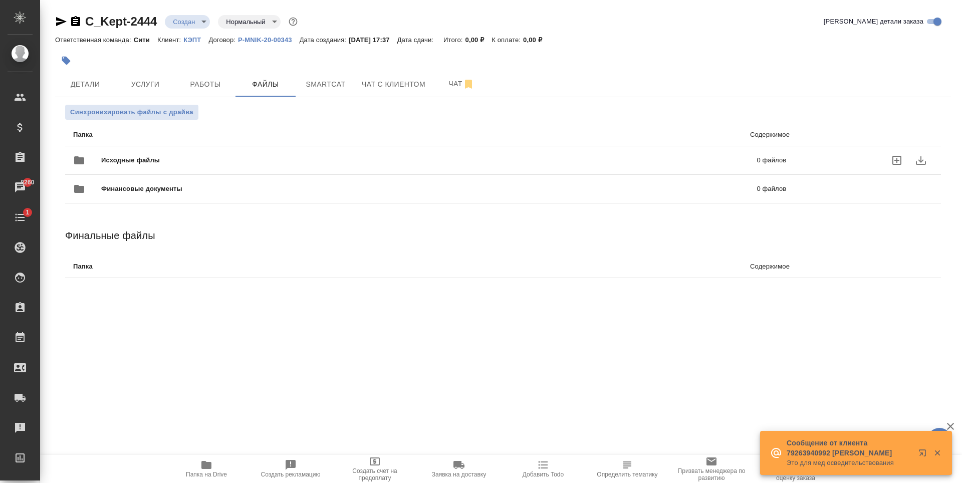
click at [900, 161] on icon "uploadFiles" at bounding box center [896, 160] width 9 height 9
click at [0, 0] on input "uploadFiles" at bounding box center [0, 0] width 0 height 0
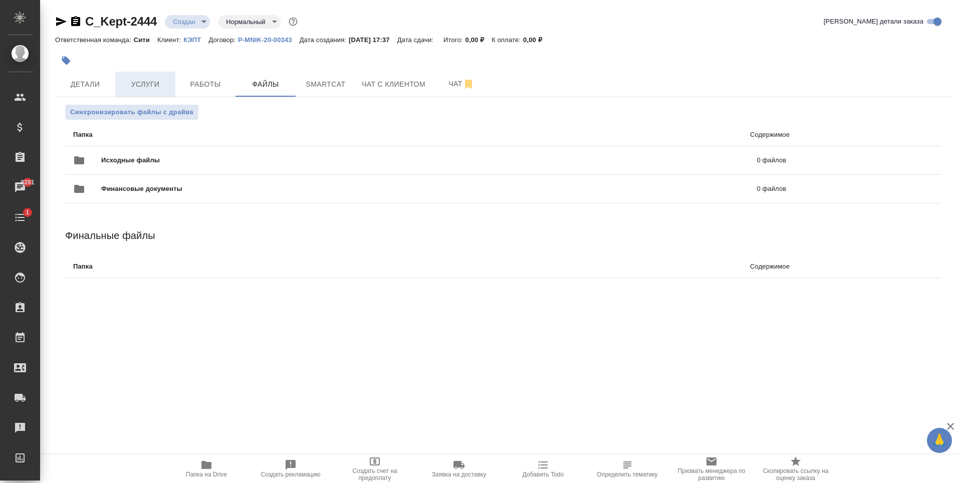
click at [154, 89] on span "Услуги" at bounding box center [145, 84] width 48 height 13
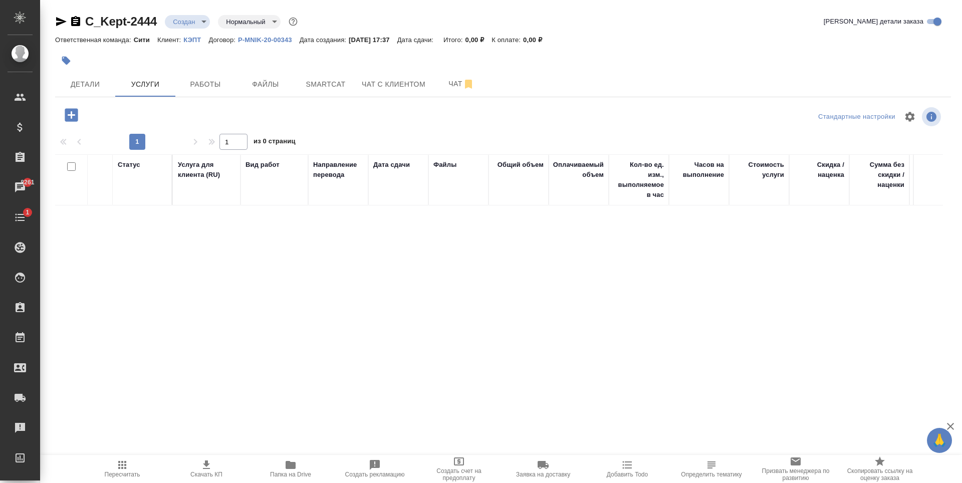
click at [75, 113] on icon "button" at bounding box center [71, 114] width 13 height 13
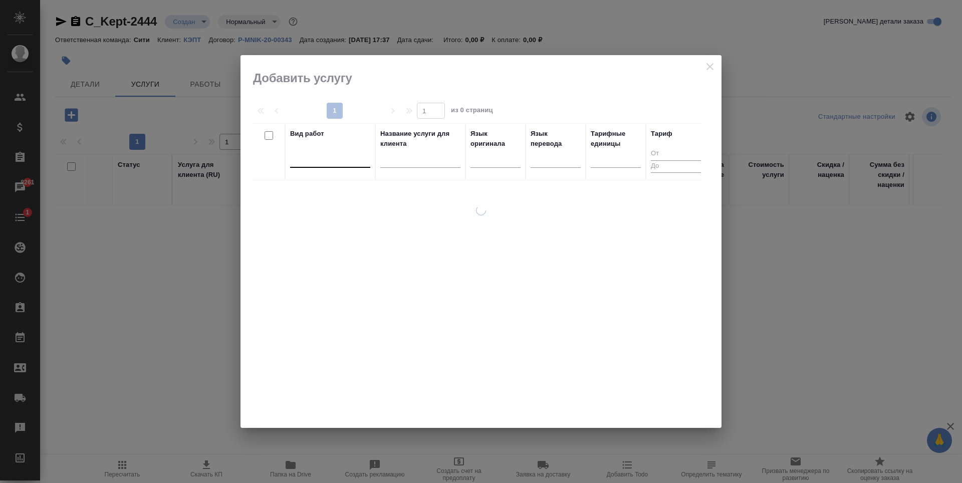
click at [330, 156] on div at bounding box center [330, 157] width 80 height 15
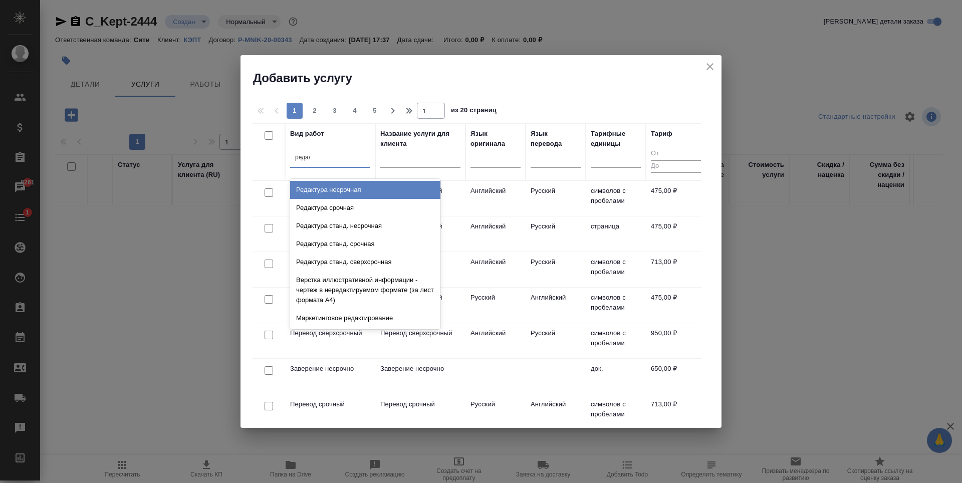
type input "редакт"
click at [338, 189] on div "Редактура несрочная" at bounding box center [365, 190] width 150 height 18
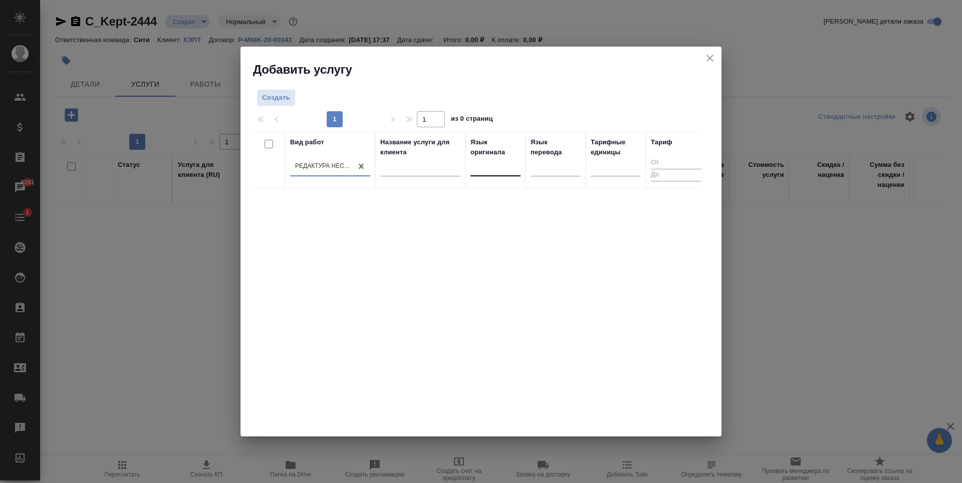
click at [481, 159] on div at bounding box center [495, 166] width 50 height 15
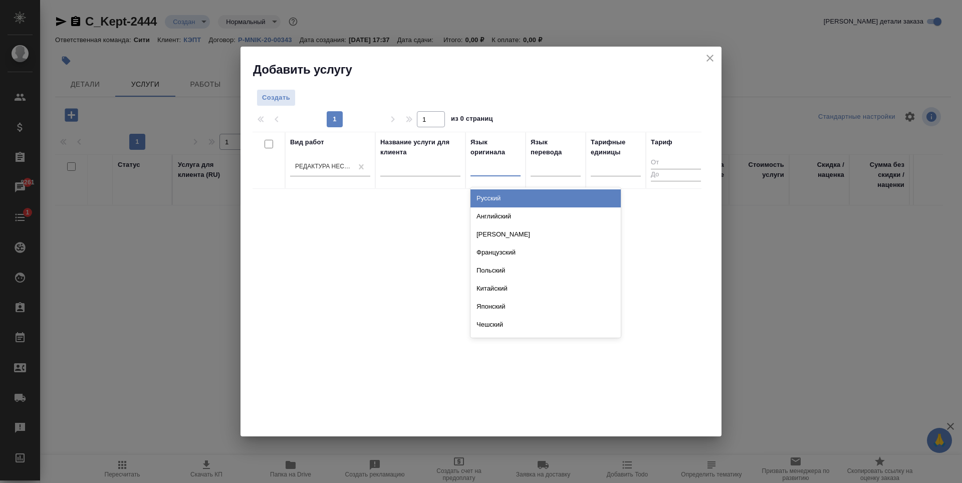
click at [361, 239] on div "Вид работ Редактура несрочная Название услуги для клиента Язык оригинала option…" at bounding box center [477, 282] width 449 height 301
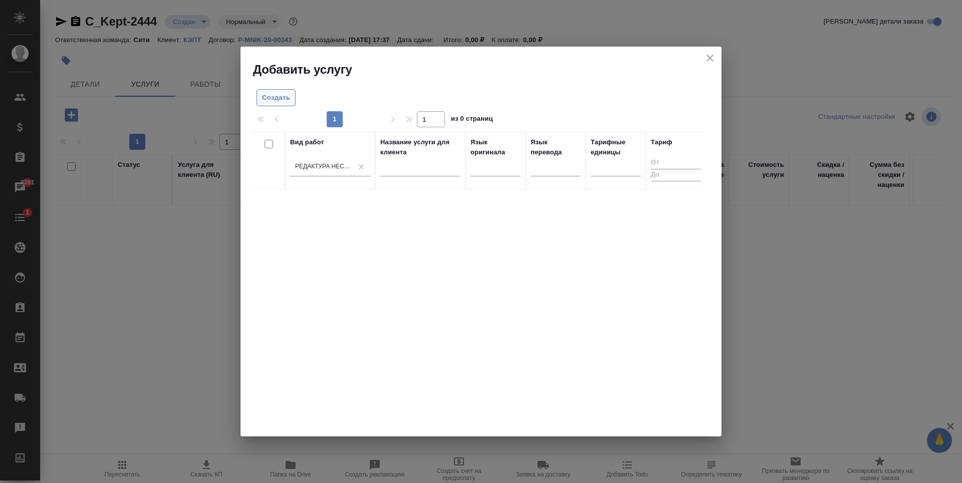
click at [279, 96] on span "Создать" at bounding box center [276, 98] width 28 height 12
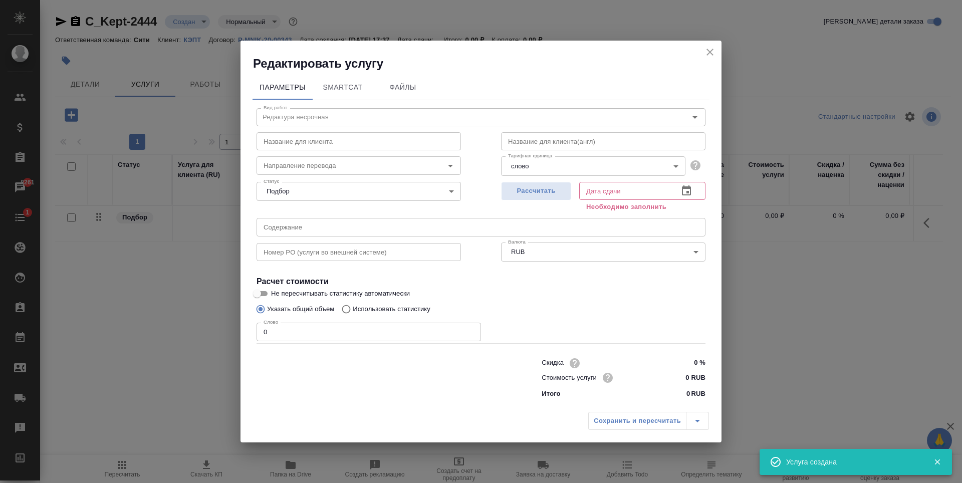
click at [687, 375] on input "0 RUB" at bounding box center [687, 377] width 38 height 15
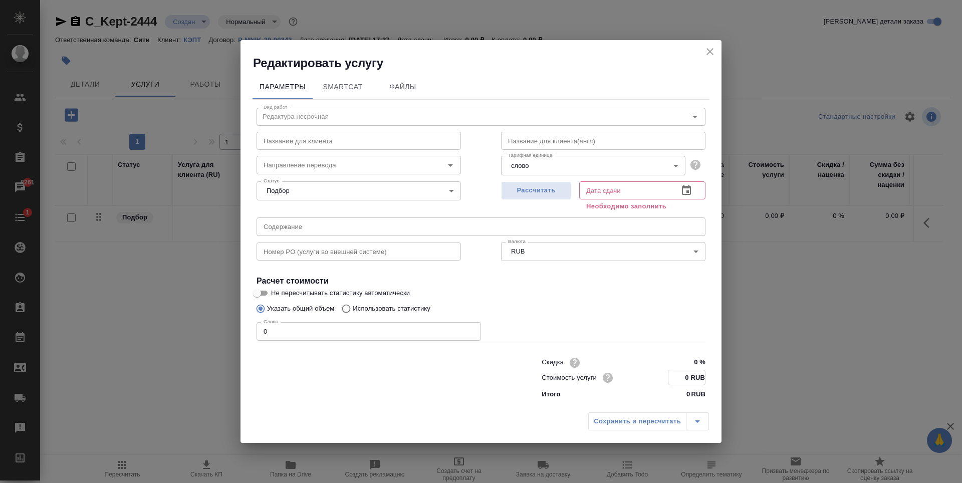
click at [690, 380] on input "0 RUB" at bounding box center [686, 377] width 37 height 15
type input "509 RUB"
click at [533, 183] on button "Рассчитать" at bounding box center [536, 191] width 70 height 19
type input "29.08.2025 17:41"
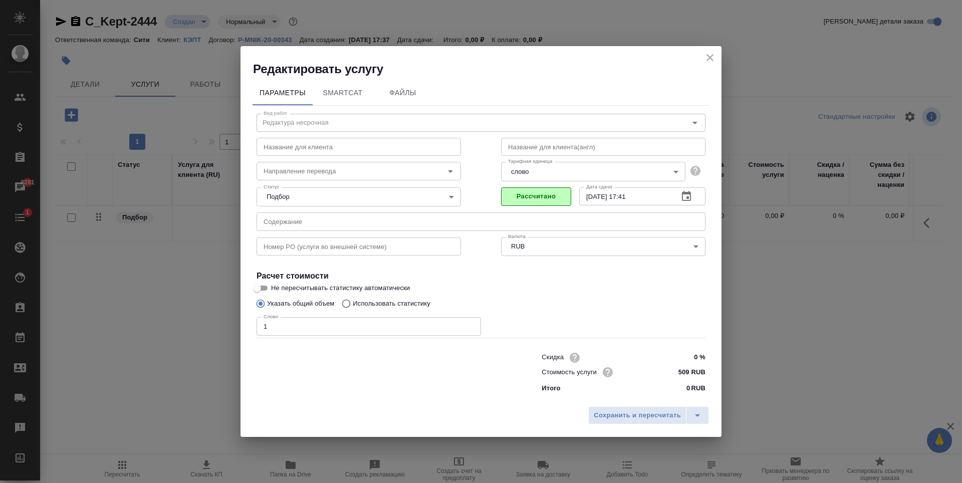
click at [471, 325] on input "1" at bounding box center [369, 326] width 224 height 18
type input "2"
click at [471, 325] on input "2" at bounding box center [369, 326] width 224 height 18
click at [548, 199] on span "Рассчитать" at bounding box center [536, 197] width 59 height 12
click at [689, 194] on icon "button" at bounding box center [686, 196] width 9 height 10
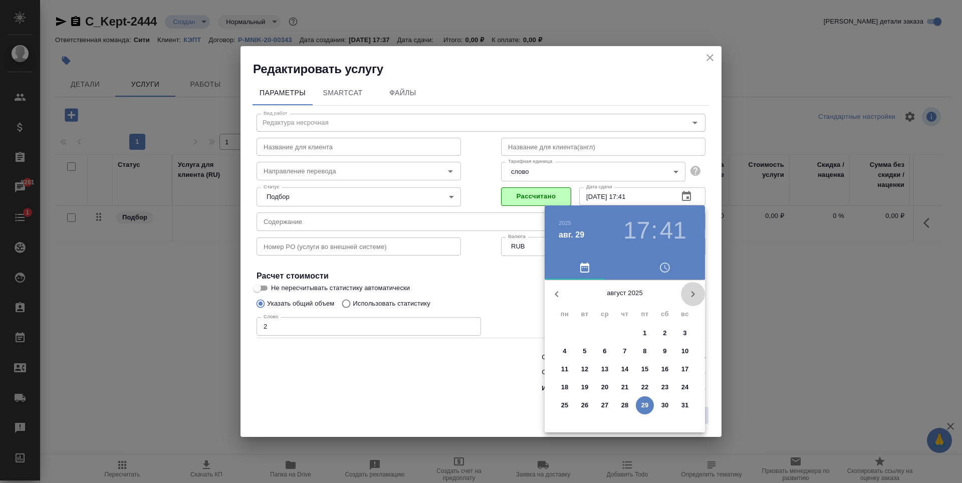
click at [696, 298] on icon "button" at bounding box center [693, 294] width 12 height 12
click at [585, 331] on p "2" at bounding box center [585, 333] width 4 height 10
type input "[DATE] 17:41"
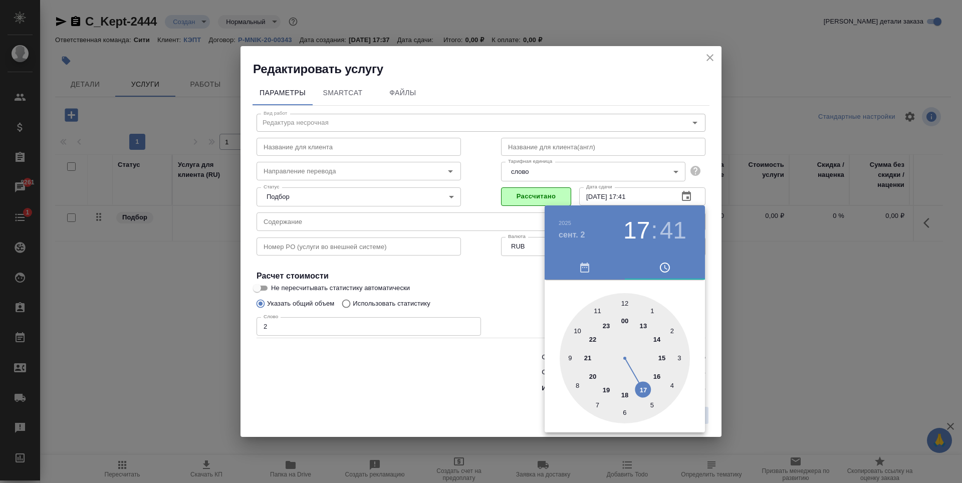
click at [426, 389] on div at bounding box center [481, 241] width 962 height 483
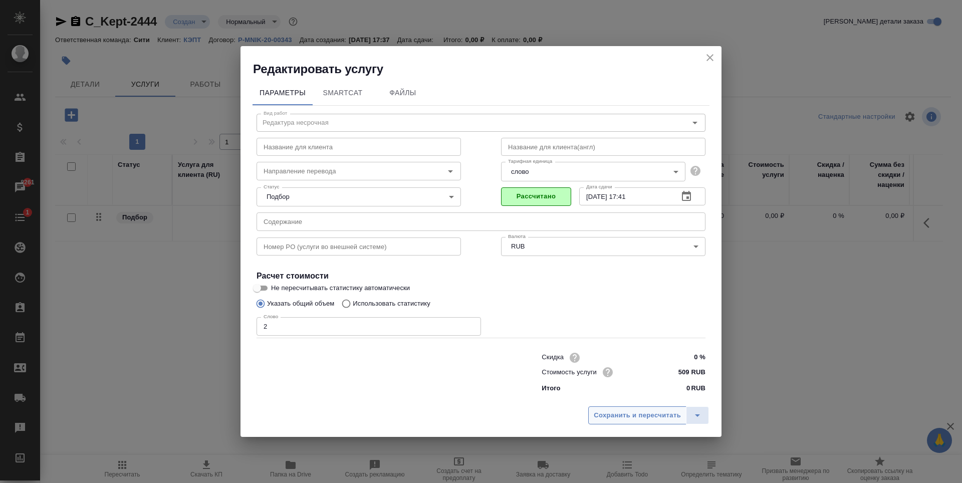
click at [643, 408] on button "Сохранить и пересчитать" at bounding box center [637, 415] width 98 height 18
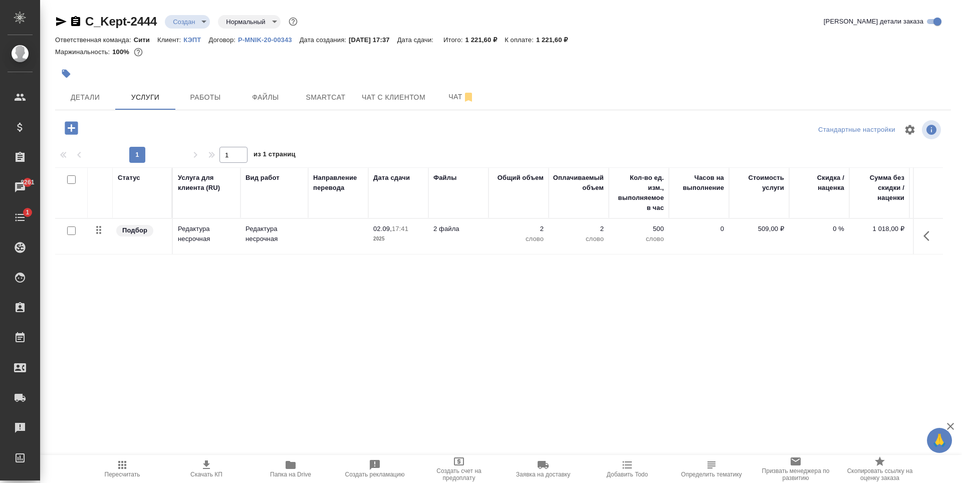
drag, startPoint x: 243, startPoint y: 339, endPoint x: 235, endPoint y: 312, distance: 27.6
click at [244, 338] on div "Статус Услуга для клиента (RU) Вид работ Направление перевода Дата сдачи Файлы …" at bounding box center [499, 274] width 888 height 215
click at [80, 98] on span "Детали" at bounding box center [85, 97] width 48 height 13
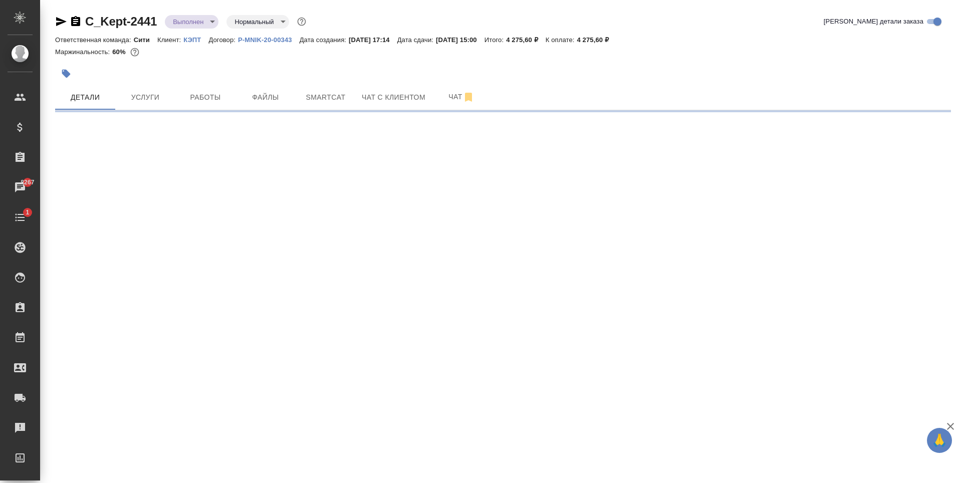
select select "RU"
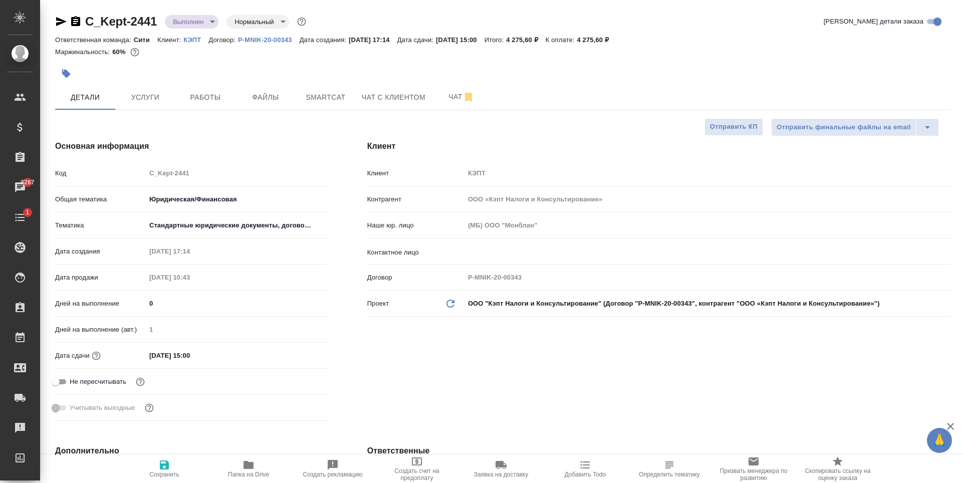
type textarea "x"
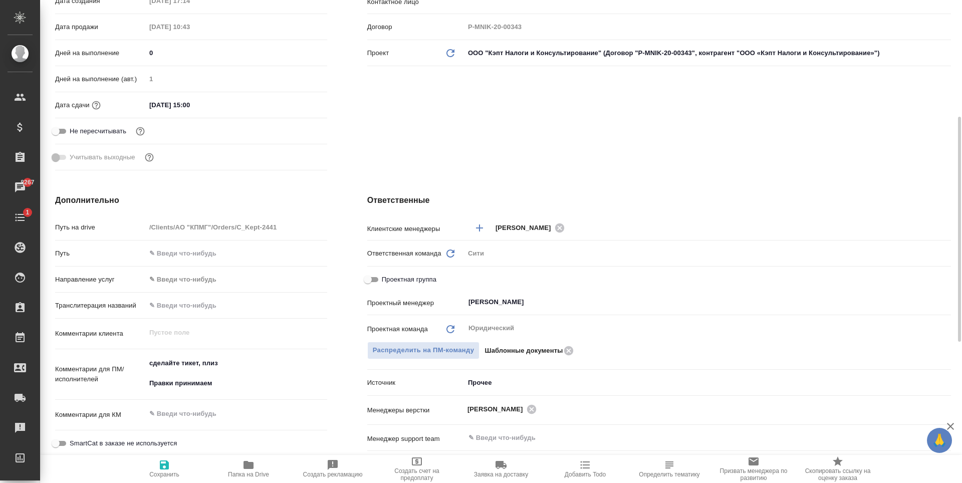
type textarea "x"
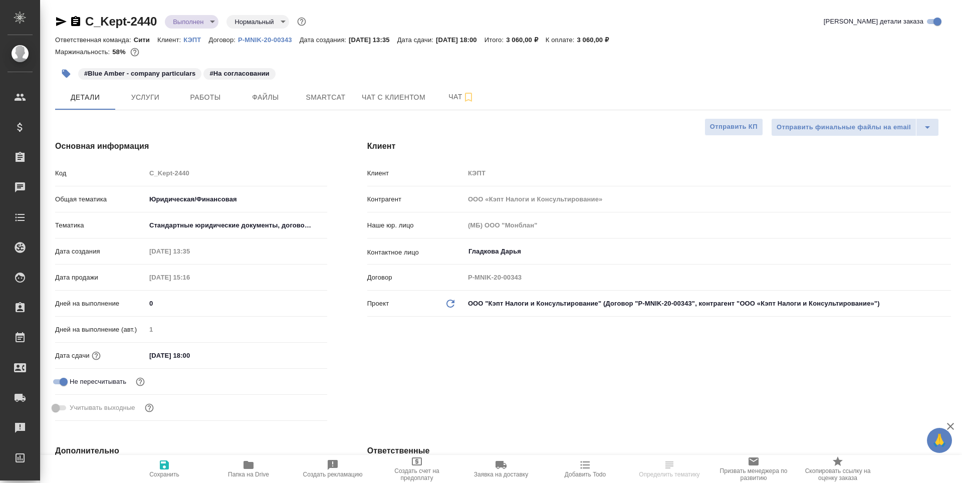
select select "RU"
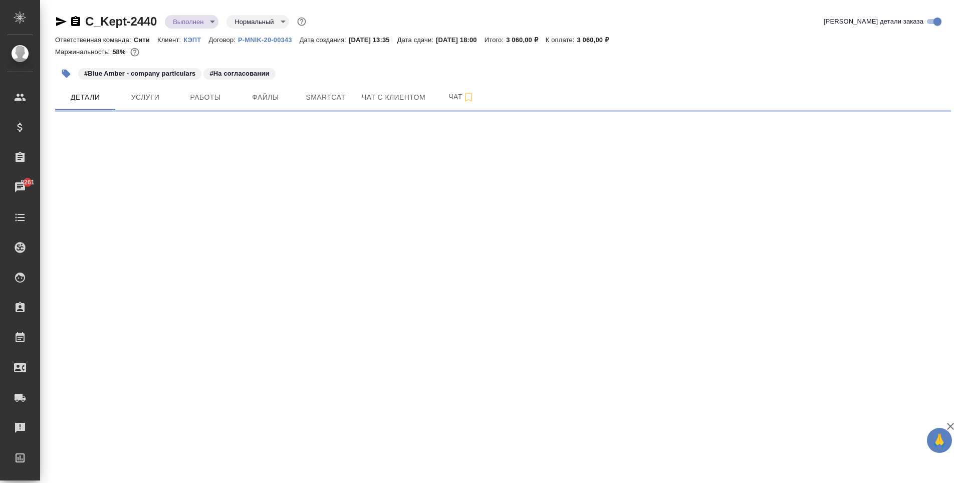
select select "RU"
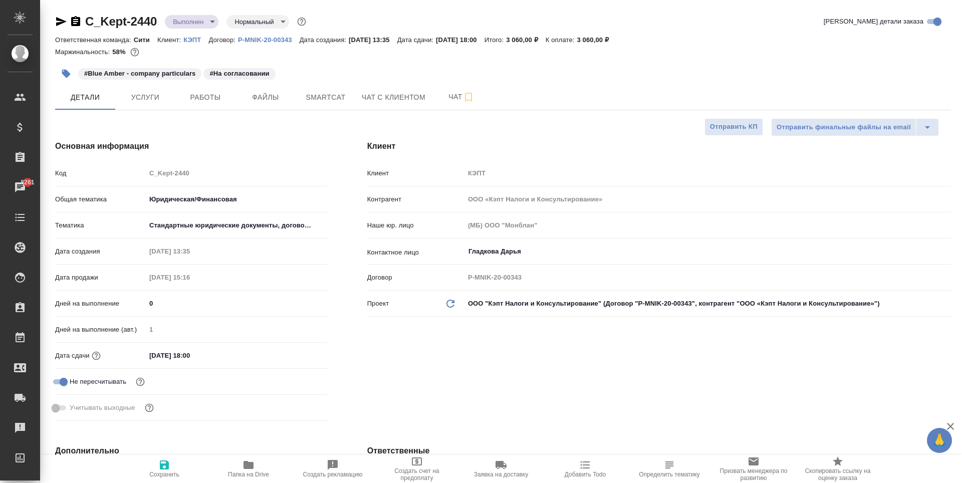
type textarea "x"
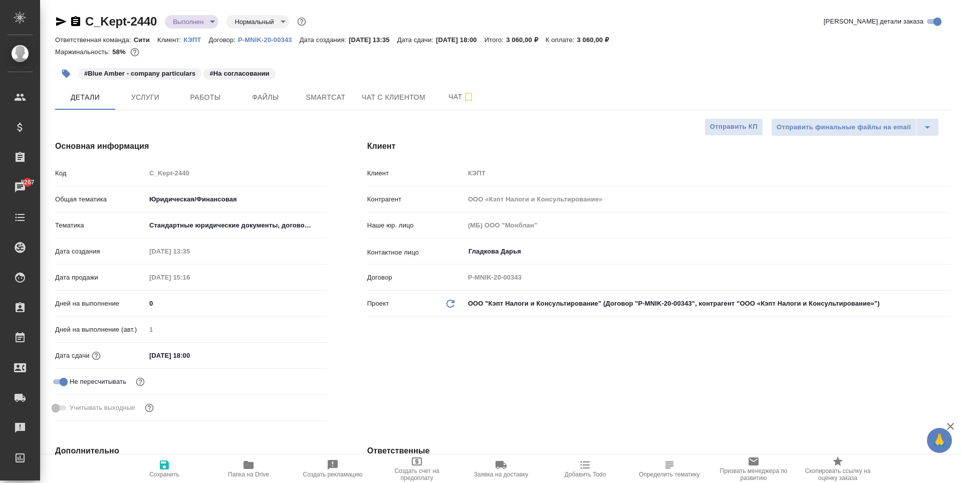
type textarea "x"
click at [158, 96] on span "Услуги" at bounding box center [145, 97] width 48 height 13
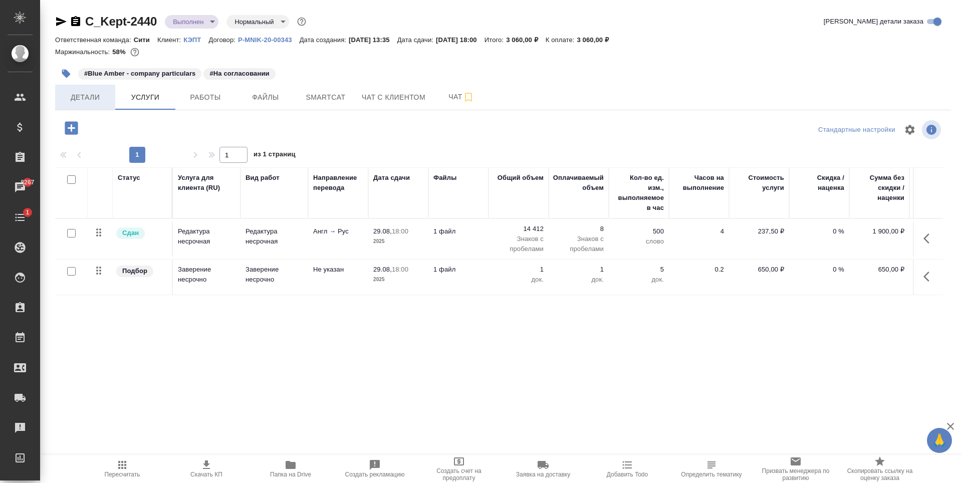
click at [94, 100] on span "Детали" at bounding box center [85, 97] width 48 height 13
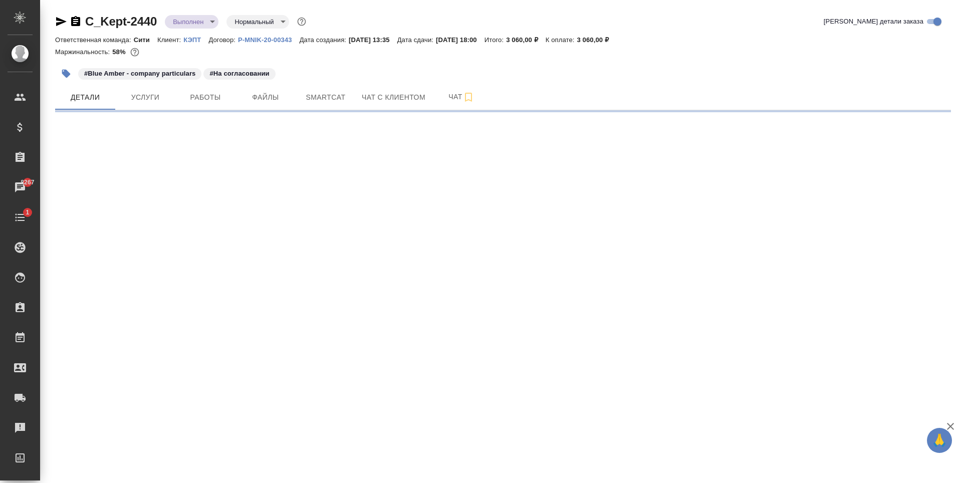
select select "RU"
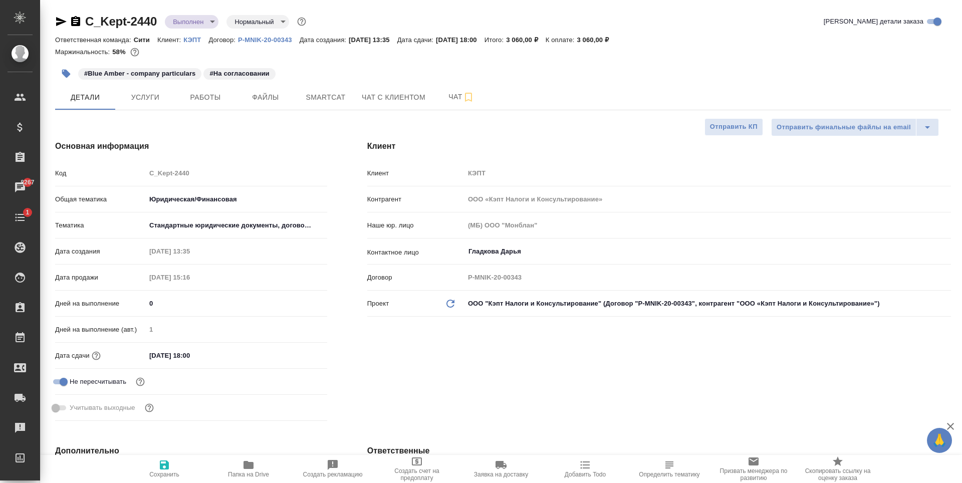
type textarea "x"
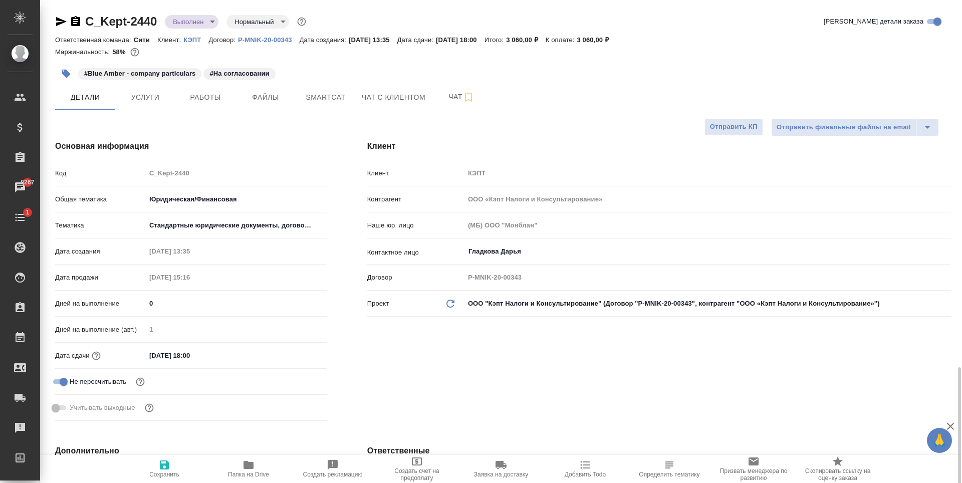
type textarea "x"
click at [157, 101] on span "Услуги" at bounding box center [145, 97] width 48 height 13
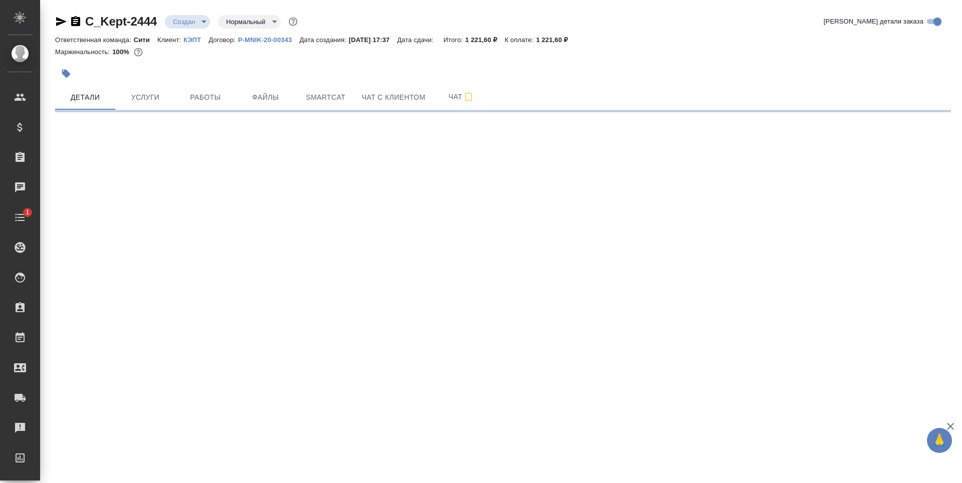
select select "RU"
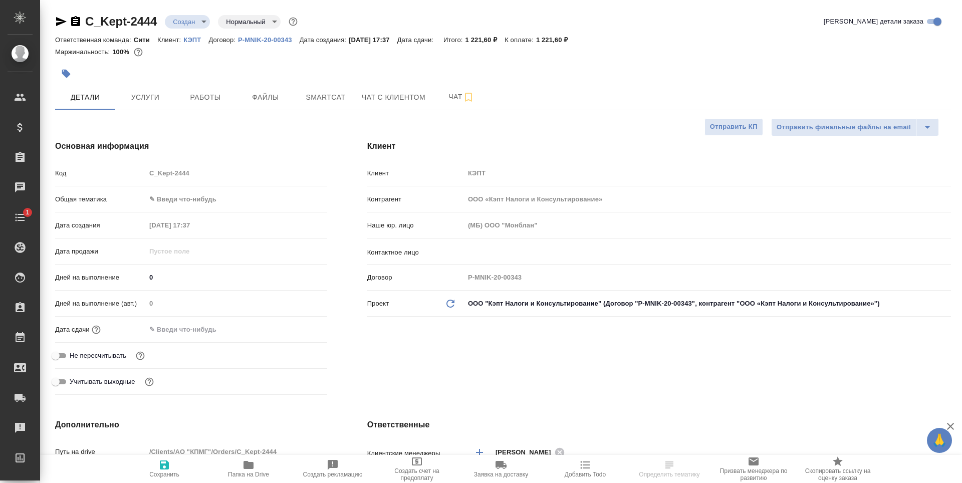
type textarea "x"
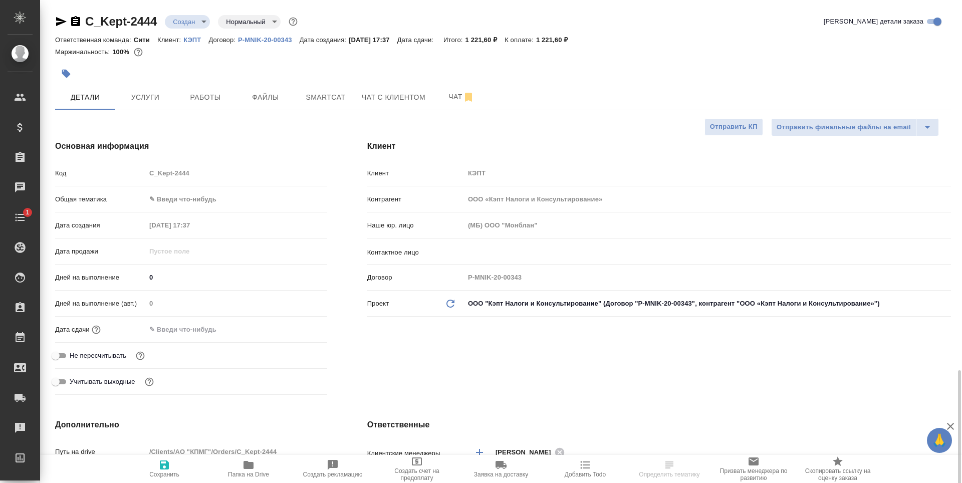
type textarea "x"
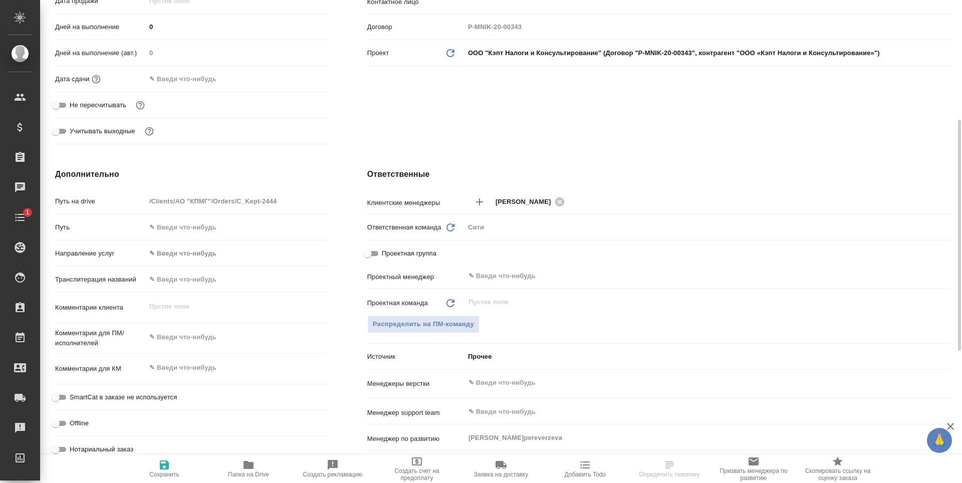
type textarea "x"
click at [191, 337] on textarea at bounding box center [236, 337] width 181 height 17
paste textarea "редактуру) ранее согласованного перевода приложенного документа в формате pdf. …"
type textarea "редактуру) ранее согласованного перевода приложенного документа в формате pdf. …"
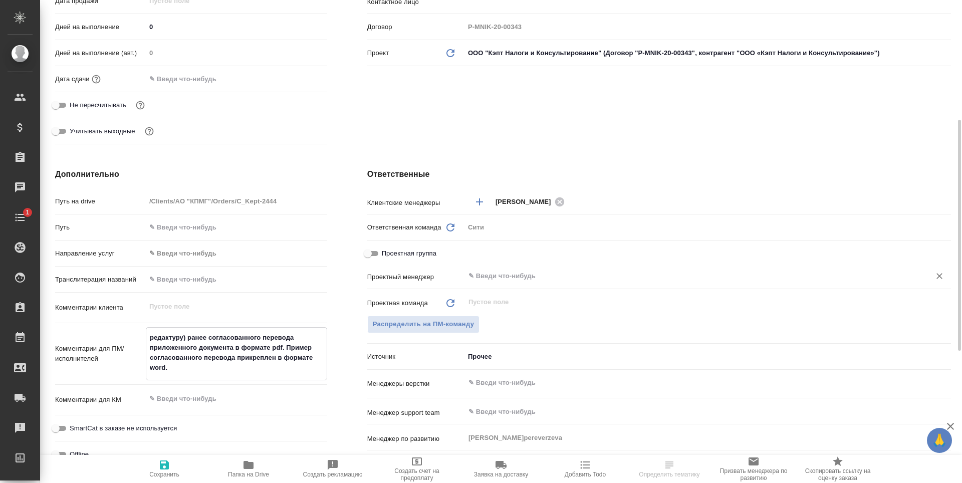
type textarea "x"
click at [185, 338] on textarea "редактуру) ранее согласованного перевода приложенного документа в формате pdf. …" at bounding box center [236, 352] width 180 height 47
type textarea "редактуру ранее согласованного перевода приложенного документа в формате pdf. П…"
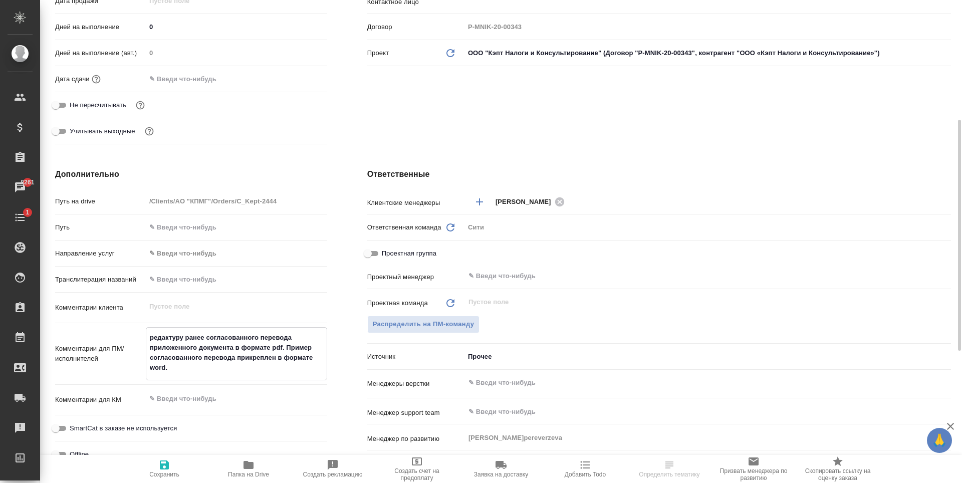
type textarea "x"
type textarea "редактур ранее согласованного перевода приложенного документа в формате pdf. Пр…"
type textarea "x"
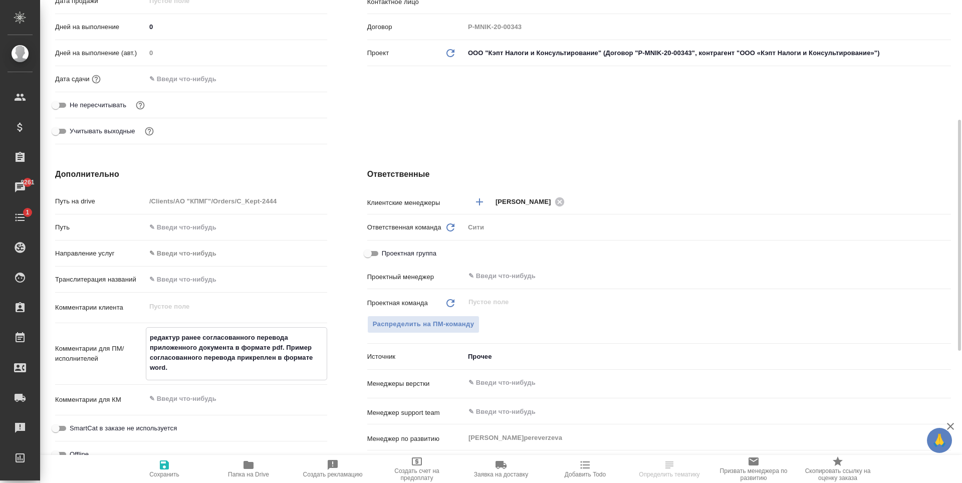
type textarea "x"
type textarea "редактура ранее согласованного перевода приложенного документа в формате pdf. П…"
type textarea "x"
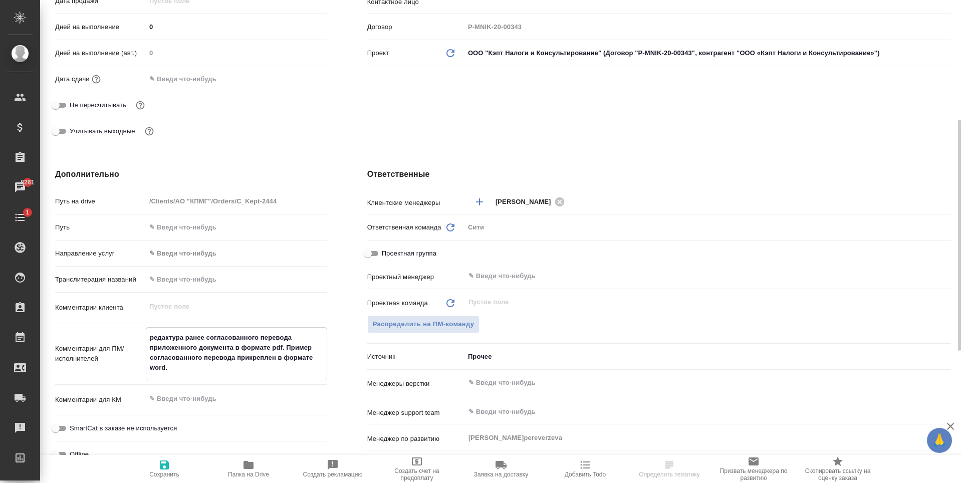
type textarea "x"
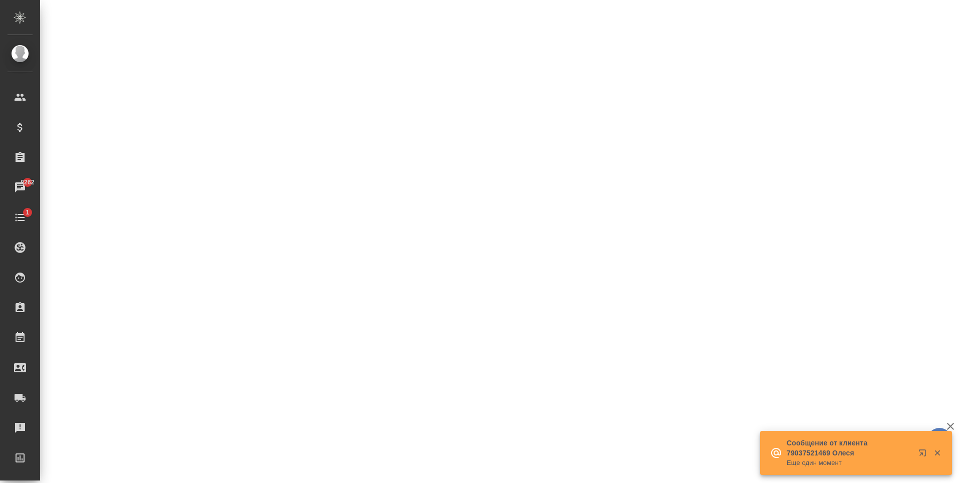
select select "RU"
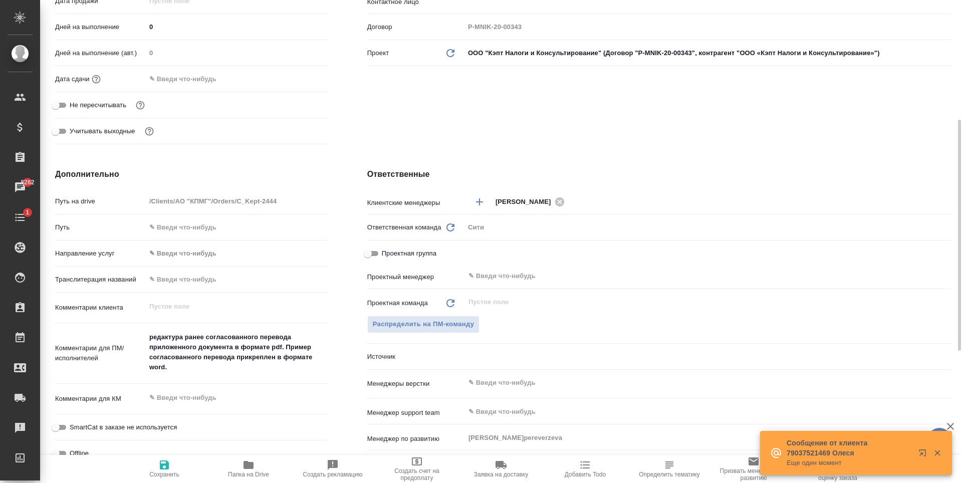
type textarea "x"
click at [184, 352] on textarea "редактура ранее согласованного перевода приложенного документа в формате pdf. П…" at bounding box center [236, 352] width 181 height 47
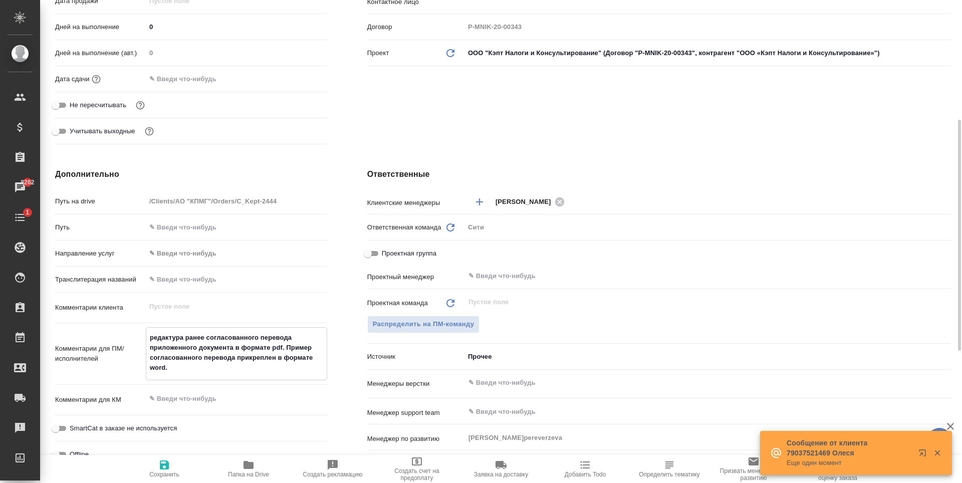
click at [287, 346] on textarea "редактура ранее согласованного перевода приложенного документа в формате pdf. П…" at bounding box center [236, 352] width 180 height 47
type textarea "редактура ранее согласованного перевода приложенного документа в формате pdf. П…"
type textarea "x"
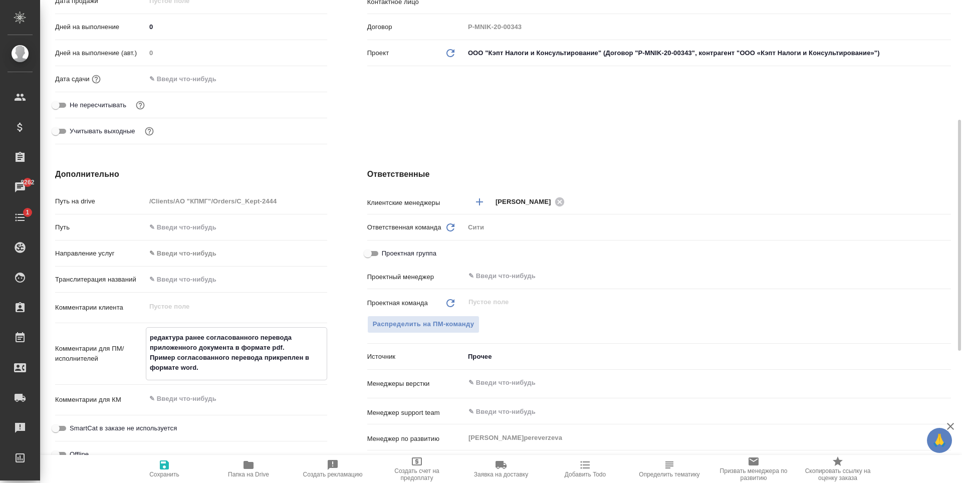
type textarea "редактура ранее согласованного перевода приложенного документа в формате pdf. П…"
type textarea "x"
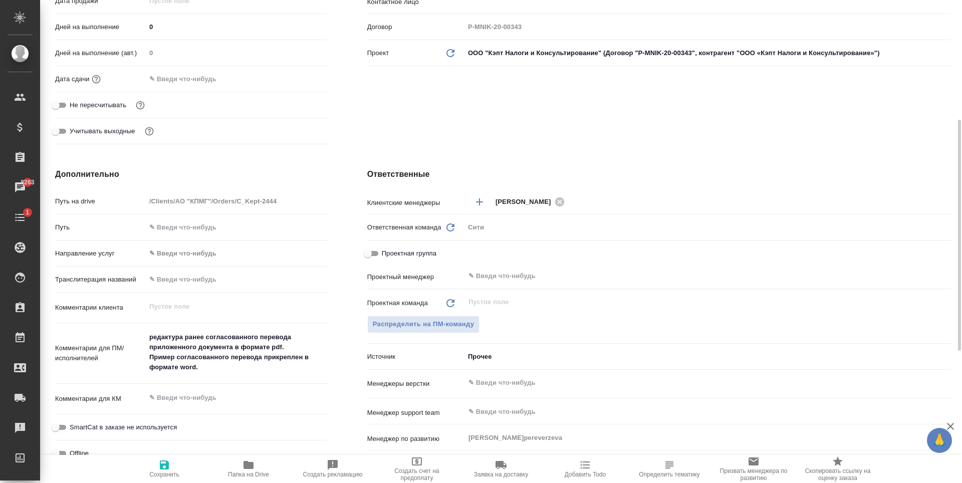
type textarea "x"
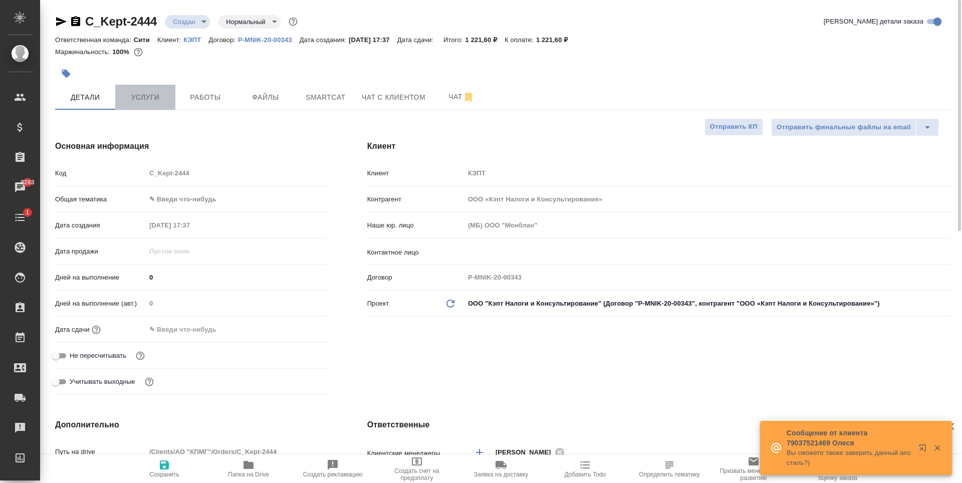
type textarea "x"
click at [134, 104] on button "Услуги" at bounding box center [145, 97] width 60 height 25
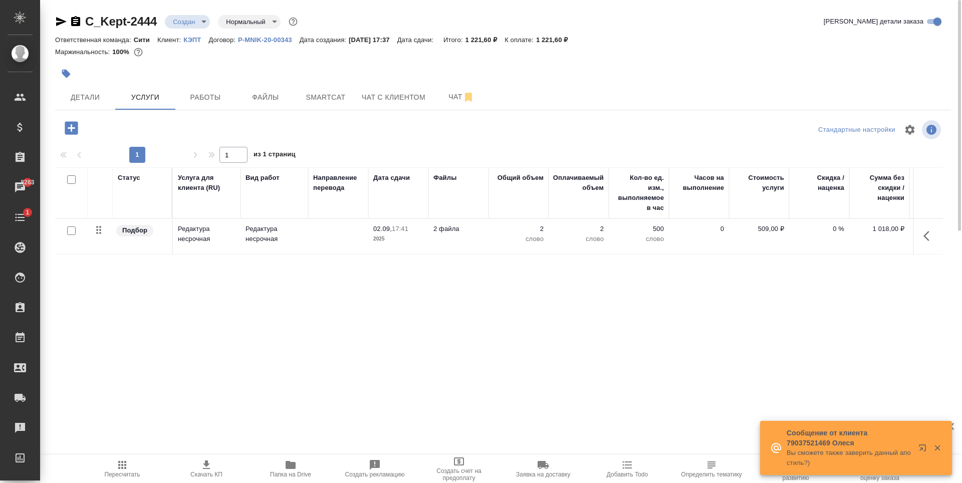
click at [300, 314] on div "Статус Услуга для клиента (RU) Вид работ Направление перевода Дата сдачи Файлы …" at bounding box center [499, 274] width 888 height 215
click at [79, 124] on icon "button" at bounding box center [72, 128] width 18 height 18
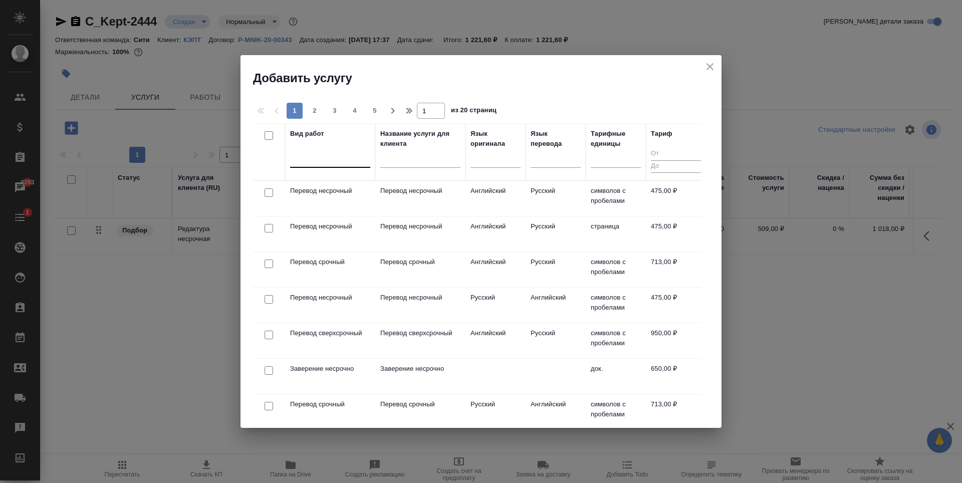
click at [336, 160] on div at bounding box center [330, 157] width 80 height 15
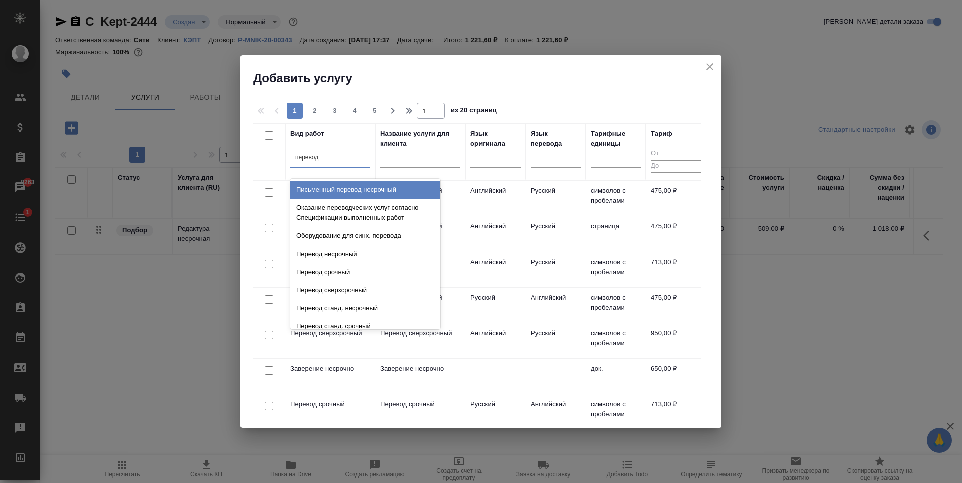
type input "переводч"
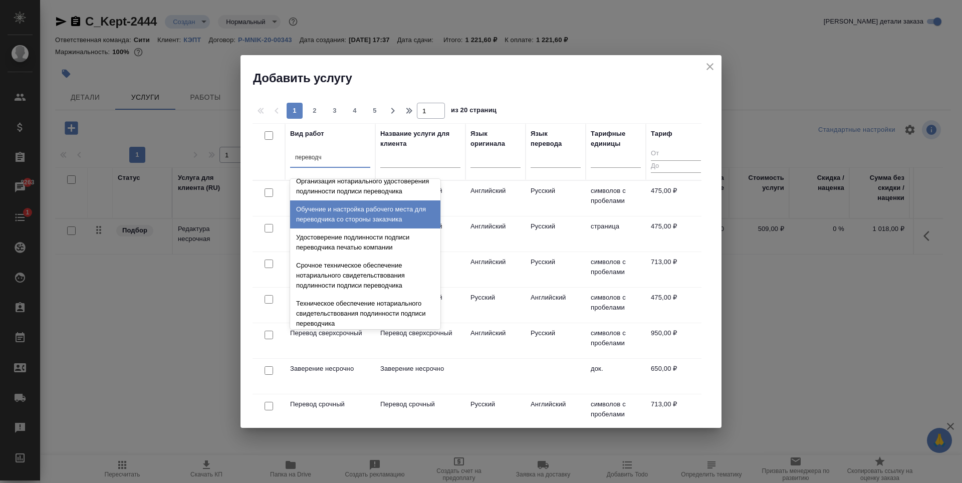
scroll to position [50, 0]
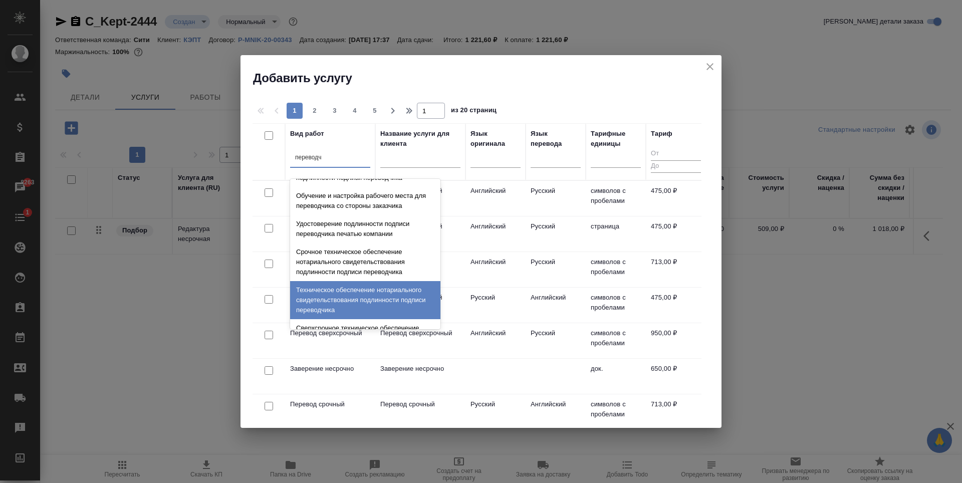
click at [343, 301] on div "Техническое обеспечение нотариального свидетельствования подлинности подписи пе…" at bounding box center [365, 300] width 150 height 38
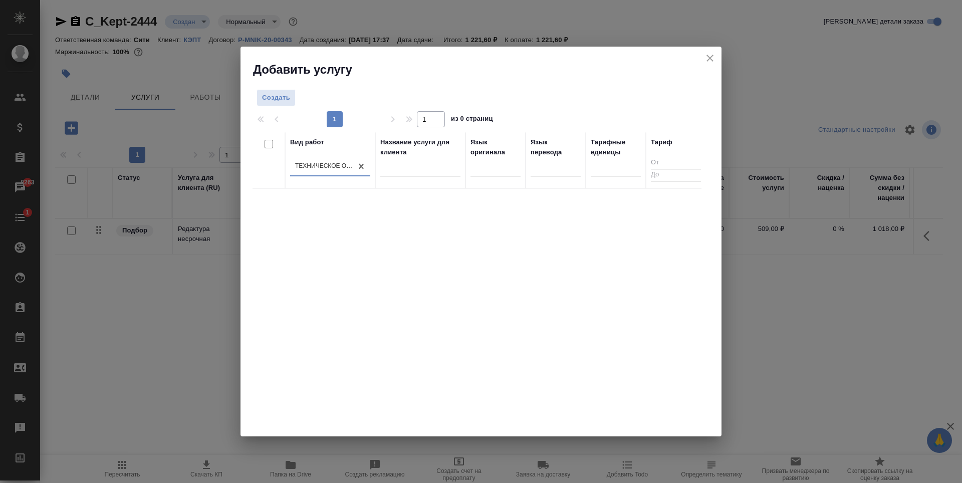
drag, startPoint x: 364, startPoint y: 364, endPoint x: 363, endPoint y: 359, distance: 5.1
click at [364, 364] on div "Вид работ option Техническое обеспечение нотариального свидетельствования подли…" at bounding box center [477, 282] width 449 height 301
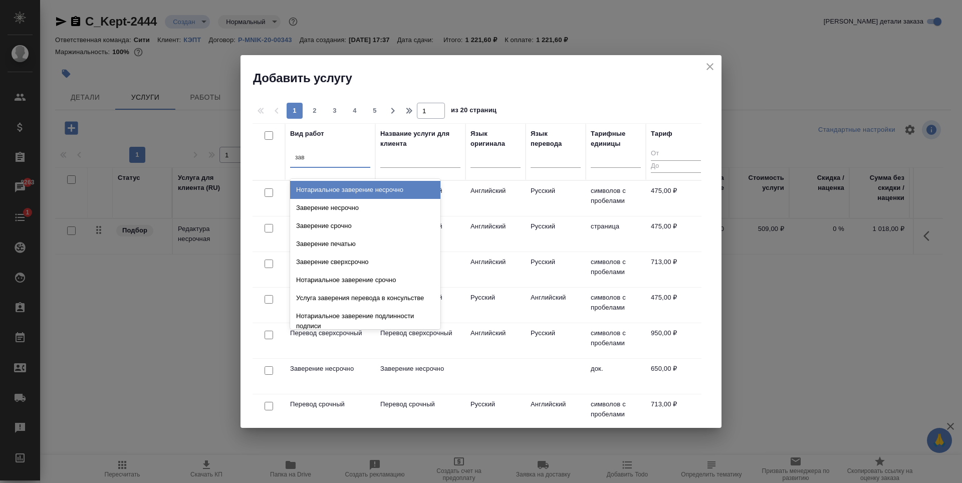
type input "заве"
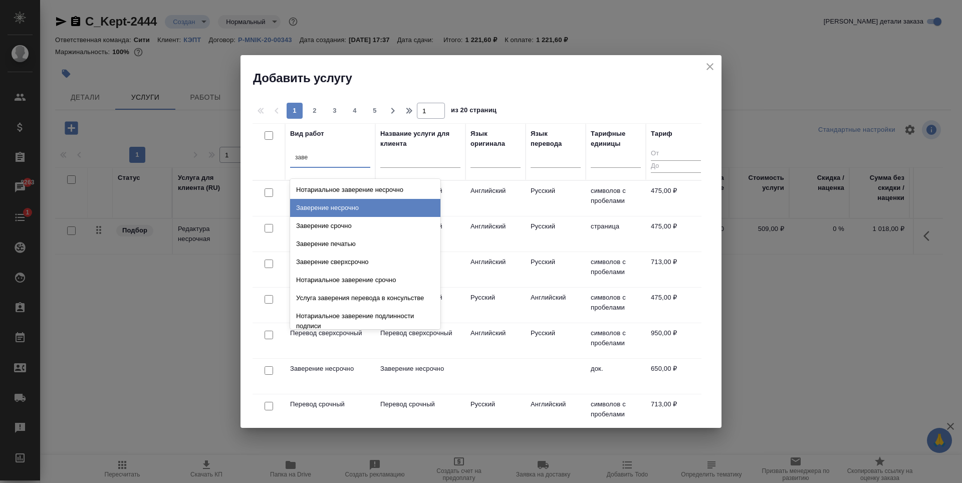
click at [334, 213] on div "Заверение несрочно" at bounding box center [365, 208] width 150 height 18
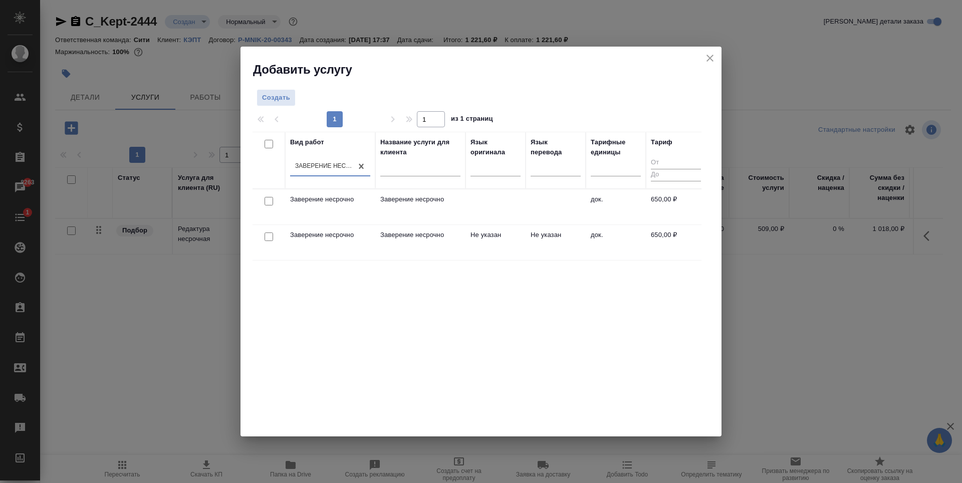
click at [413, 325] on div "Вид работ option Заверение несрочно, selected. 0 results available. Select is f…" at bounding box center [477, 282] width 449 height 301
click at [270, 237] on input "checkbox" at bounding box center [269, 236] width 9 height 9
checkbox input "true"
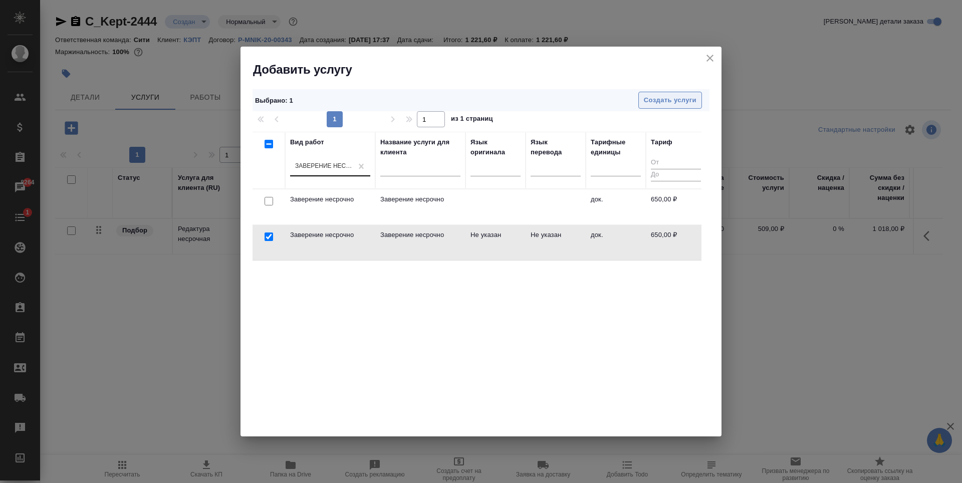
click at [665, 97] on span "Создать услуги" at bounding box center [670, 101] width 53 height 12
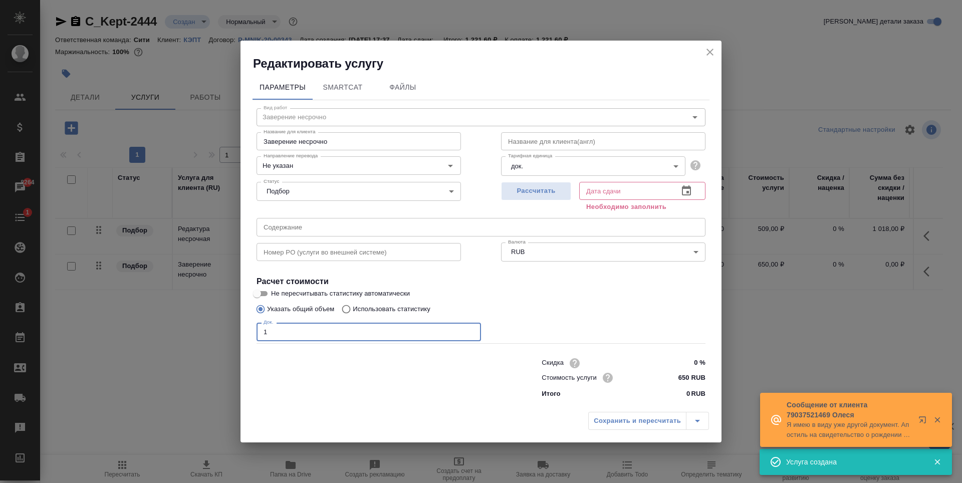
type input "1"
click at [469, 330] on input "1" at bounding box center [369, 332] width 224 height 18
click at [551, 191] on span "Рассчитать" at bounding box center [536, 191] width 59 height 12
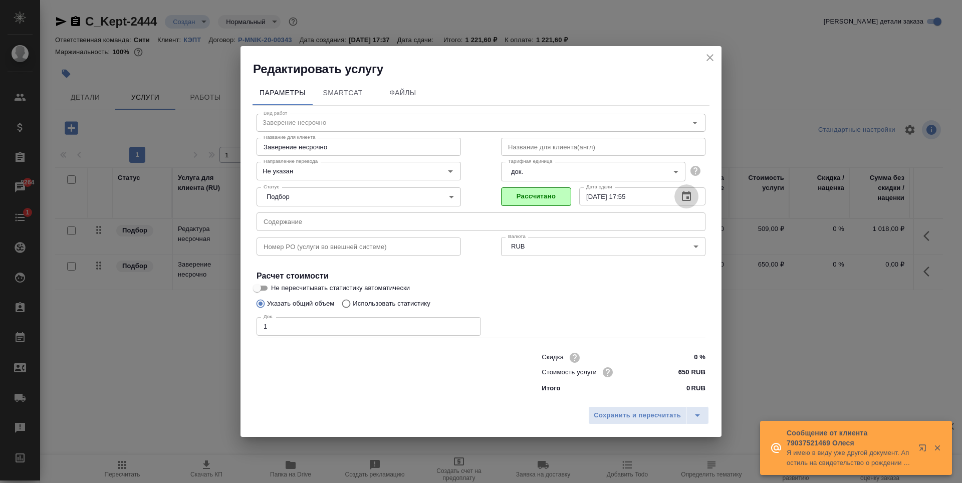
click at [685, 190] on icon "button" at bounding box center [686, 196] width 12 height 12
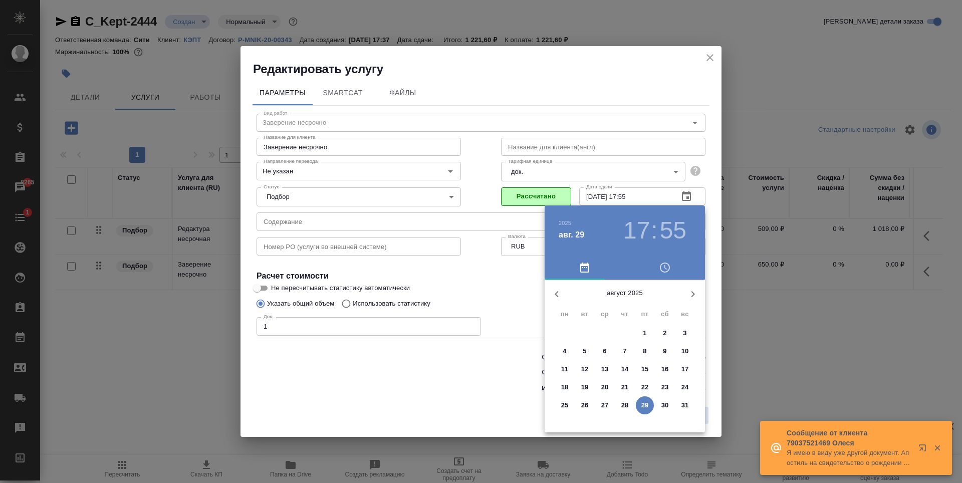
click at [693, 293] on icon "button" at bounding box center [693, 294] width 4 height 6
click at [584, 334] on p "2" at bounding box center [585, 333] width 4 height 10
type input "[DATE] 17:55"
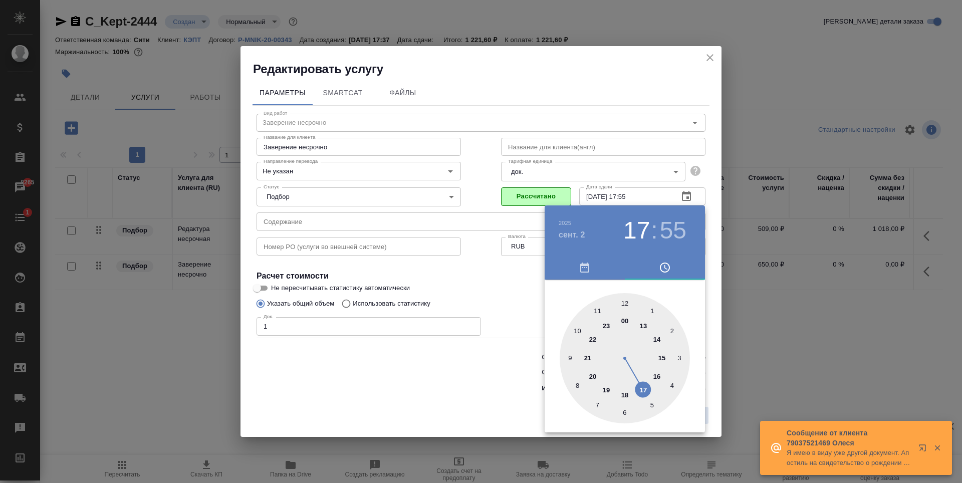
click at [501, 346] on div at bounding box center [481, 241] width 962 height 483
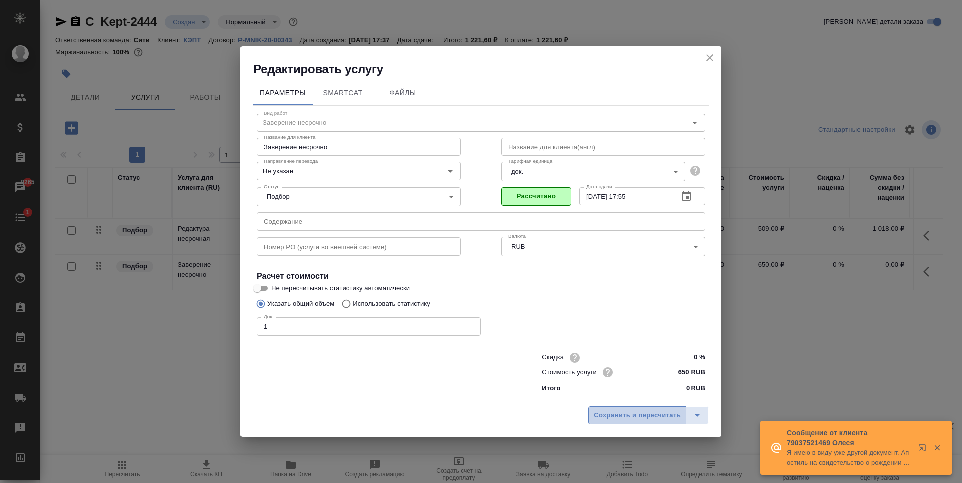
click at [606, 409] on button "Сохранить и пересчитать" at bounding box center [637, 415] width 98 height 18
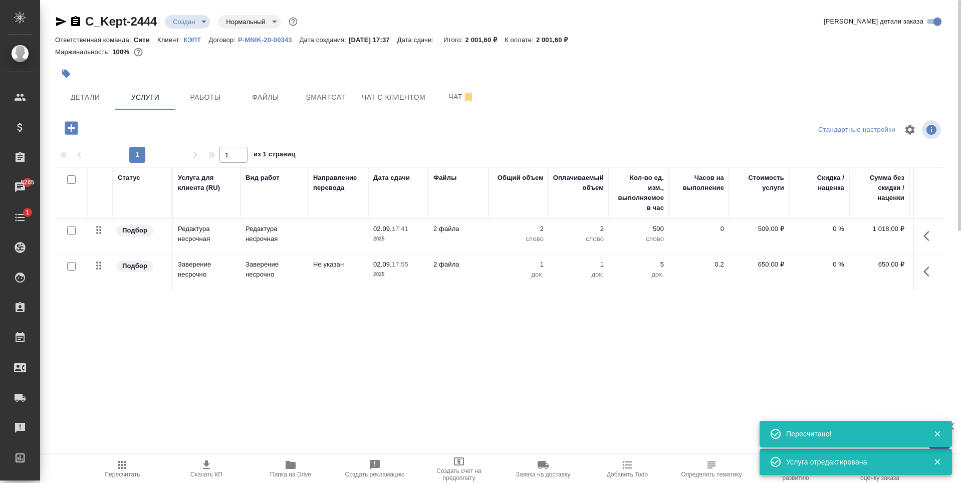
scroll to position [0, 57]
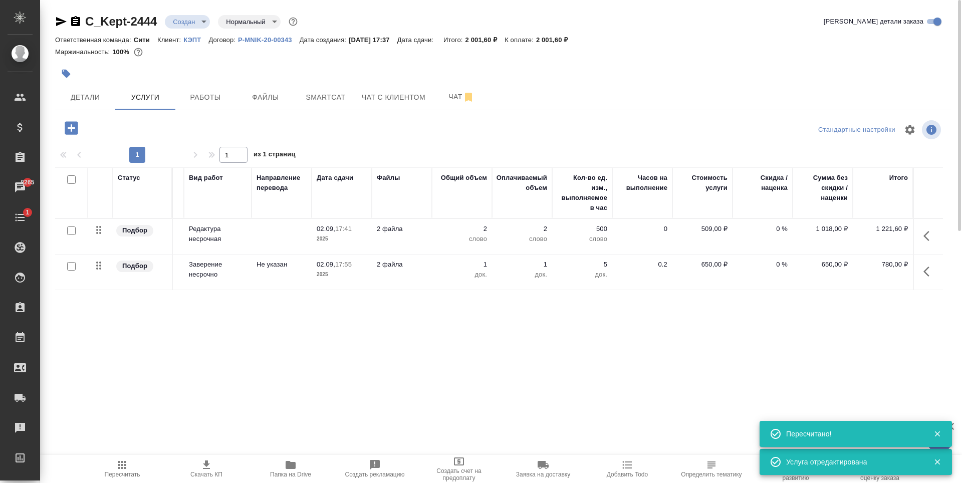
click at [871, 303] on div "Статус Услуга для клиента (RU) Вид работ Направление перевода Дата сдачи Файлы …" at bounding box center [499, 274] width 888 height 215
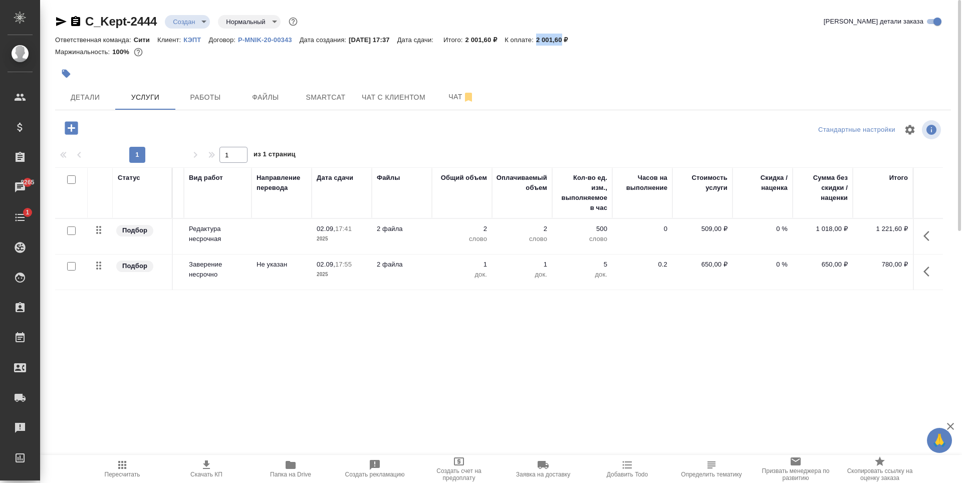
drag, startPoint x: 549, startPoint y: 38, endPoint x: 574, endPoint y: 38, distance: 25.1
click at [574, 38] on p "2 001,60 ₽" at bounding box center [556, 40] width 40 height 8
copy p "2 001,60"
click at [540, 323] on div "Статус Услуга для клиента (RU) Вид работ Направление перевода Дата сдачи Файлы …" at bounding box center [499, 274] width 888 height 215
click at [934, 235] on icon "button" at bounding box center [929, 236] width 12 height 12
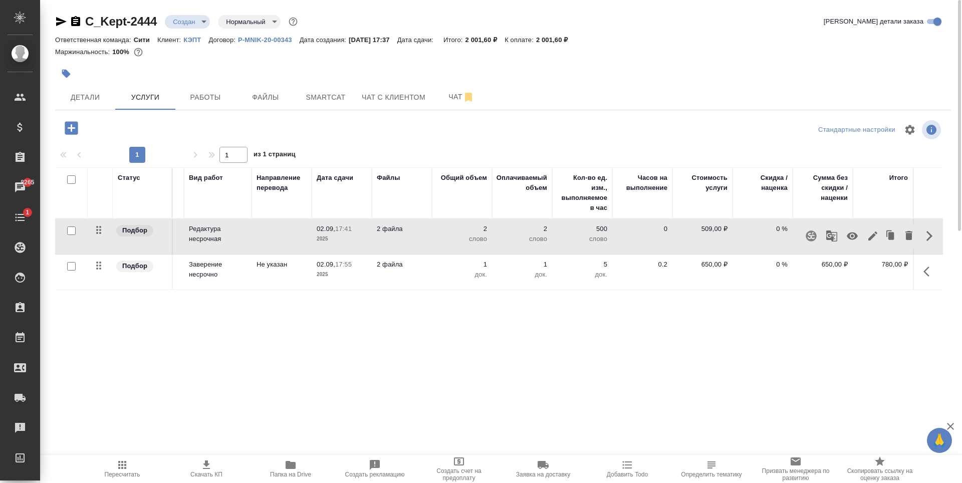
click at [872, 235] on icon "button" at bounding box center [872, 235] width 9 height 9
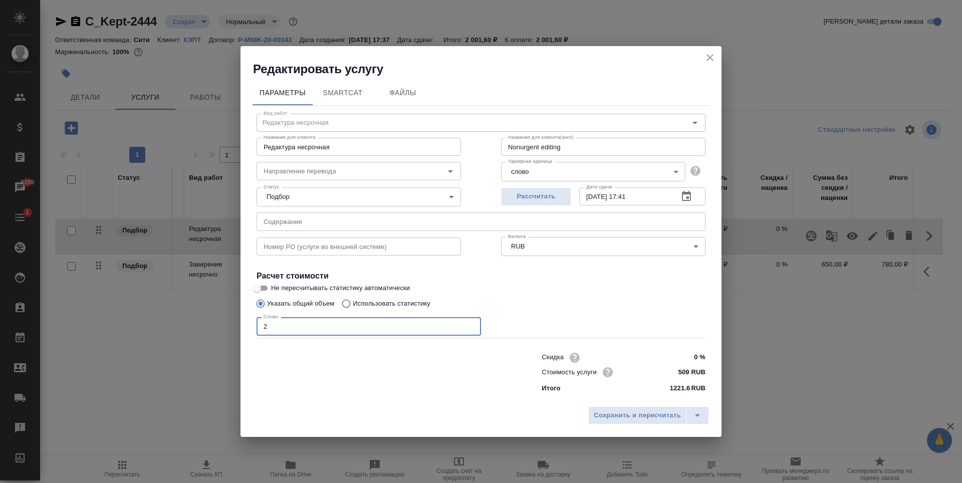
click at [357, 326] on input "2" at bounding box center [369, 326] width 224 height 18
click at [571, 172] on body "🙏 .cls-1 fill:#fff; AWATERA [PERSON_NAME] Спецификации Заказы 8265 Чаты 1 Todo …" at bounding box center [481, 241] width 962 height 483
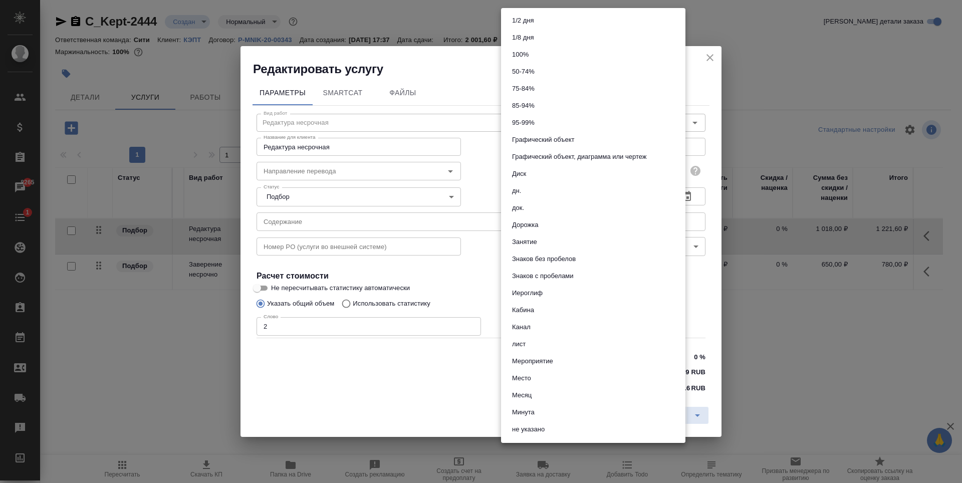
scroll to position [340, 0]
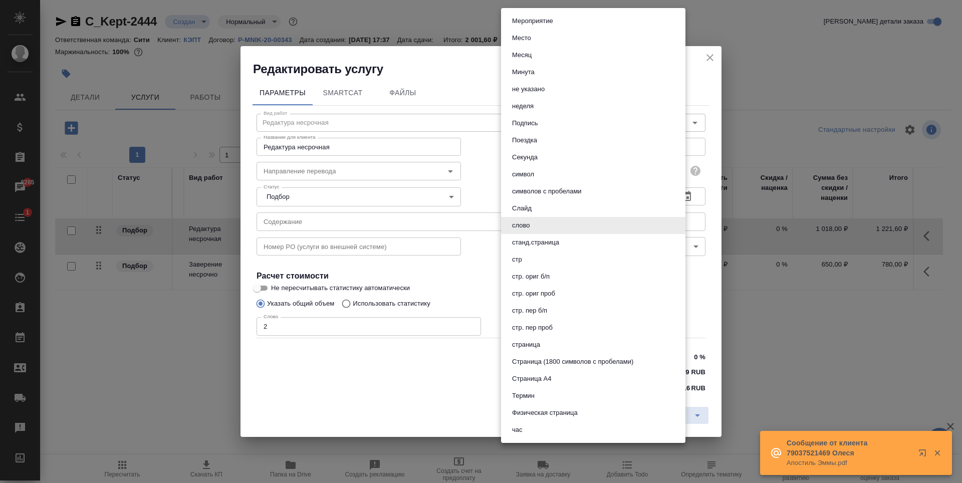
click at [556, 341] on li "страница" at bounding box center [593, 344] width 184 height 17
type input "5a8b1489cc6b4906c91bfdb2"
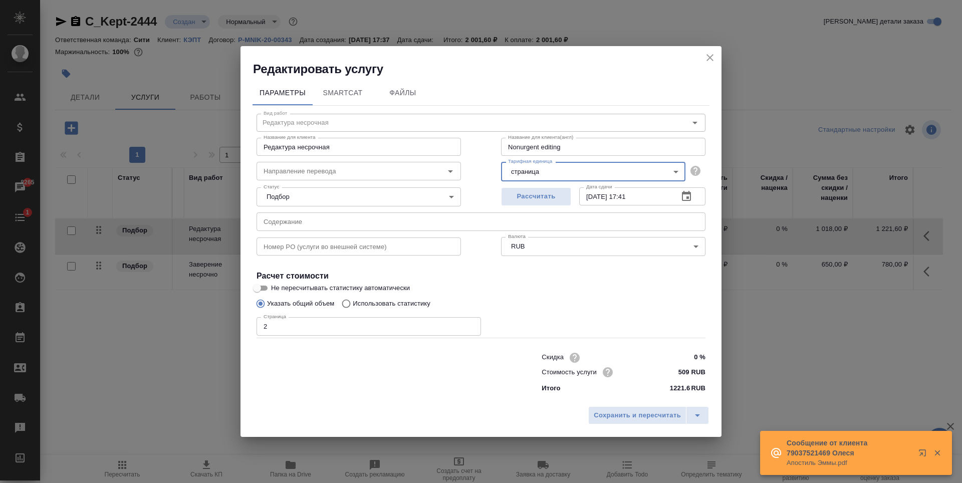
drag, startPoint x: 583, startPoint y: 292, endPoint x: 501, endPoint y: 300, distance: 82.6
click at [583, 292] on label "Не пересчитывать статистику автоматически" at bounding box center [474, 288] width 447 height 12
click at [275, 292] on input "Не пересчитывать статистику автоматически" at bounding box center [257, 288] width 36 height 12
checkbox input "true"
click at [613, 413] on span "Сохранить и пересчитать" at bounding box center [637, 416] width 87 height 12
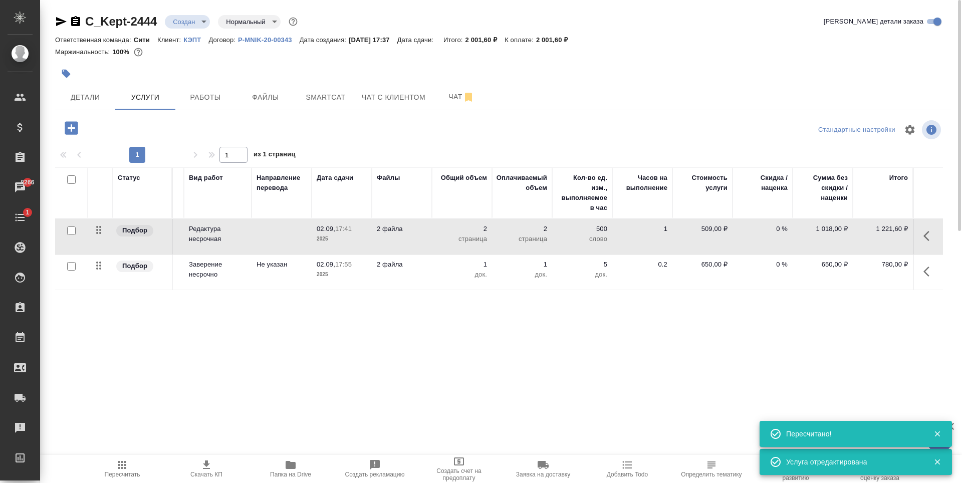
click at [131, 466] on span "Пересчитать" at bounding box center [122, 468] width 72 height 19
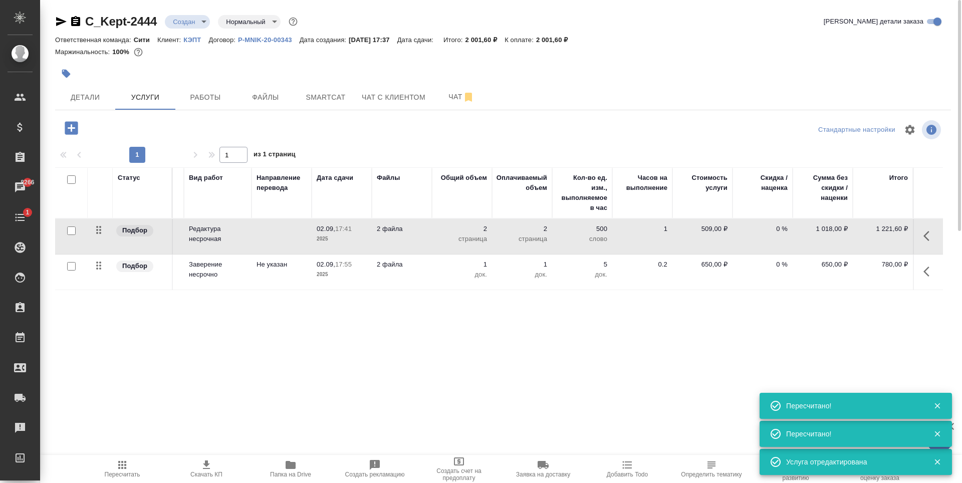
click at [551, 334] on div "Статус Услуга для клиента (RU) Вид работ Направление перевода Дата сдачи Файлы …" at bounding box center [499, 274] width 888 height 215
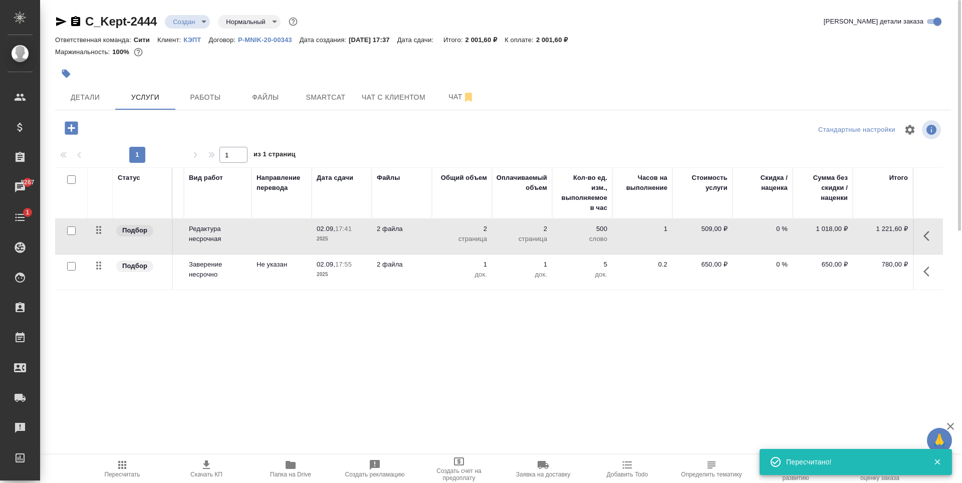
click at [578, 313] on div "Статус Услуга для клиента (RU) Вид работ Направление перевода Дата сдачи Файлы …" at bounding box center [499, 274] width 888 height 215
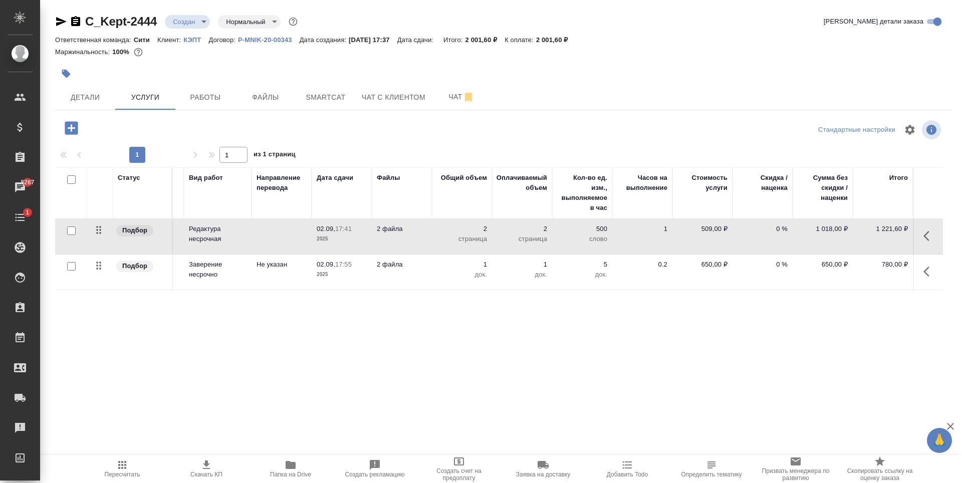
click at [204, 475] on span "Скачать КП" at bounding box center [206, 474] width 32 height 7
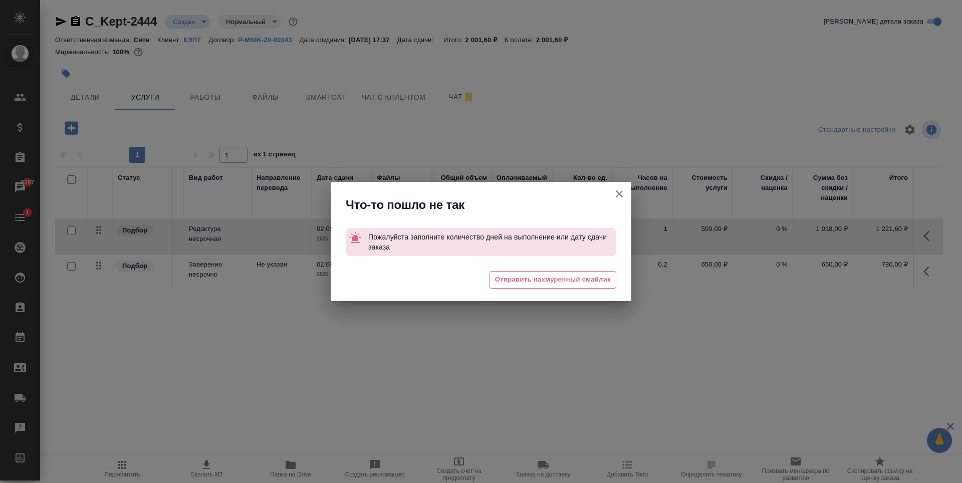
click at [624, 190] on icon "button" at bounding box center [619, 194] width 12 height 12
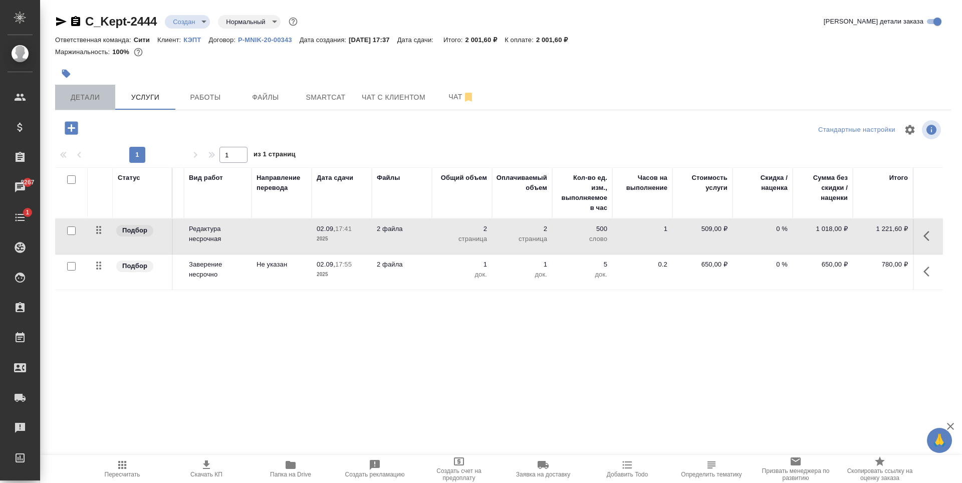
click at [89, 98] on span "Детали" at bounding box center [85, 97] width 48 height 13
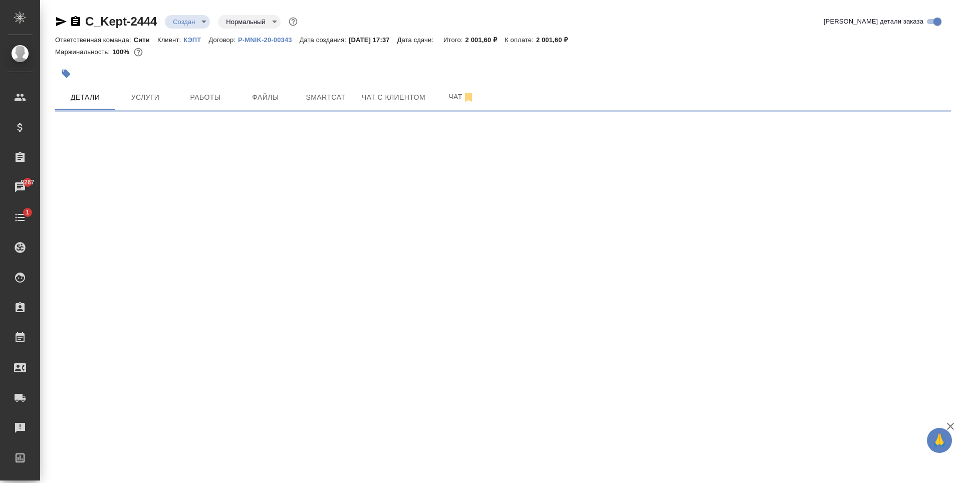
select select "RU"
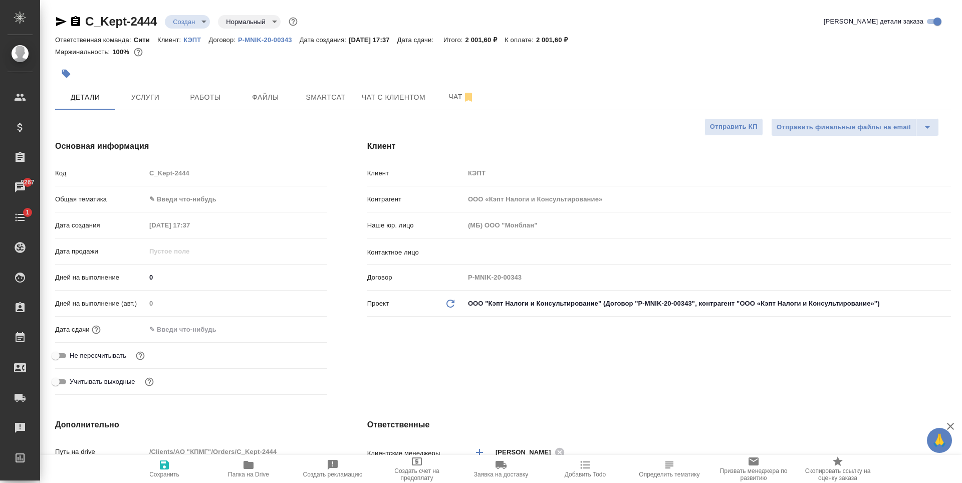
type textarea "x"
click at [253, 333] on div at bounding box center [236, 329] width 181 height 15
click at [158, 325] on input "text" at bounding box center [190, 329] width 88 height 15
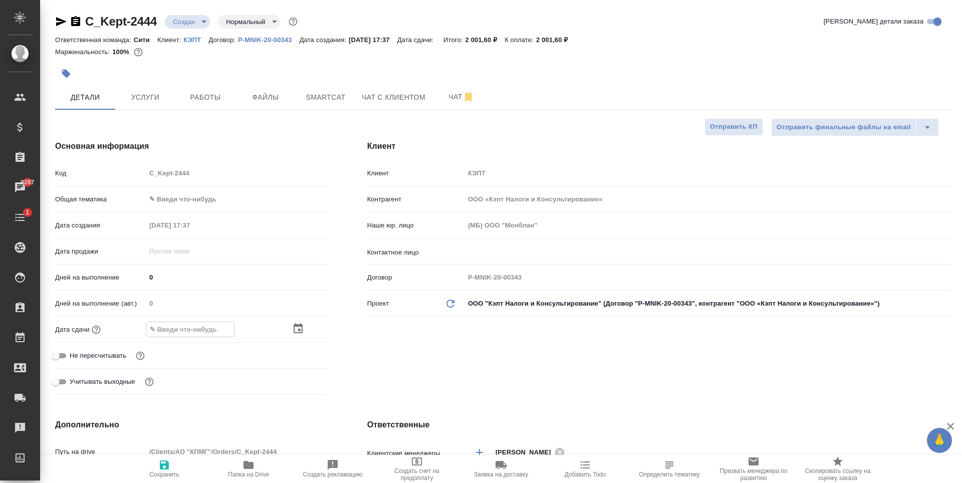
click at [293, 330] on icon "button" at bounding box center [298, 329] width 12 height 12
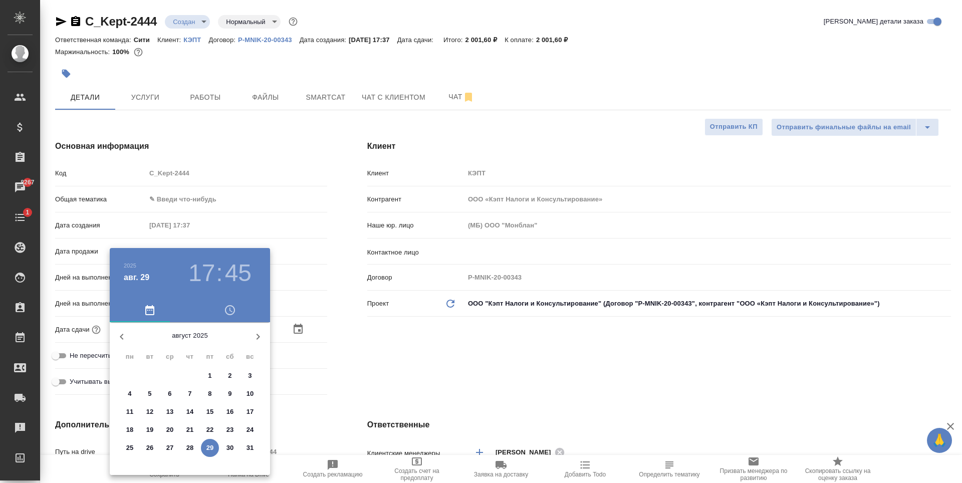
click at [256, 335] on icon "button" at bounding box center [258, 337] width 12 height 12
click at [146, 378] on span "2" at bounding box center [150, 376] width 18 height 10
type input "[DATE] 17:45"
type textarea "x"
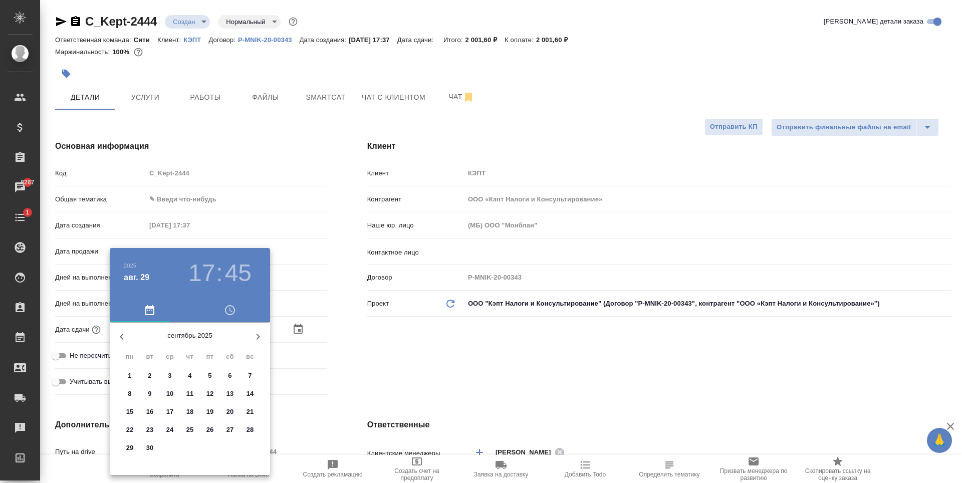
type textarea "x"
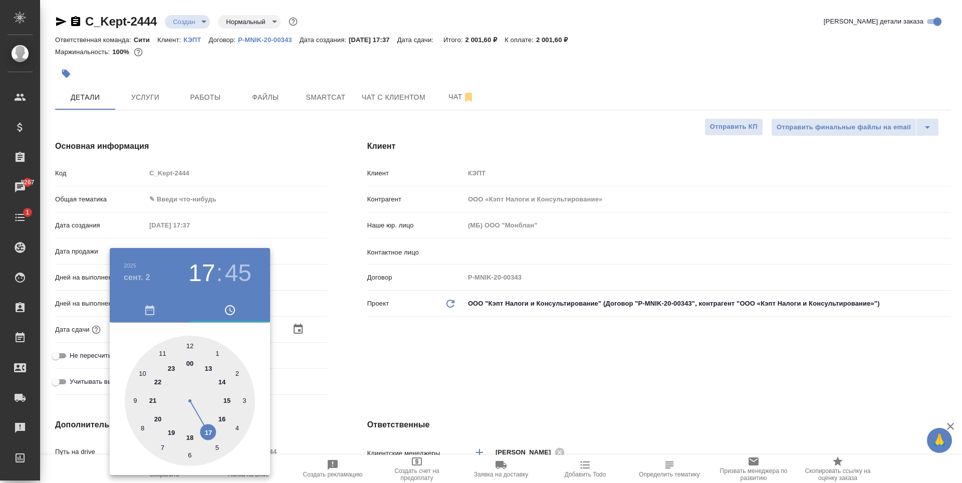
click at [501, 349] on div at bounding box center [481, 241] width 962 height 483
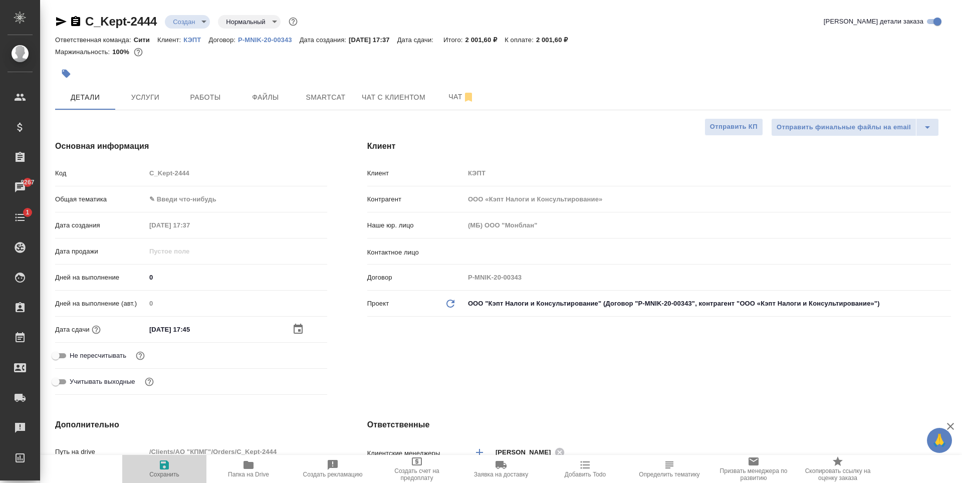
click at [160, 463] on icon "button" at bounding box center [164, 464] width 9 height 9
type textarea "x"
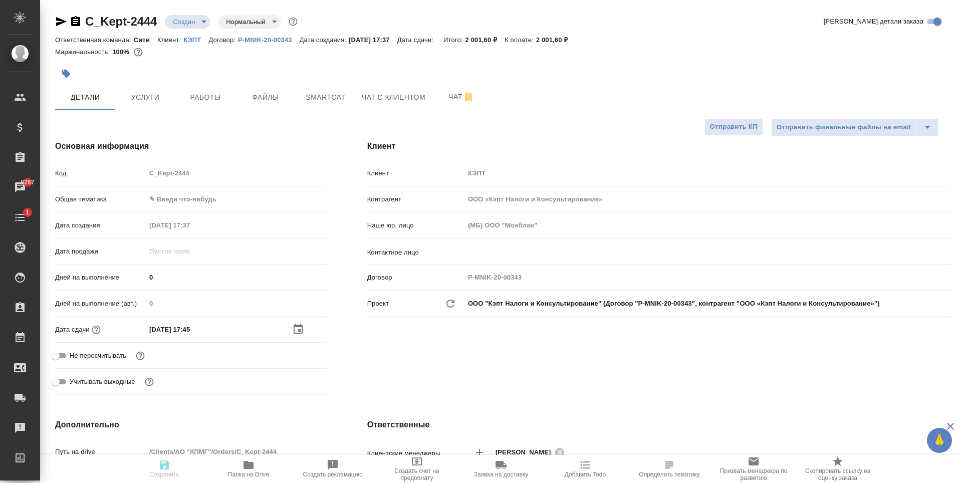
type textarea "x"
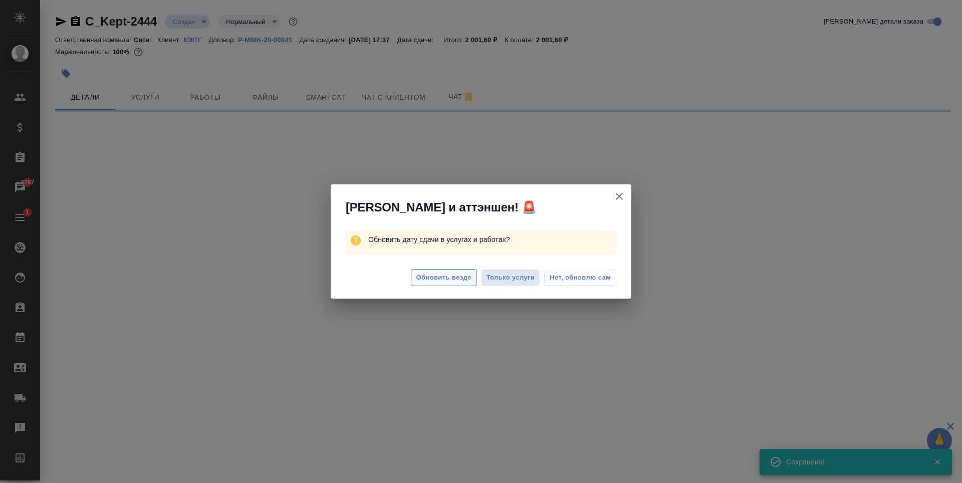
select select "RU"
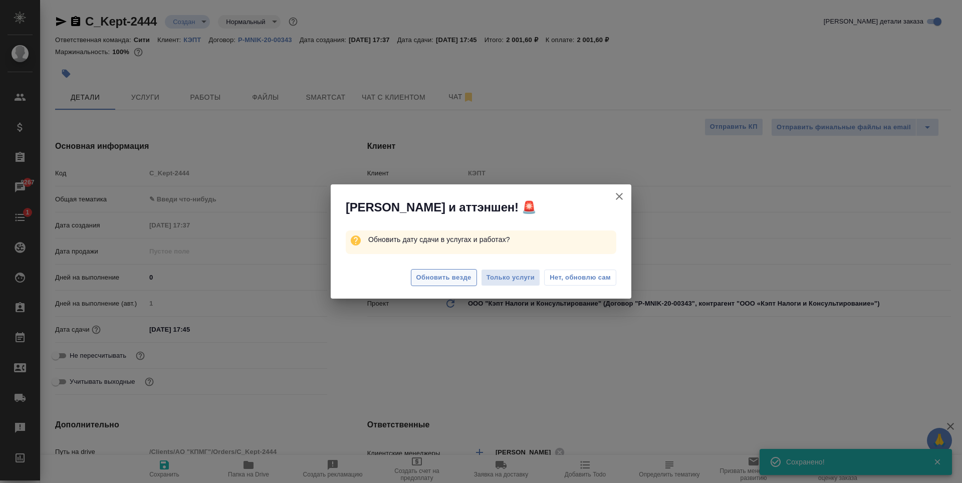
type textarea "x"
click at [452, 281] on span "Обновить везде" at bounding box center [443, 278] width 55 height 12
type textarea "x"
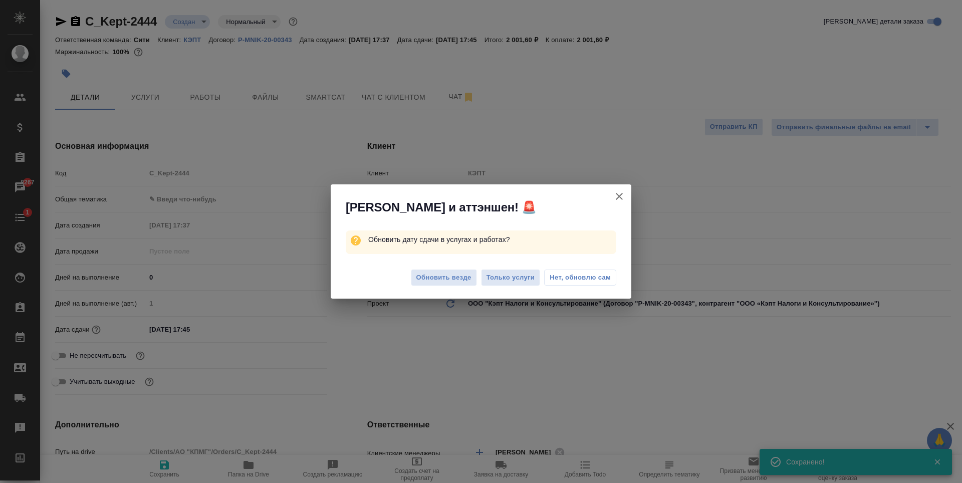
type textarea "x"
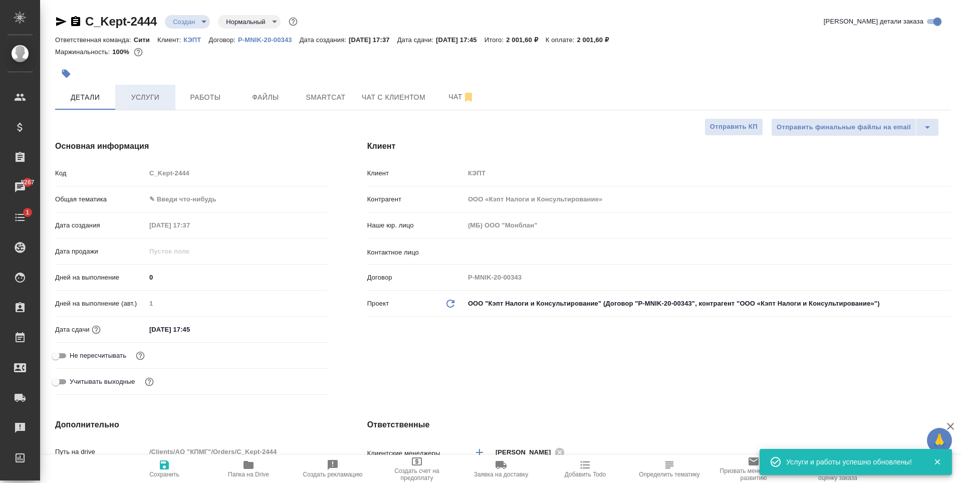
click at [138, 102] on span "Услуги" at bounding box center [145, 97] width 48 height 13
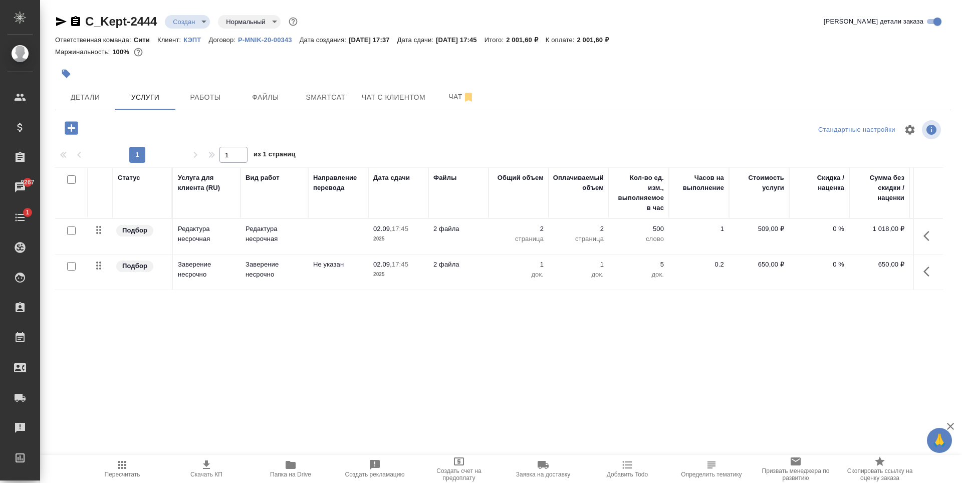
click at [203, 469] on icon "button" at bounding box center [206, 464] width 7 height 9
click at [297, 460] on span "Папка на Drive" at bounding box center [291, 468] width 72 height 19
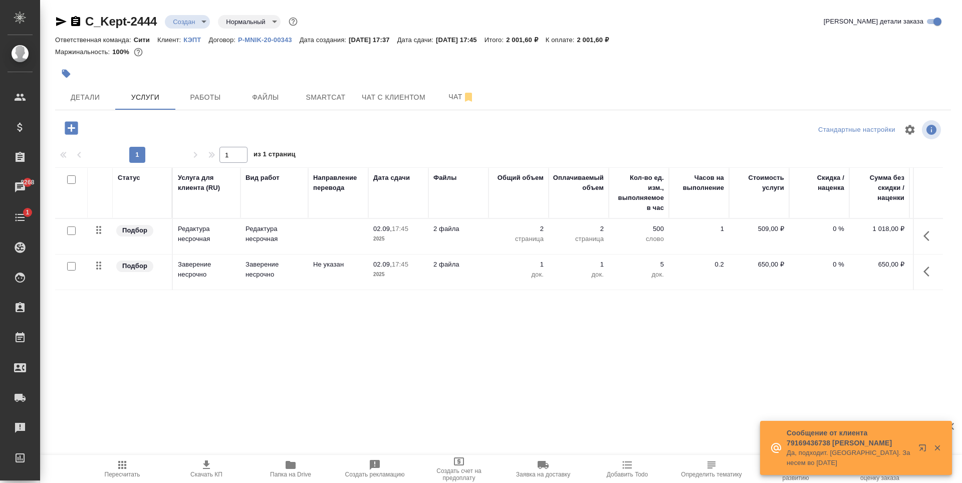
click at [420, 335] on div "Статус Услуга для клиента (RU) Вид работ Направление перевода Дата сдачи Файлы …" at bounding box center [499, 274] width 888 height 215
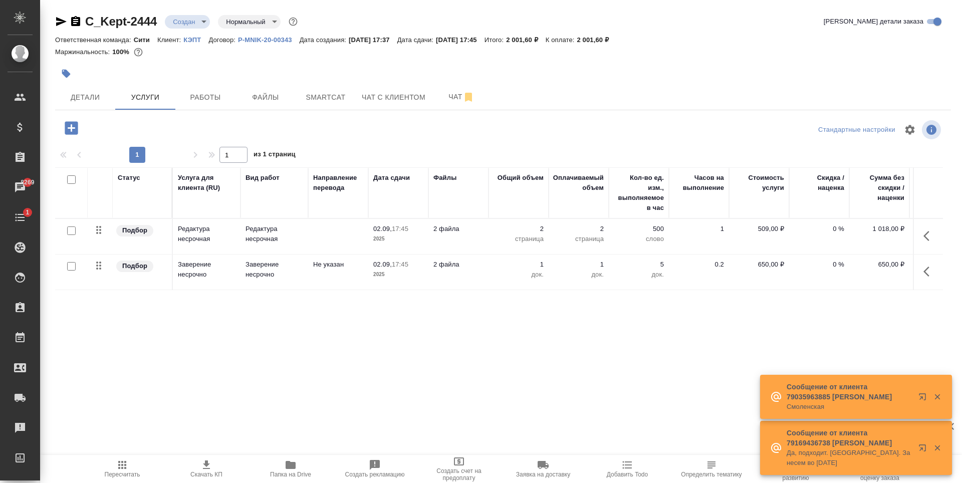
click at [349, 333] on div "Статус Услуга для клиента (RU) Вид работ Направление перевода Дата сдачи Файлы …" at bounding box center [499, 274] width 888 height 215
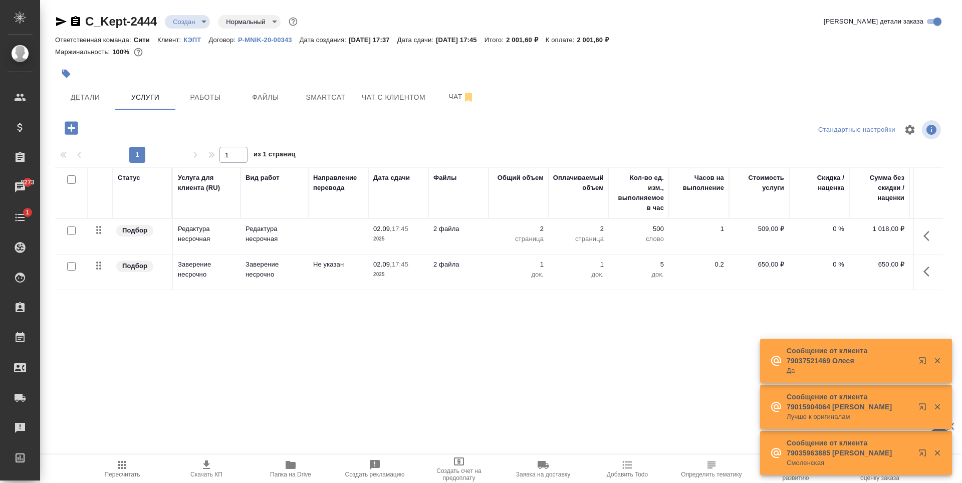
click at [766, 228] on p "509,00 ₽" at bounding box center [759, 229] width 50 height 10
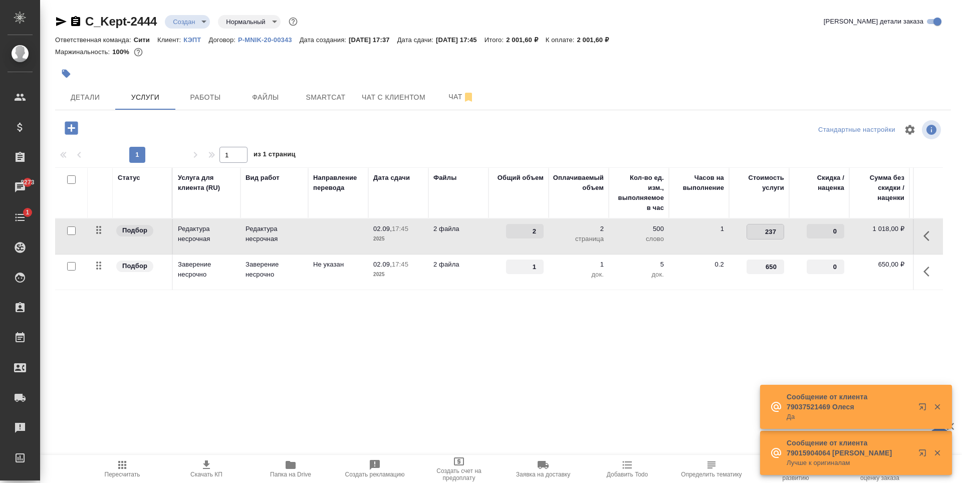
type input "237.5"
click at [638, 331] on div "Статус Услуга для клиента (RU) Вид работ Направление перевода Дата сдачи Файлы …" at bounding box center [499, 274] width 888 height 215
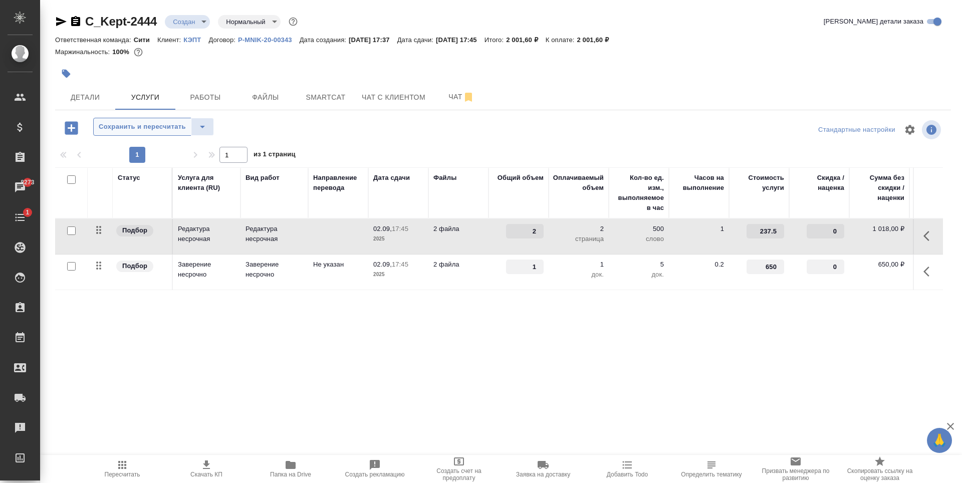
click at [150, 124] on span "Сохранить и пересчитать" at bounding box center [142, 127] width 87 height 12
click at [577, 314] on div "Статус Услуга для клиента (RU) Вид работ Направление перевода Дата сдачи Файлы …" at bounding box center [499, 274] width 888 height 215
drag, startPoint x: 603, startPoint y: 37, endPoint x: 629, endPoint y: 39, distance: 26.1
click at [617, 39] on p "1 350,00 ₽" at bounding box center [597, 40] width 40 height 8
copy p "1 350,00"
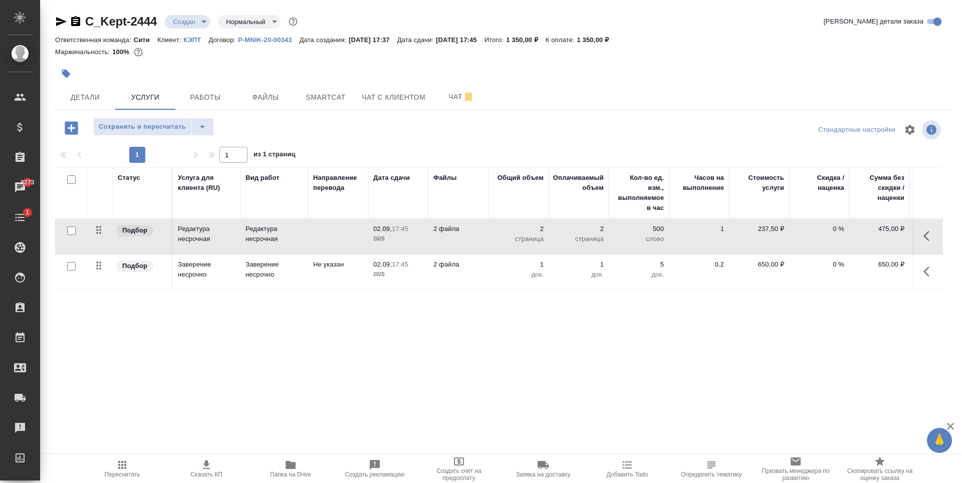
click at [714, 305] on div "Статус Услуга для клиента (RU) Вид работ Направление перевода Дата сдачи Файлы …" at bounding box center [499, 274] width 888 height 215
click at [202, 476] on span "Скачать КП" at bounding box center [206, 474] width 32 height 7
click at [765, 226] on p "237,50 ₽" at bounding box center [759, 229] width 50 height 10
type input "356.5"
click at [295, 318] on div "Статус Услуга для клиента (RU) Вид работ Направление перевода Дата сдачи Файлы …" at bounding box center [499, 274] width 888 height 215
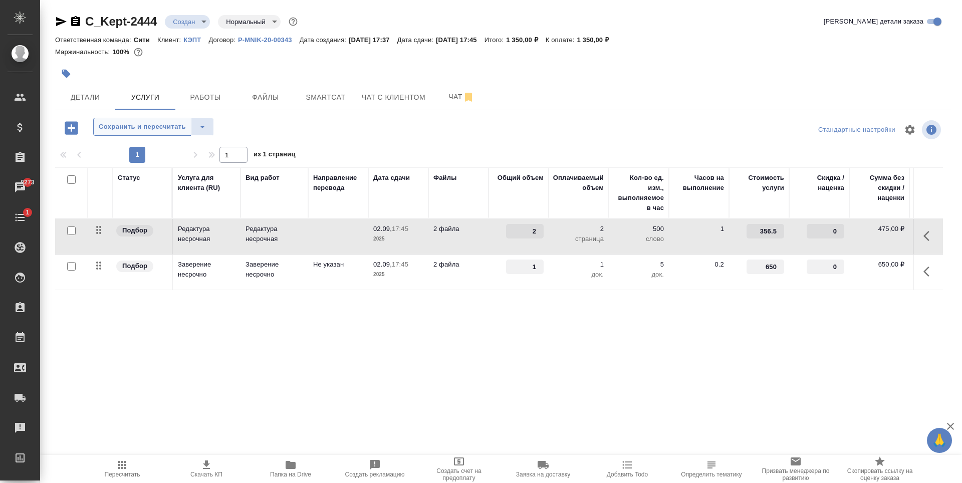
click at [134, 132] on span "Сохранить и пересчитать" at bounding box center [142, 127] width 87 height 12
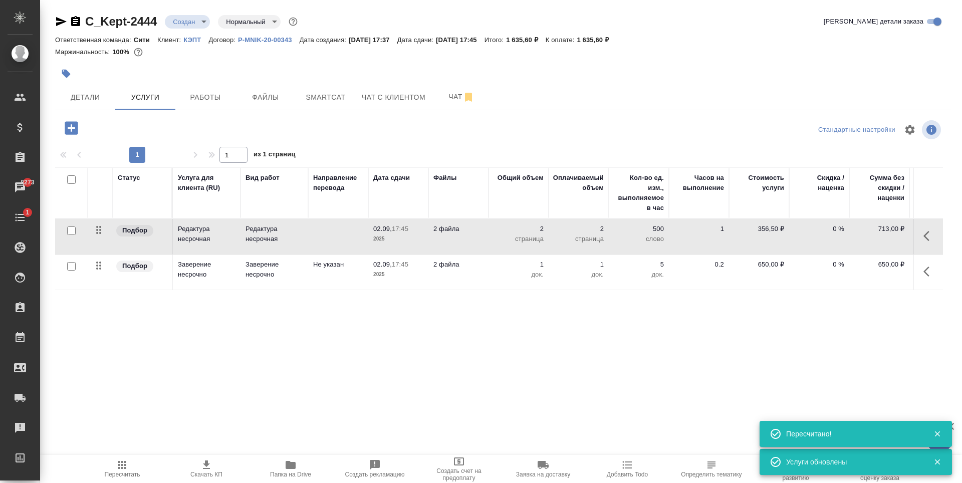
click at [733, 79] on div at bounding box center [503, 74] width 896 height 22
drag, startPoint x: 604, startPoint y: 41, endPoint x: 629, endPoint y: 39, distance: 25.1
click at [617, 39] on p "1 635,60 ₽" at bounding box center [597, 40] width 40 height 8
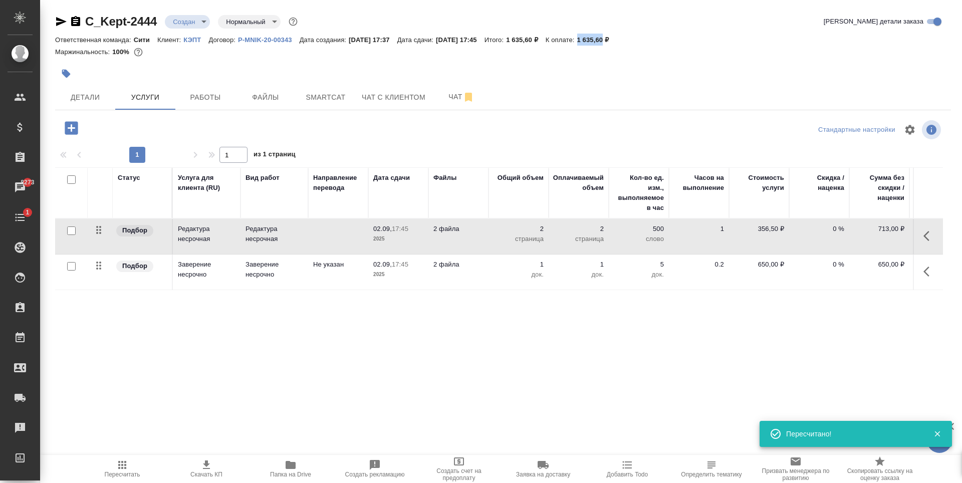
copy p "1 635,60"
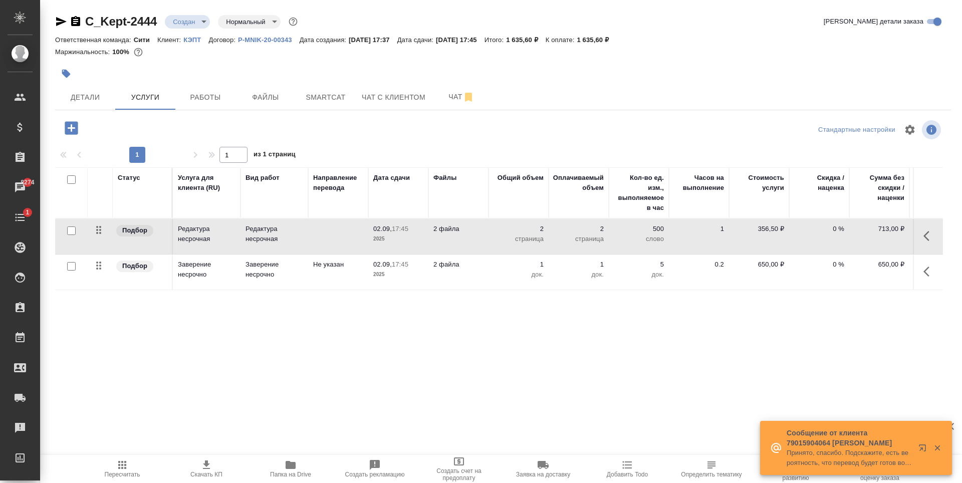
click at [449, 336] on div "Статус Услуга для клиента (RU) Вид работ Направление перевода Дата сдачи Файлы …" at bounding box center [499, 274] width 888 height 215
click at [209, 472] on span "Скачать КП" at bounding box center [206, 474] width 32 height 7
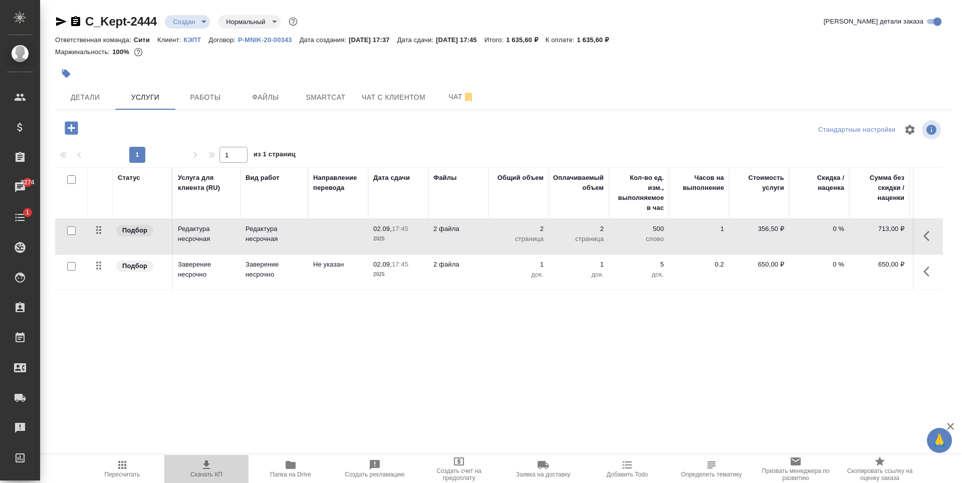
click at [199, 465] on span "Скачать КП" at bounding box center [206, 468] width 72 height 19
click at [343, 322] on div "Статус Услуга для клиента (RU) Вид работ Направление перевода Дата сдачи Файлы …" at bounding box center [499, 274] width 888 height 215
click at [771, 228] on p "356,50 ₽" at bounding box center [759, 229] width 50 height 10
type input "3"
type input "237.5"
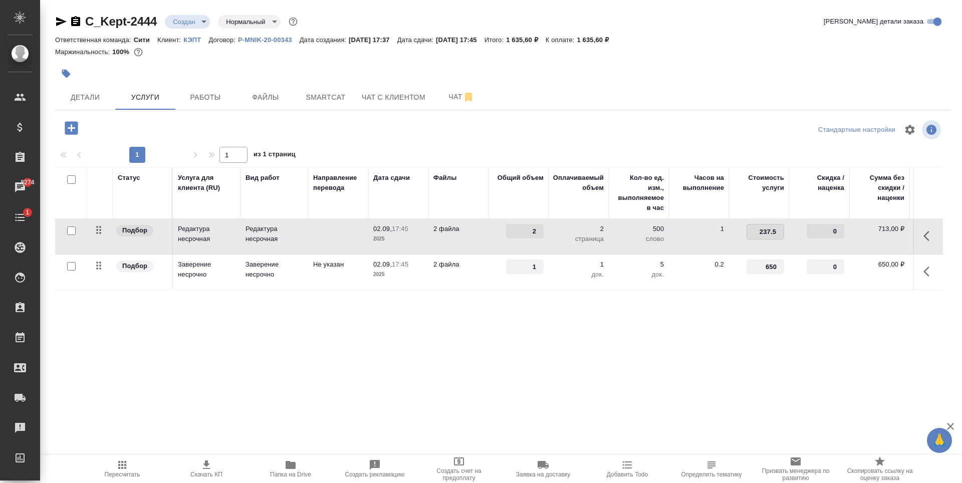
click at [681, 301] on div "Статус Услуга для клиента (RU) Вид работ Направление перевода Дата сдачи Файлы …" at bounding box center [499, 274] width 888 height 215
click at [151, 125] on span "Сохранить и пересчитать" at bounding box center [142, 127] width 87 height 12
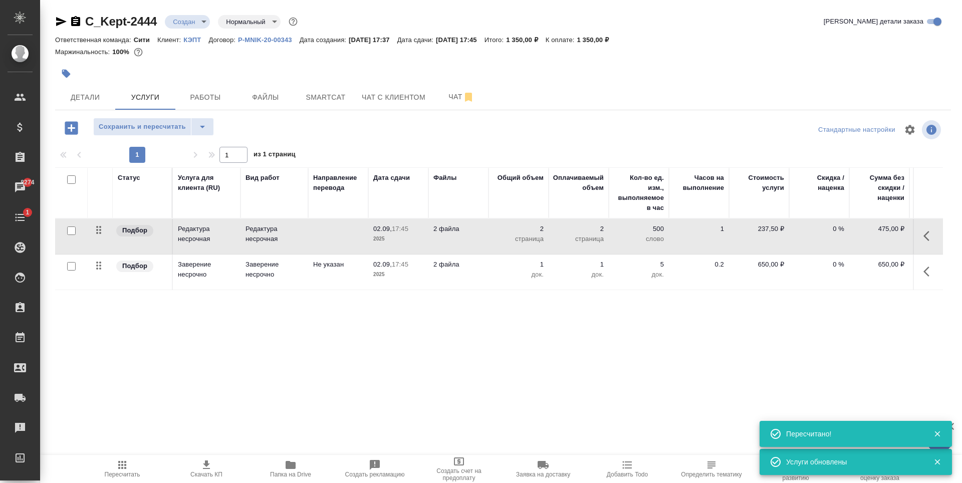
click at [206, 470] on icon "button" at bounding box center [206, 465] width 12 height 12
